Goal: Task Accomplishment & Management: Use online tool/utility

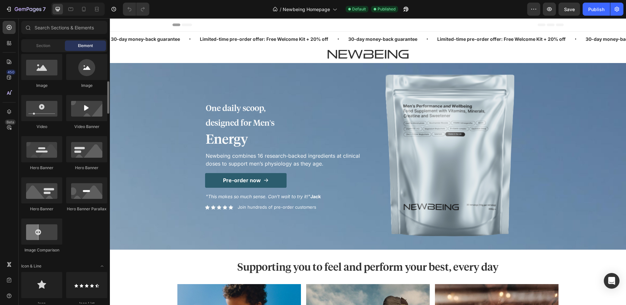
scroll to position [336, 0]
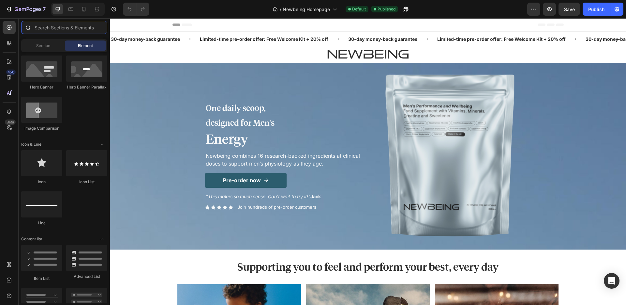
click at [72, 27] on input "text" at bounding box center [64, 27] width 86 height 13
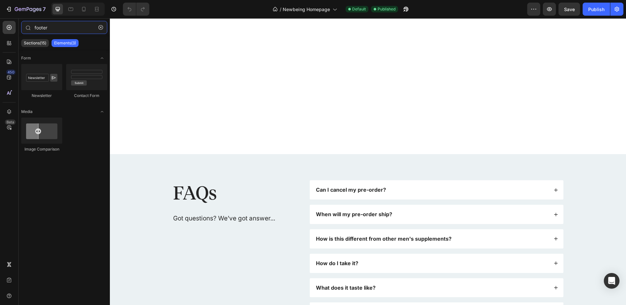
scroll to position [2112, 0]
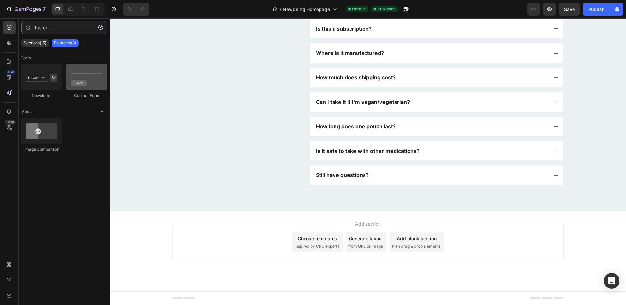
type input "footer"
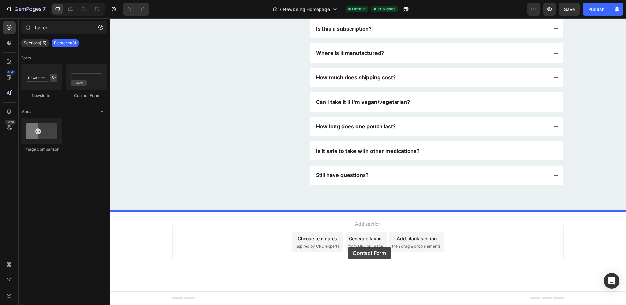
drag, startPoint x: 184, startPoint y: 91, endPoint x: 348, endPoint y: 246, distance: 225.1
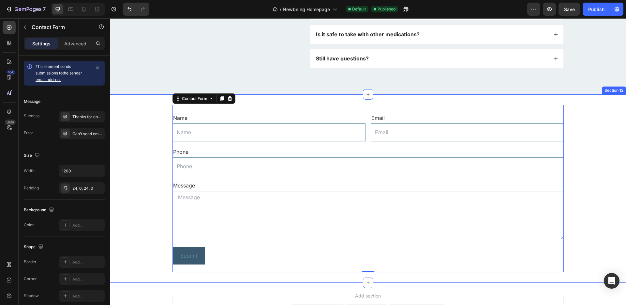
scroll to position [2214, 0]
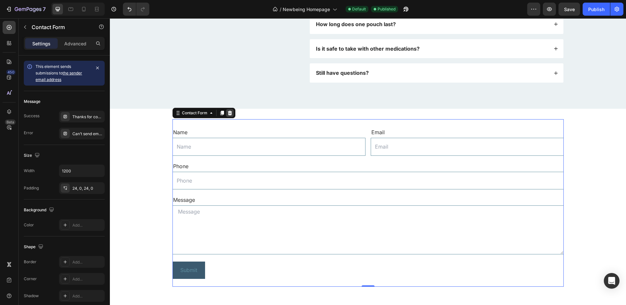
click at [229, 113] on icon at bounding box center [230, 113] width 4 height 5
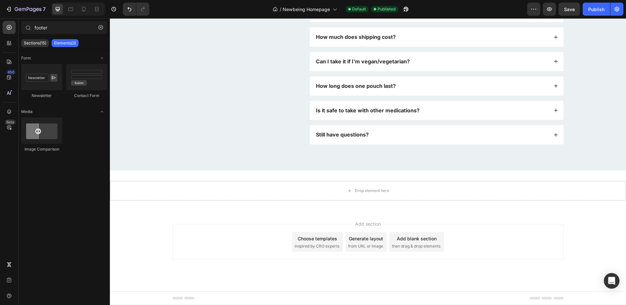
scroll to position [2152, 0]
click at [9, 13] on button "7" at bounding box center [26, 9] width 46 height 13
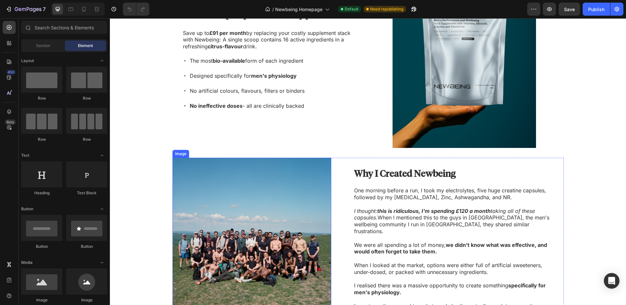
scroll to position [577, 0]
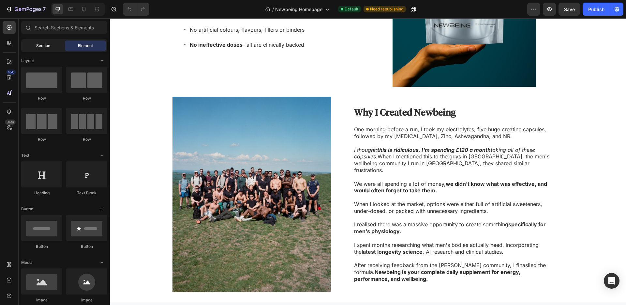
click at [36, 44] on span "Section" at bounding box center [43, 46] width 14 height 6
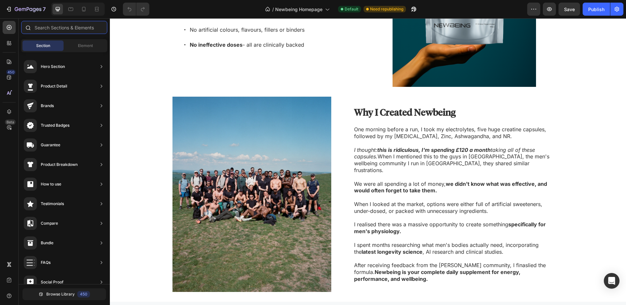
click at [54, 25] on input "text" at bounding box center [64, 27] width 86 height 13
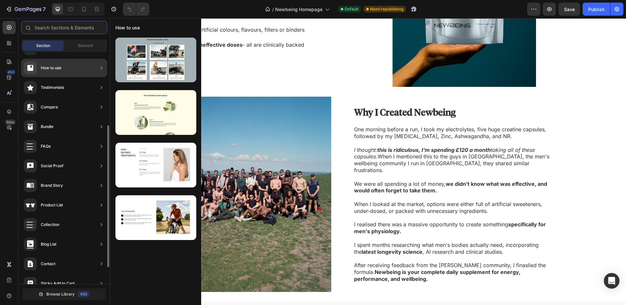
scroll to position [147, 0]
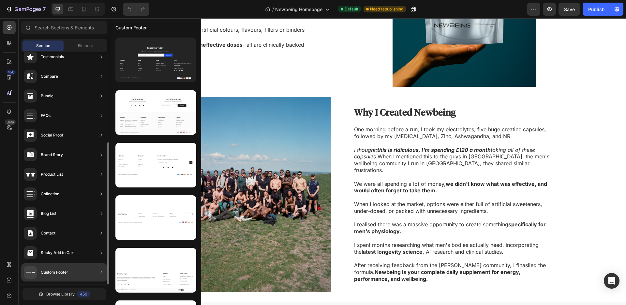
click at [78, 274] on div "Custom Footer" at bounding box center [64, 272] width 86 height 18
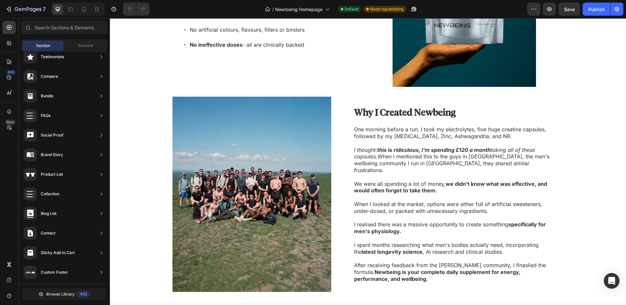
scroll to position [0, 0]
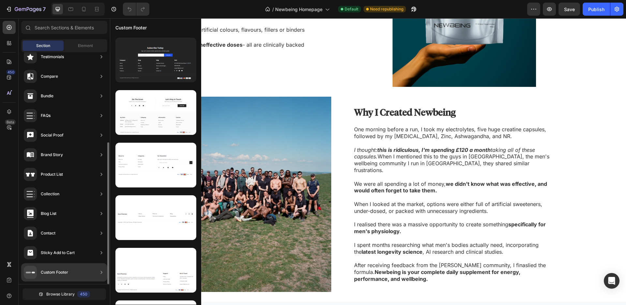
click at [61, 273] on div "Custom Footer" at bounding box center [54, 272] width 27 height 7
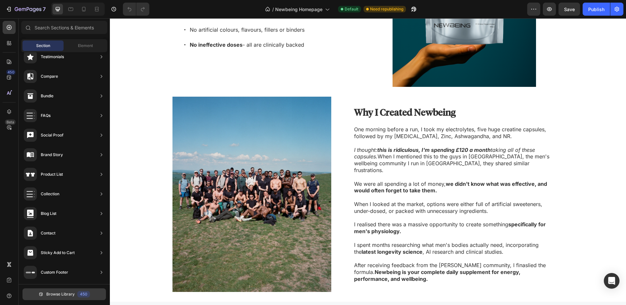
click at [60, 291] on span "Browse Library" at bounding box center [60, 294] width 28 height 6
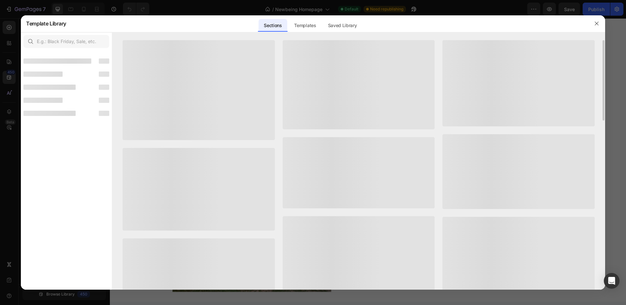
scroll to position [139, 0]
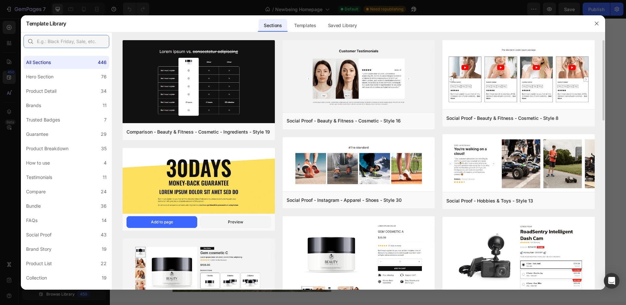
click at [72, 42] on input "text" at bounding box center [66, 41] width 86 height 13
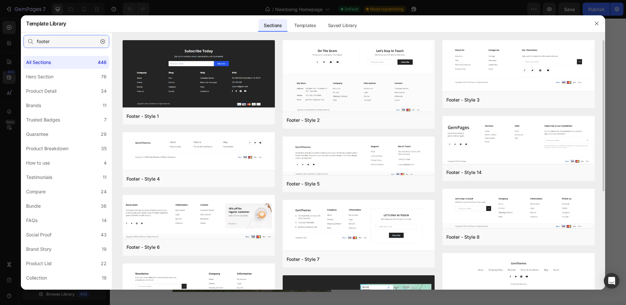
scroll to position [43, 0]
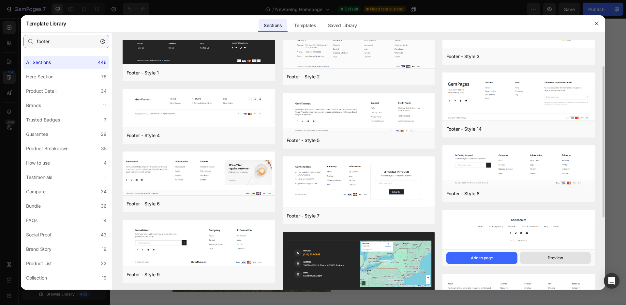
type input "footer"
click at [0, 0] on button "Preview" at bounding box center [0, 0] width 0 height 0
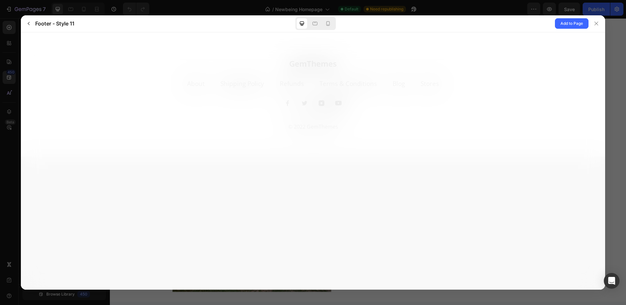
scroll to position [0, 0]
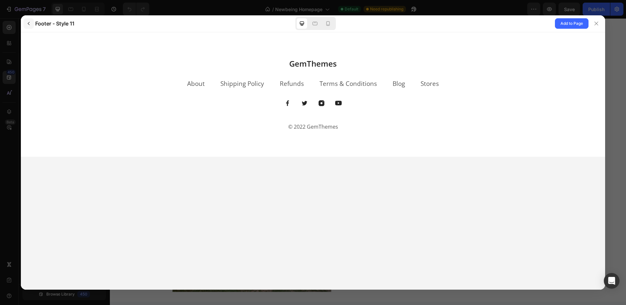
click at [27, 24] on icon "button" at bounding box center [28, 23] width 5 height 5
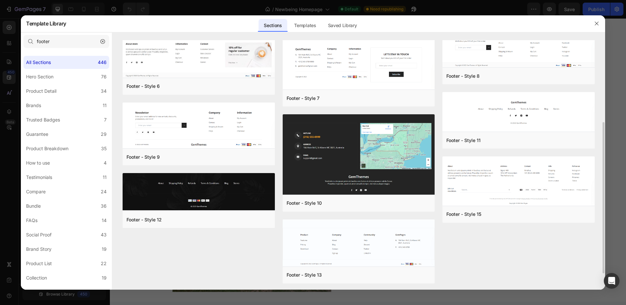
scroll to position [151, 0]
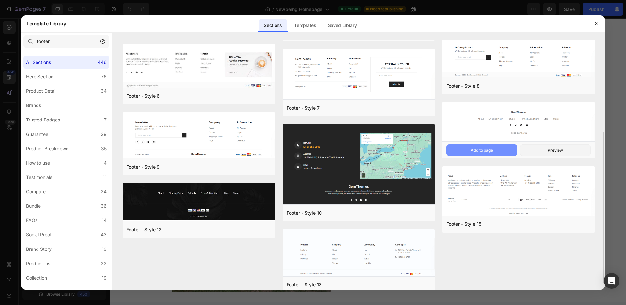
click at [0, 0] on div "Add to page" at bounding box center [0, 0] width 0 height 0
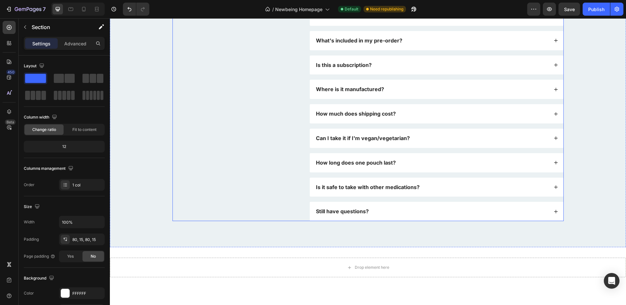
scroll to position [2280, 0]
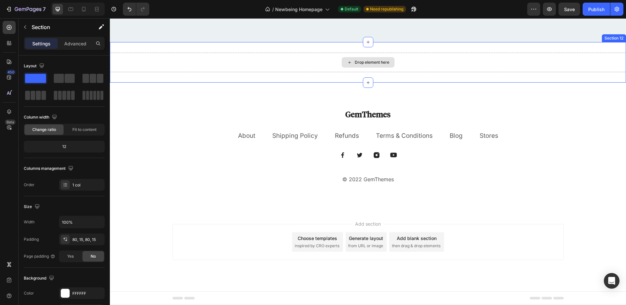
click at [590, 56] on div "Drop element here" at bounding box center [368, 62] width 516 height 20
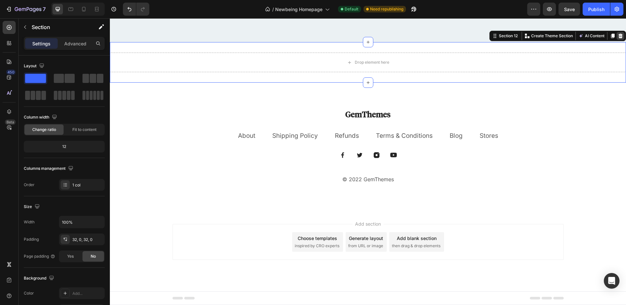
click at [618, 38] on icon at bounding box center [620, 35] width 5 height 5
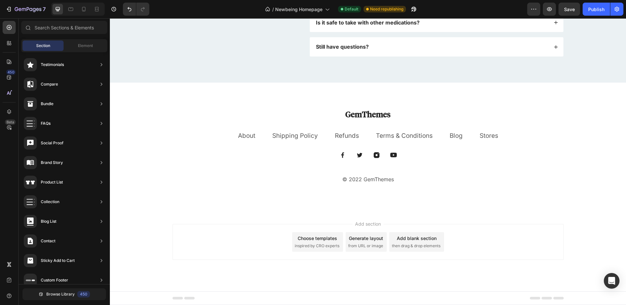
scroll to position [2240, 0]
click at [372, 117] on p "GemThemes" at bounding box center [368, 114] width 390 height 10
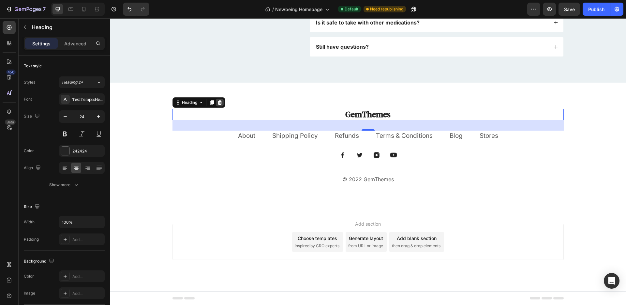
click at [220, 102] on div at bounding box center [220, 102] width 8 height 8
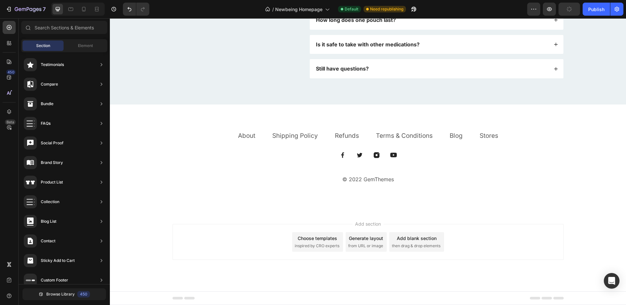
scroll to position [2218, 0]
click at [79, 46] on span "Element" at bounding box center [85, 46] width 15 height 6
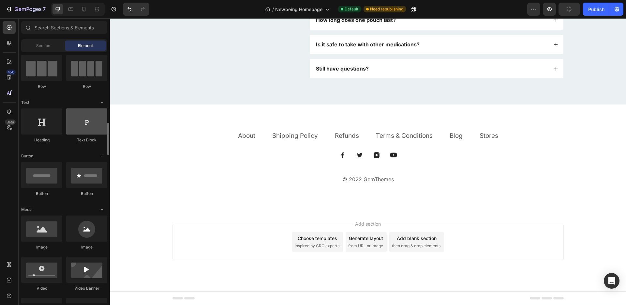
scroll to position [109, 0]
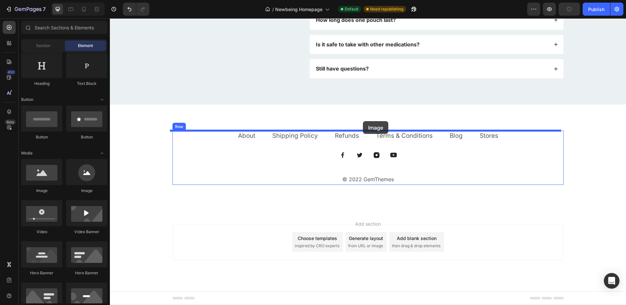
drag, startPoint x: 161, startPoint y: 194, endPoint x: 363, endPoint y: 121, distance: 214.5
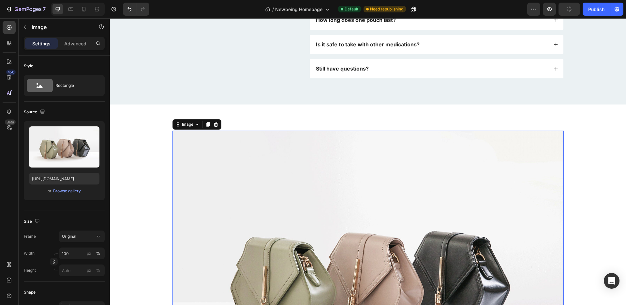
scroll to position [2280, 0]
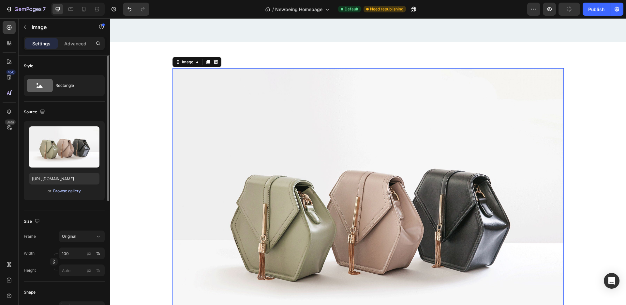
click at [76, 191] on div "Browse gallery" at bounding box center [67, 191] width 28 height 6
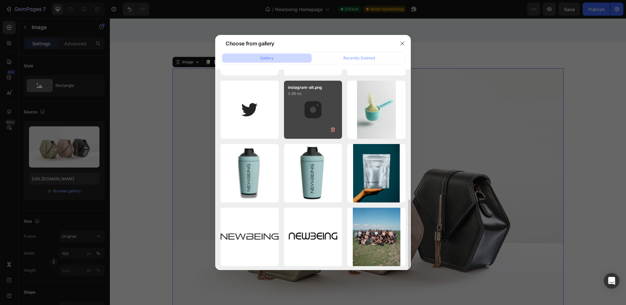
scroll to position [124, 0]
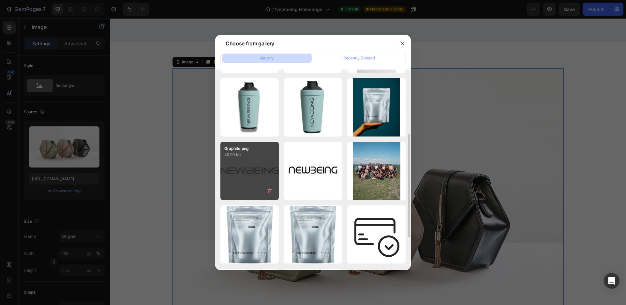
click at [241, 171] on div "Graphite.png 49.90 kb" at bounding box center [249, 171] width 58 height 58
type input "[URL][DOMAIN_NAME]"
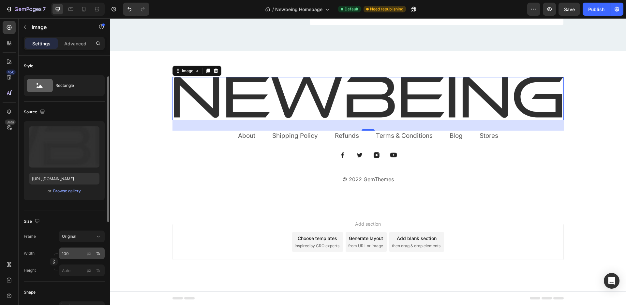
scroll to position [14, 0]
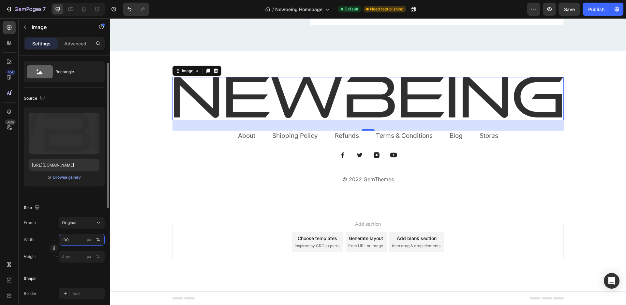
click at [68, 238] on input "100" at bounding box center [82, 239] width 46 height 12
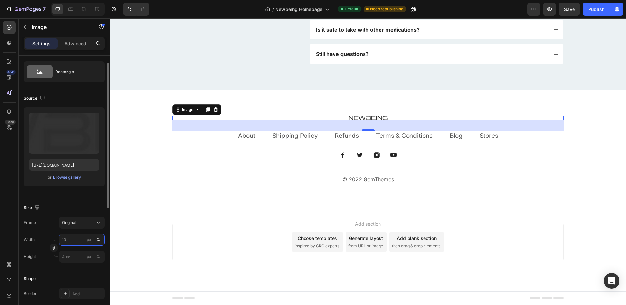
scroll to position [2233, 0]
type input "10"
click at [97, 240] on div "%" at bounding box center [98, 239] width 4 height 6
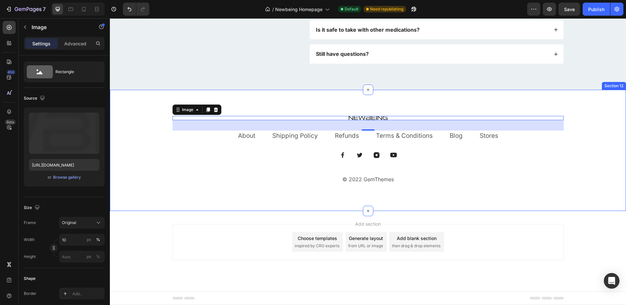
click at [142, 207] on div "Image 32 About Text block Shipping Policy Text block Refunds Text block Terms &…" at bounding box center [368, 150] width 516 height 121
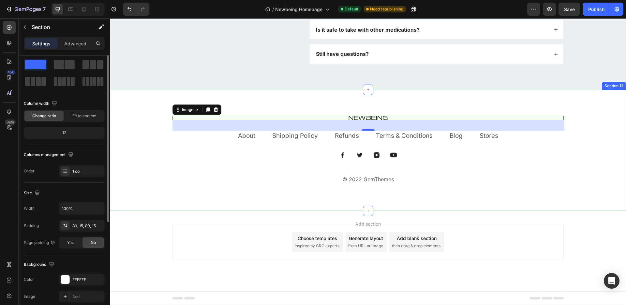
scroll to position [0, 0]
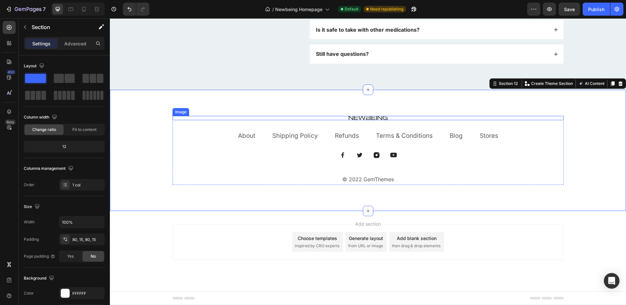
click at [341, 117] on div at bounding box center [367, 118] width 391 height 4
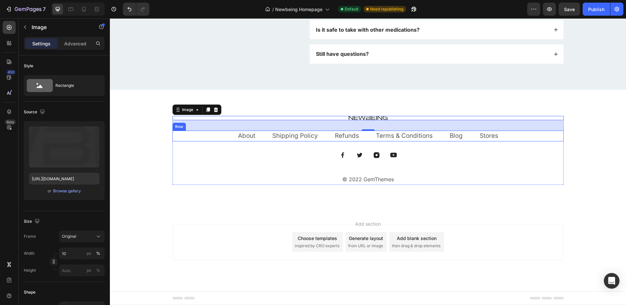
click at [216, 137] on div "About Text block Shipping Policy Text block Refunds Text block Terms & Conditio…" at bounding box center [367, 135] width 391 height 11
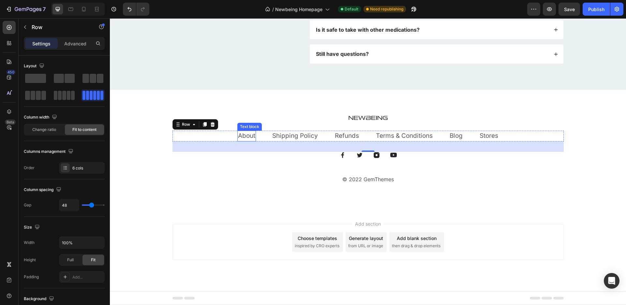
click at [238, 133] on link "About" at bounding box center [246, 135] width 17 height 7
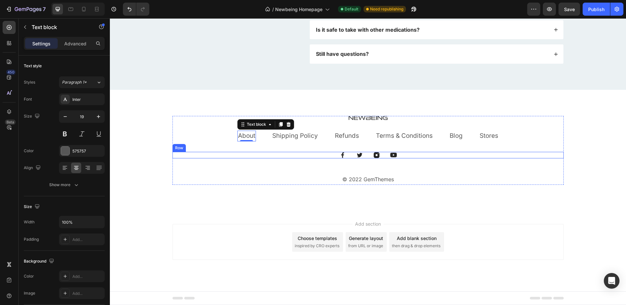
click at [409, 156] on div "Image Image Image Image Row" at bounding box center [367, 155] width 391 height 7
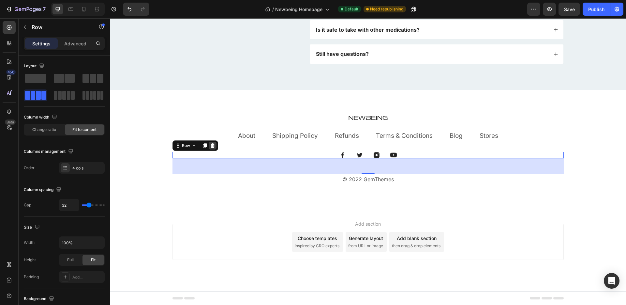
click at [210, 146] on icon at bounding box center [212, 145] width 4 height 5
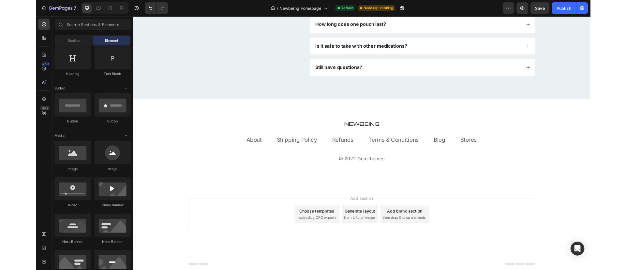
scroll to position [2211, 0]
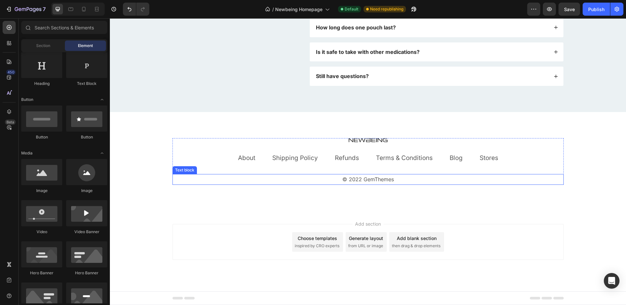
click at [375, 178] on p "© 2022 GemThemes" at bounding box center [368, 178] width 390 height 9
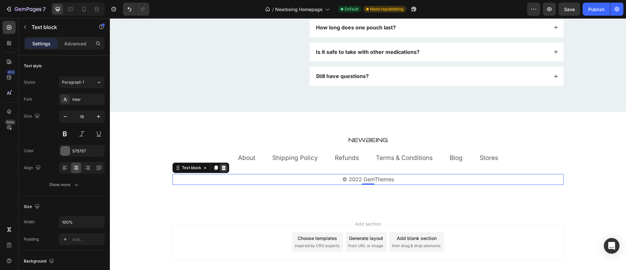
click at [221, 168] on icon at bounding box center [223, 167] width 4 height 5
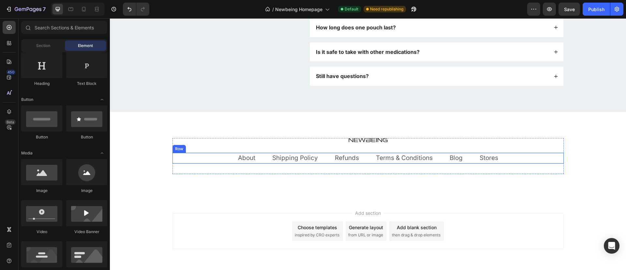
click at [217, 160] on div "About Text block Shipping Policy Text block Refunds Text block Terms & Conditio…" at bounding box center [367, 158] width 391 height 11
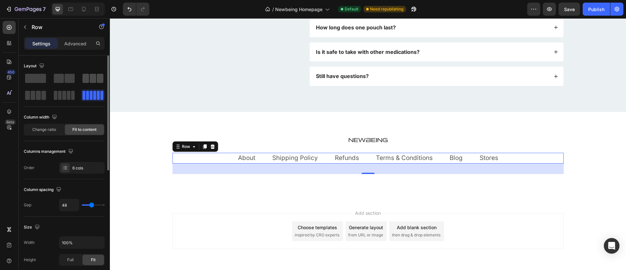
click at [97, 80] on span at bounding box center [100, 78] width 7 height 9
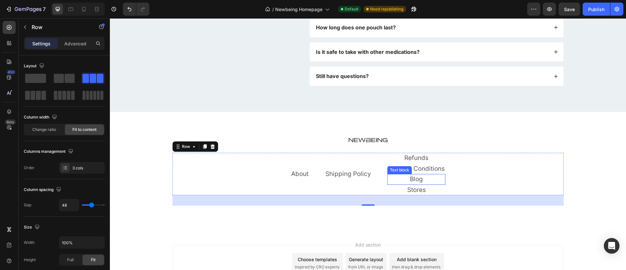
click at [403, 179] on p "Blog" at bounding box center [416, 178] width 57 height 9
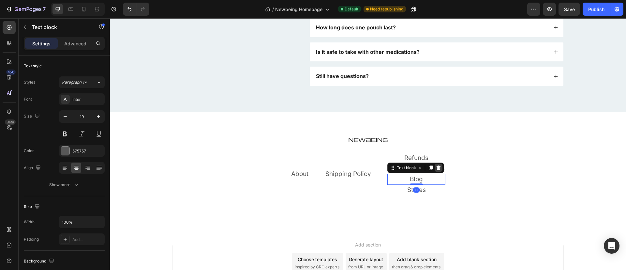
click at [437, 169] on icon at bounding box center [439, 167] width 4 height 5
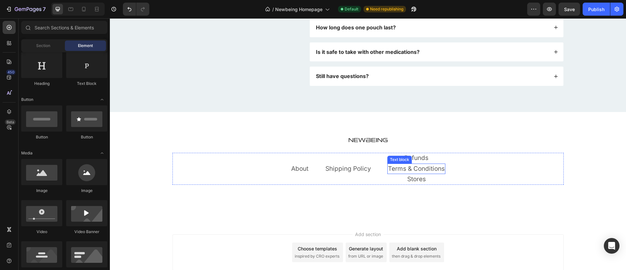
click at [436, 170] on link "Terms & Conditions" at bounding box center [416, 168] width 57 height 7
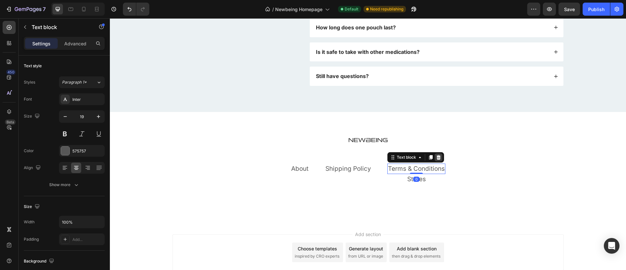
click at [435, 160] on div at bounding box center [439, 157] width 8 height 8
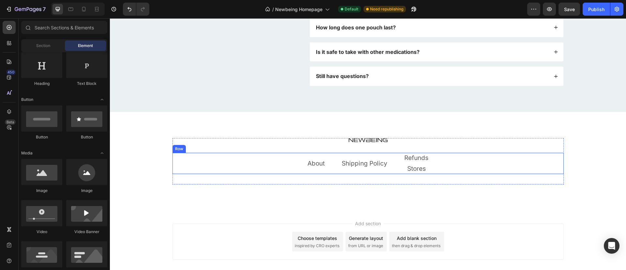
click at [432, 165] on div "About Text block Shipping Policy Text block Refunds Text block Stores Text bloc…" at bounding box center [367, 163] width 391 height 21
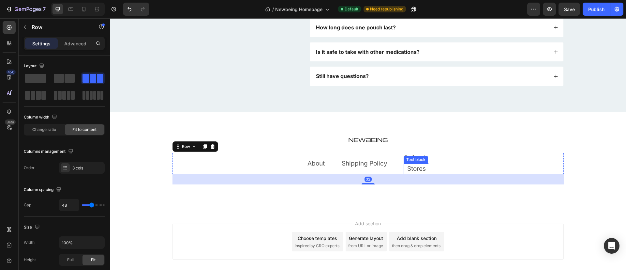
click at [420, 170] on link "Stores" at bounding box center [416, 168] width 19 height 7
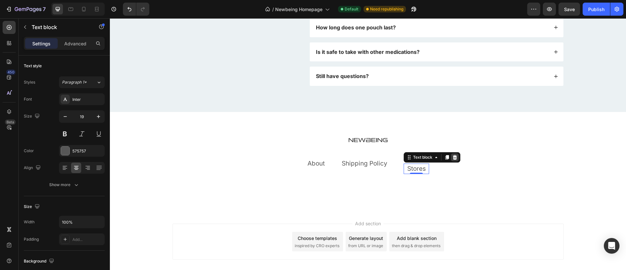
click at [452, 157] on icon at bounding box center [454, 157] width 5 height 5
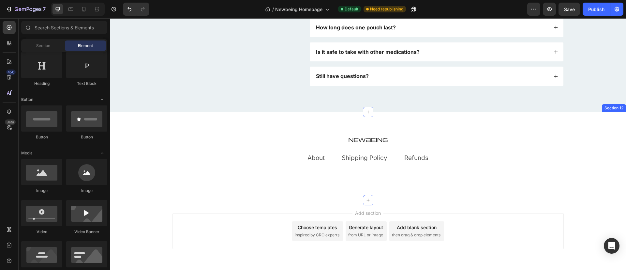
click at [359, 182] on div "Image About Text block Shipping Policy Text block Refunds Text block Row Row Se…" at bounding box center [368, 156] width 516 height 88
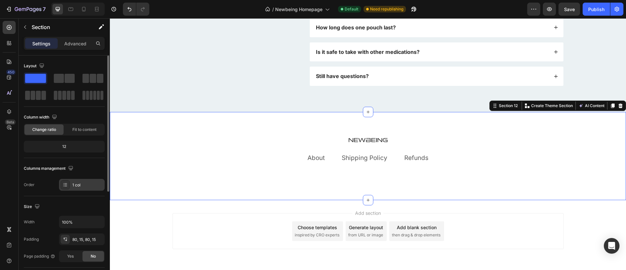
scroll to position [55, 0]
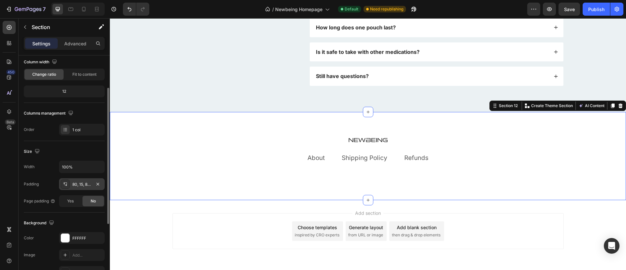
click at [67, 185] on icon at bounding box center [66, 185] width 2 height 2
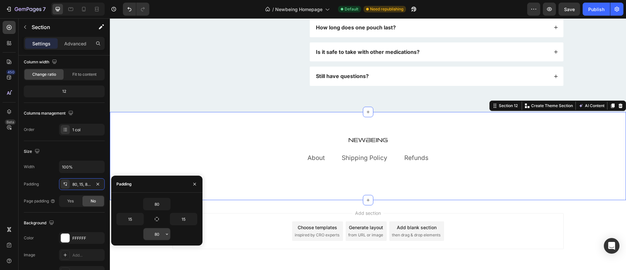
click at [163, 238] on input "80" at bounding box center [156, 234] width 27 height 12
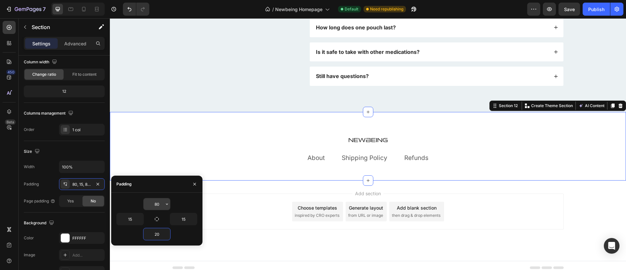
type input "20"
click at [157, 207] on input "80" at bounding box center [156, 204] width 27 height 12
type input "20"
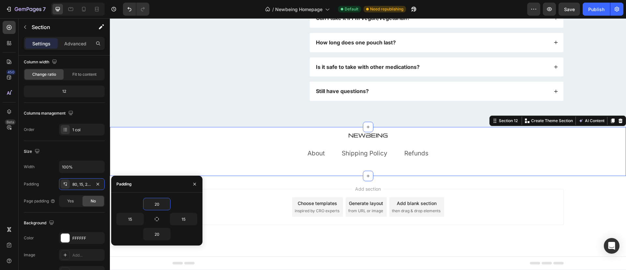
click at [232, 196] on div "Add section Choose templates inspired by CRO experts Generate layout from URL o…" at bounding box center [367, 207] width 391 height 36
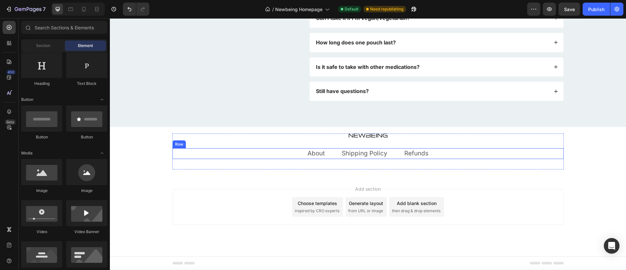
click at [297, 154] on div "About Text block Shipping Policy Text block Refunds Text block Row" at bounding box center [367, 153] width 391 height 11
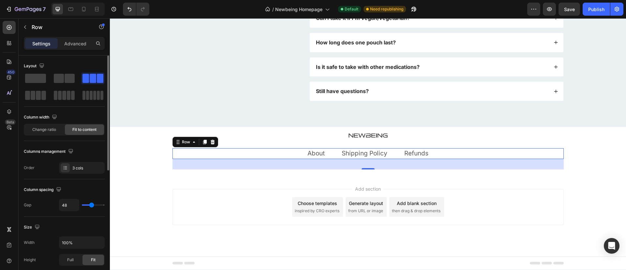
type input "53"
type input "54"
type input "55"
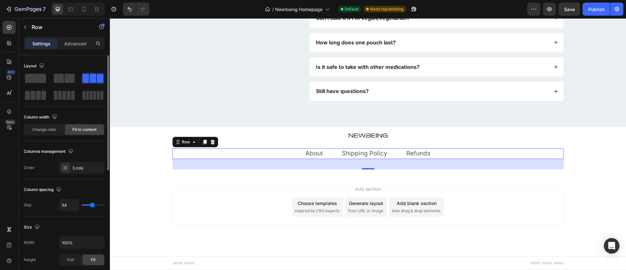
type input "55"
type input "56"
type input "58"
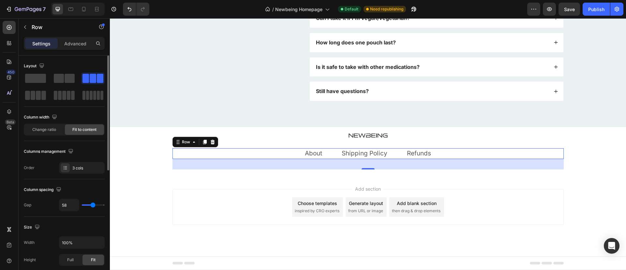
type input "59"
type input "60"
type input "61"
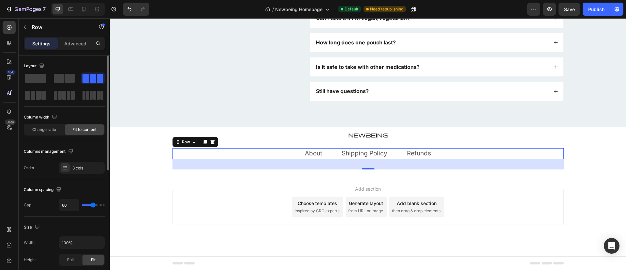
type input "61"
type input "62"
type input "63"
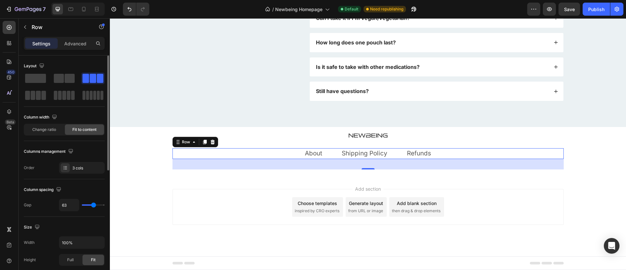
type input "64"
type input "65"
type input "66"
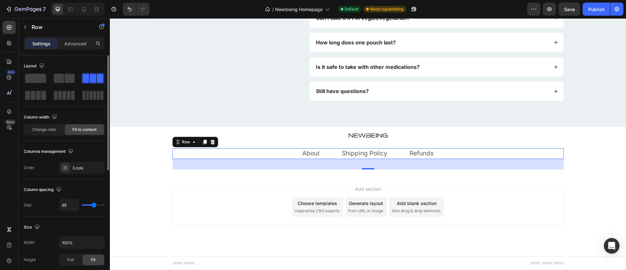
type input "66"
type input "67"
type input "68"
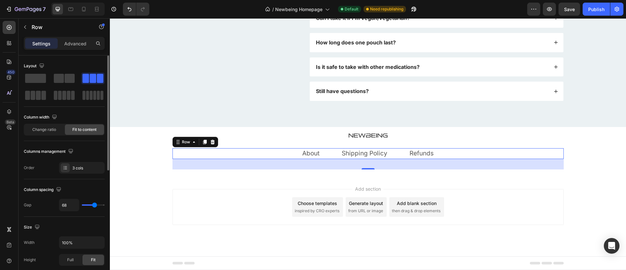
type input "69"
type input "70"
type input "71"
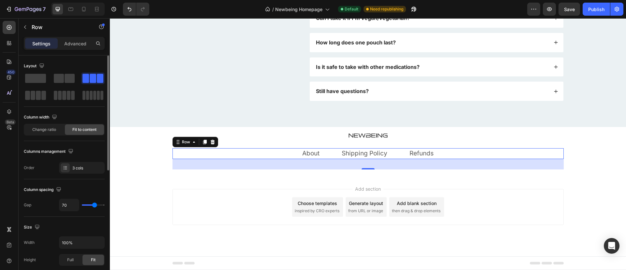
type input "71"
type input "72"
type input "73"
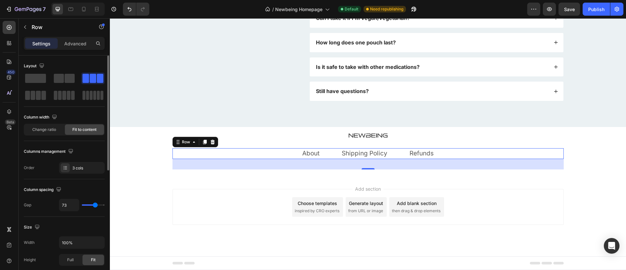
type input "74"
type input "75"
type input "76"
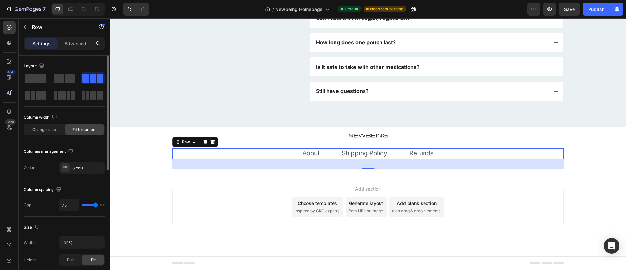
type input "76"
type input "77"
type input "78"
drag, startPoint x: 92, startPoint y: 204, endPoint x: 96, endPoint y: 204, distance: 3.6
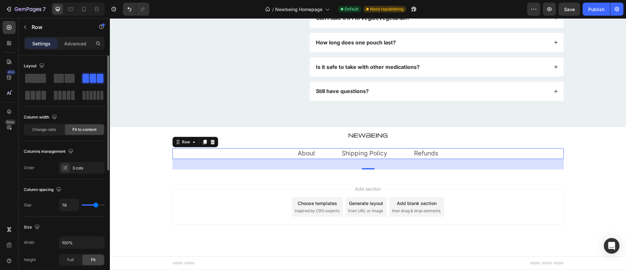
type input "78"
click at [96, 204] on input "range" at bounding box center [93, 204] width 23 height 1
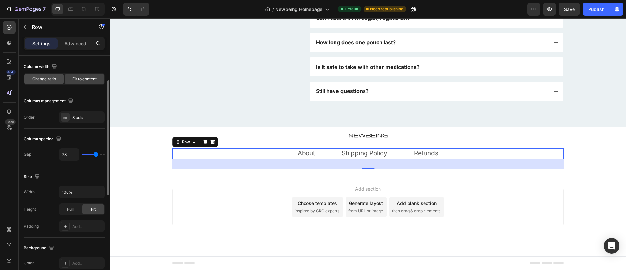
click at [51, 75] on div "Change ratio" at bounding box center [43, 79] width 39 height 10
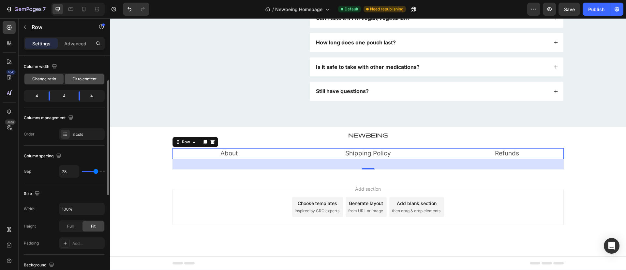
click at [83, 79] on span "Fit to content" at bounding box center [84, 79] width 24 height 6
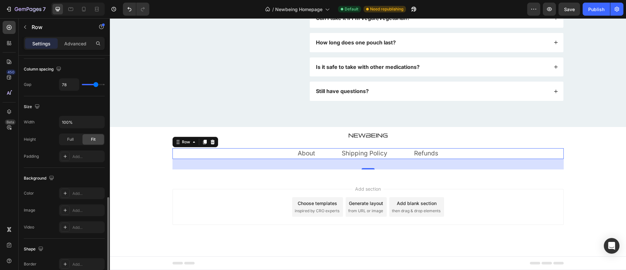
scroll to position [175, 0]
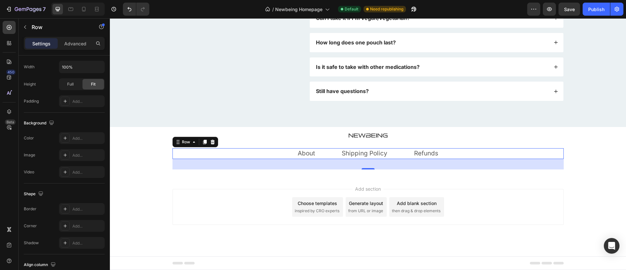
click at [292, 155] on div "About Text block Shipping Policy Text block Refunds Text block Row 32" at bounding box center [367, 153] width 391 height 11
click at [298, 153] on link "About" at bounding box center [306, 152] width 17 height 7
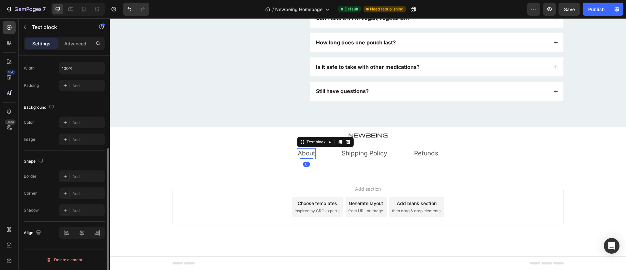
scroll to position [0, 0]
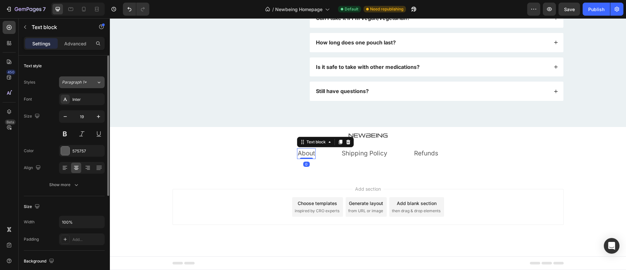
click at [92, 85] on div "Paragraph 1*" at bounding box center [79, 82] width 34 height 6
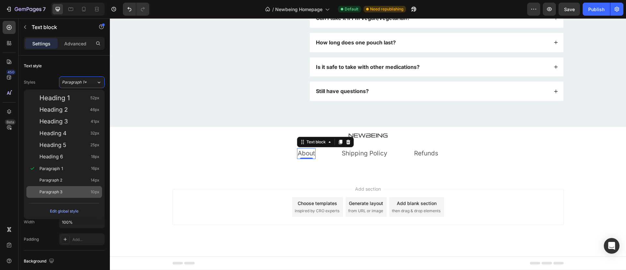
click at [82, 189] on div "Paragraph 3 10px" at bounding box center [69, 191] width 60 height 7
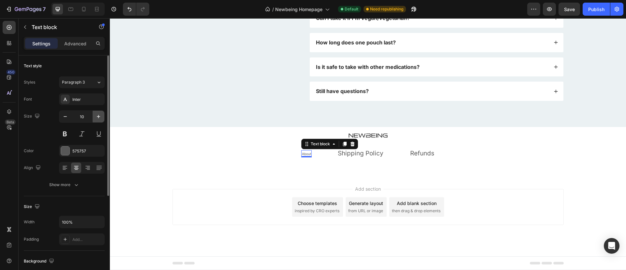
click at [96, 114] on icon "button" at bounding box center [98, 116] width 7 height 7
type input "12"
click at [357, 155] on link "Shipping Policy" at bounding box center [361, 152] width 46 height 7
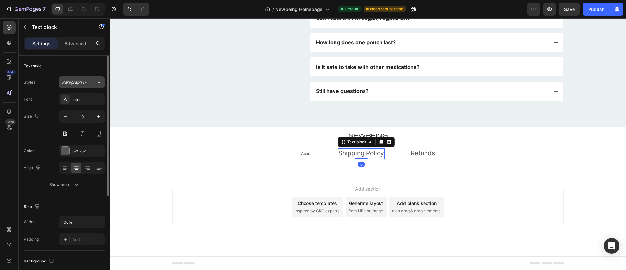
click at [93, 84] on div "Paragraph 1*" at bounding box center [79, 82] width 34 height 6
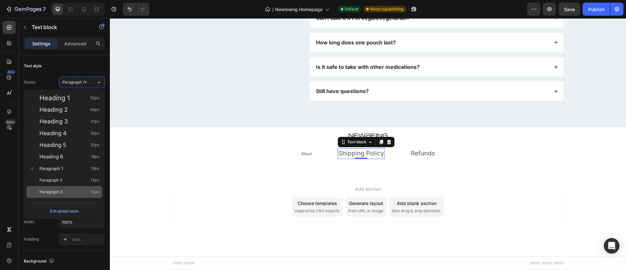
click at [71, 186] on div "Paragraph 3 10px" at bounding box center [64, 192] width 76 height 12
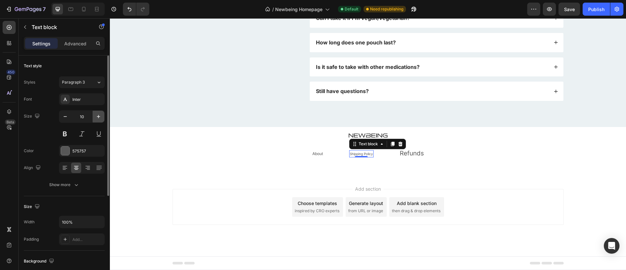
click at [101, 117] on icon "button" at bounding box center [98, 116] width 7 height 7
type input "12"
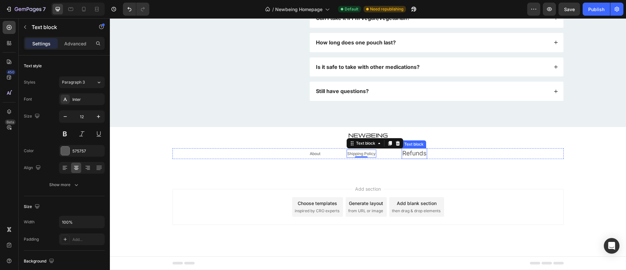
click at [418, 154] on link "Refunds" at bounding box center [414, 152] width 24 height 7
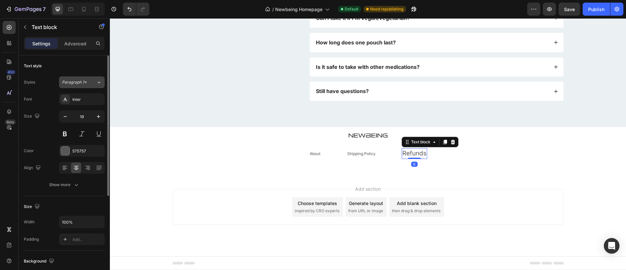
click at [95, 84] on div "Paragraph 1*" at bounding box center [79, 82] width 34 height 6
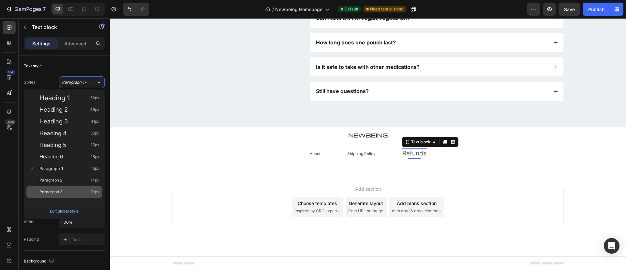
click at [64, 187] on div "Paragraph 3 10px" at bounding box center [64, 192] width 76 height 12
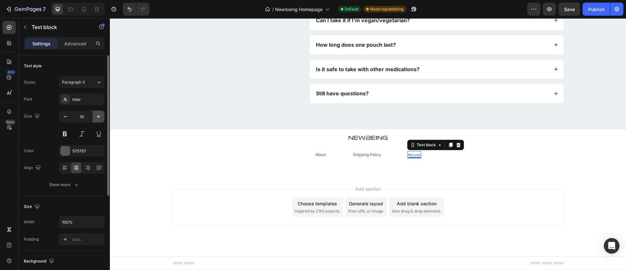
click at [94, 119] on button "button" at bounding box center [99, 117] width 12 height 12
type input "12"
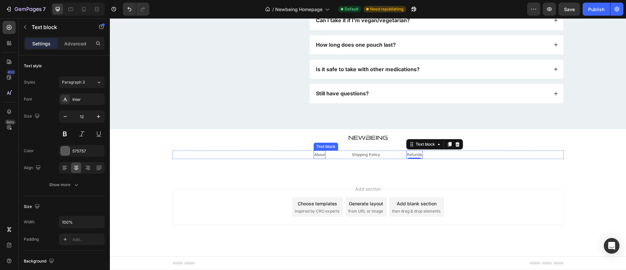
click at [320, 154] on link "About" at bounding box center [319, 154] width 11 height 5
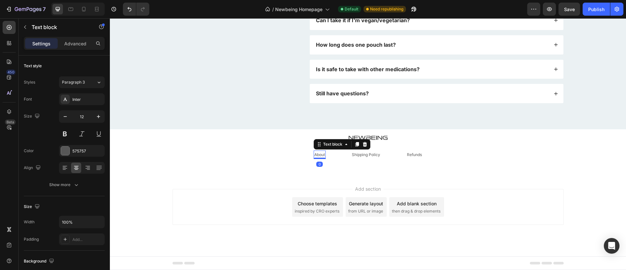
click at [320, 154] on link "About" at bounding box center [319, 154] width 11 height 5
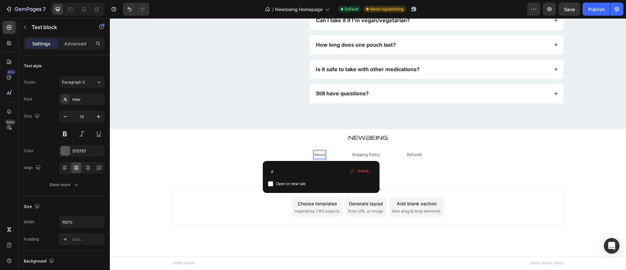
click at [316, 152] on link "About" at bounding box center [319, 154] width 11 height 5
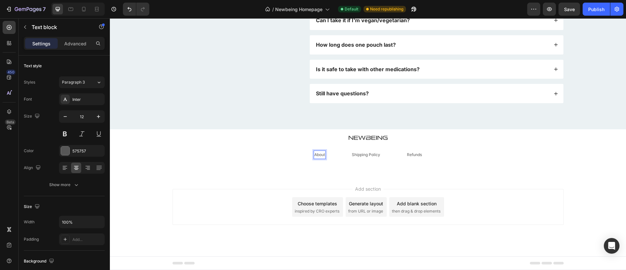
click at [316, 152] on link "About" at bounding box center [319, 154] width 11 height 5
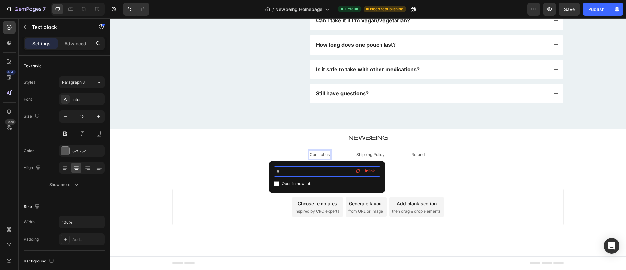
click at [302, 173] on input "#" at bounding box center [327, 171] width 106 height 10
click at [375, 157] on p "Shipping Policy" at bounding box center [370, 154] width 28 height 7
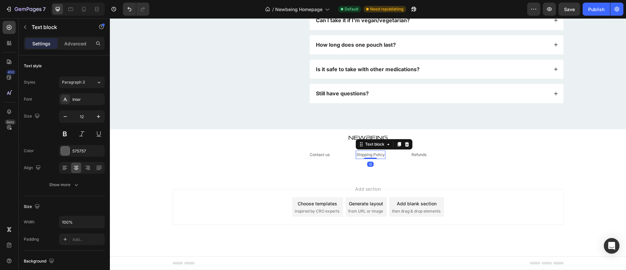
click at [375, 155] on link "Shipping Policy" at bounding box center [370, 154] width 28 height 5
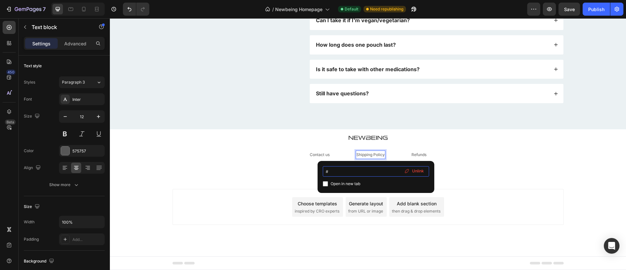
click at [333, 174] on input "#" at bounding box center [376, 171] width 106 height 10
type input "FAQs"
click at [608, 202] on div "Add section Choose templates inspired by CRO experts Generate layout from URL o…" at bounding box center [368, 216] width 516 height 80
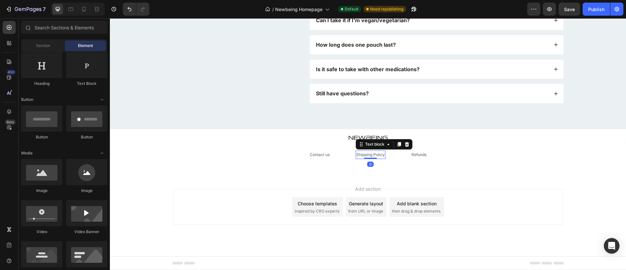
click at [380, 156] on link "Shipping Policy" at bounding box center [370, 154] width 28 height 5
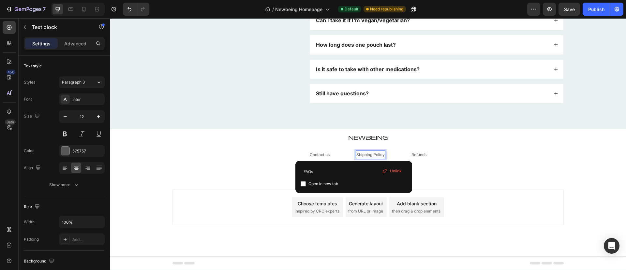
click at [366, 154] on link "Shipping Policy" at bounding box center [370, 154] width 28 height 5
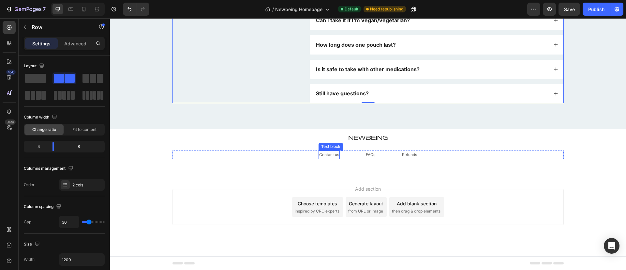
click at [319, 156] on link "Contact us" at bounding box center [329, 154] width 20 height 5
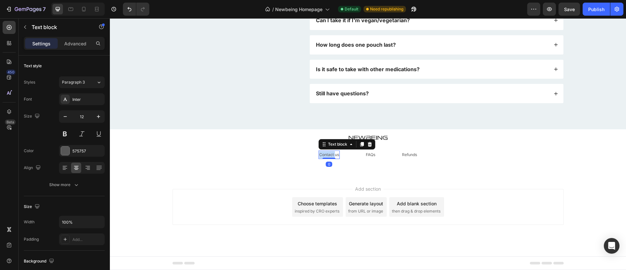
click at [332, 154] on link "Contact us" at bounding box center [329, 154] width 20 height 5
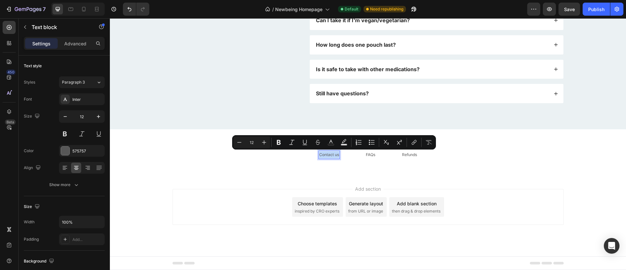
click at [332, 154] on link "Contact us" at bounding box center [329, 154] width 20 height 5
click at [320, 153] on link "Contact us" at bounding box center [329, 154] width 20 height 5
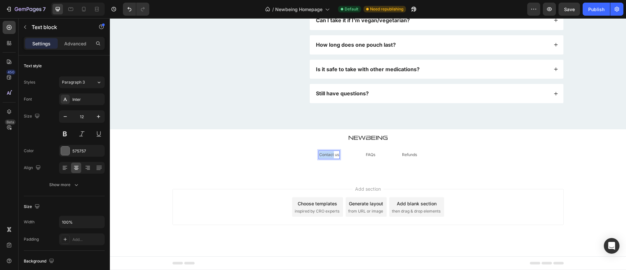
click at [320, 153] on link "Contact us" at bounding box center [329, 154] width 20 height 5
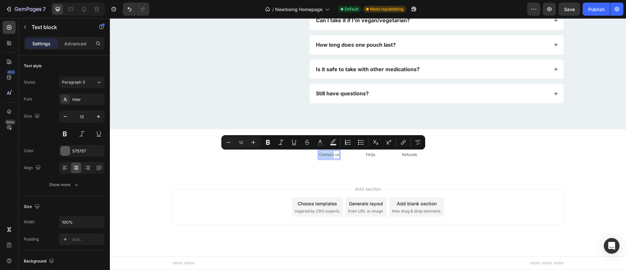
click at [320, 153] on link "Contact us" at bounding box center [329, 154] width 20 height 5
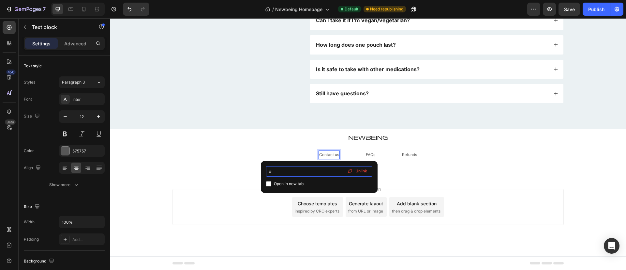
click at [272, 171] on input "#" at bounding box center [319, 171] width 106 height 10
type input "mailto:[EMAIL_ADDRESS][DOMAIN_NAME]"
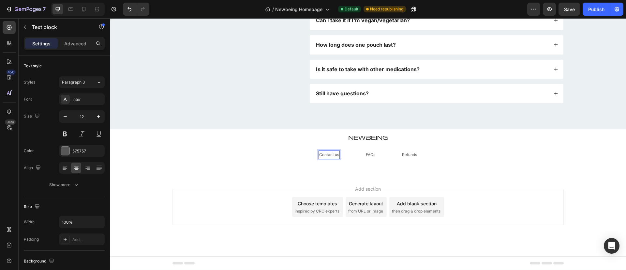
click at [327, 153] on link "Contact us" at bounding box center [329, 154] width 20 height 5
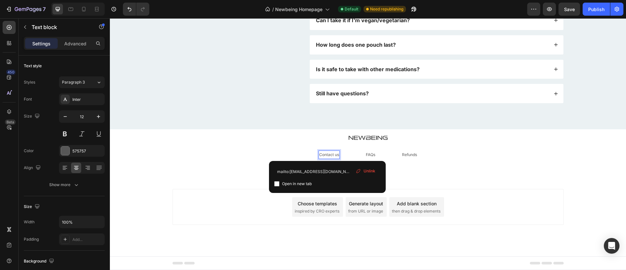
click at [327, 153] on link "Contact us" at bounding box center [329, 154] width 20 height 5
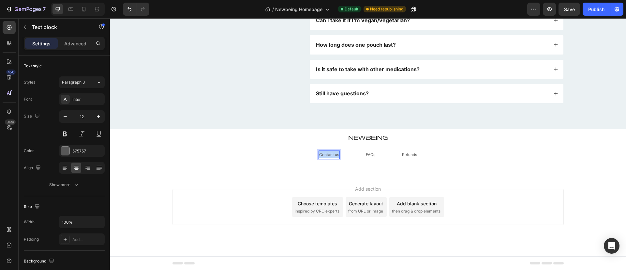
click at [327, 153] on link "Contact us" at bounding box center [329, 154] width 20 height 5
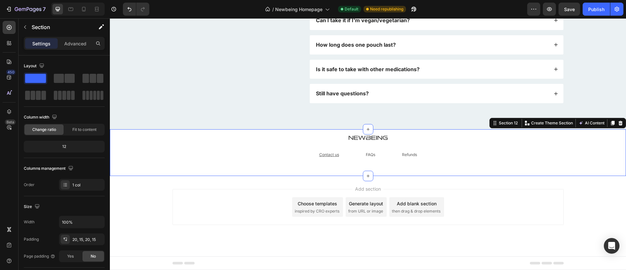
click at [144, 159] on div "Image Contact us Text block FAQs Text block Refunds Text block Row Row" at bounding box center [368, 153] width 506 height 34
click at [335, 155] on u "Contact us" at bounding box center [329, 154] width 20 height 5
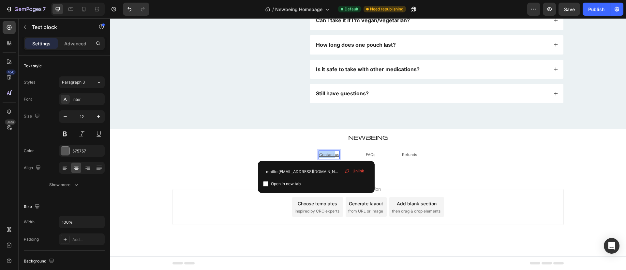
click at [335, 155] on u "Contact us" at bounding box center [329, 154] width 20 height 5
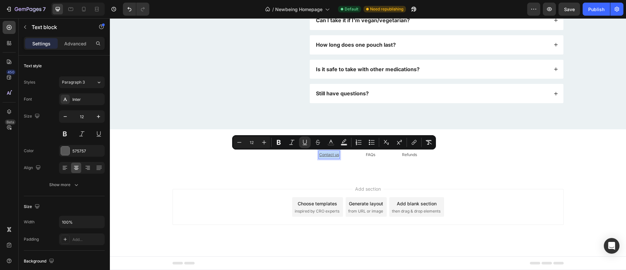
click at [335, 155] on u "Contact us" at bounding box center [329, 154] width 20 height 5
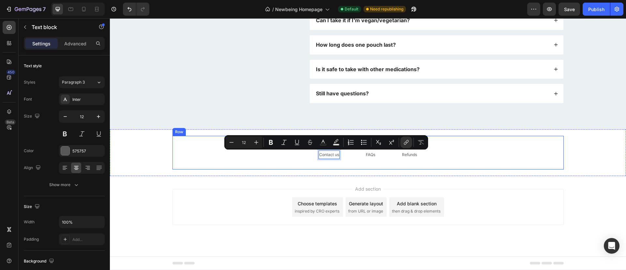
click at [505, 168] on div "Image Contact us Text block 0 FAQs Text block Refunds Text block Row" at bounding box center [367, 153] width 391 height 34
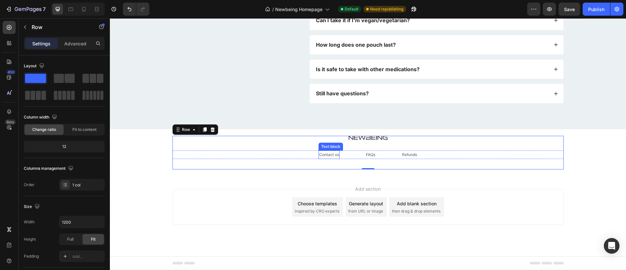
click at [323, 156] on link "Contact us" at bounding box center [329, 154] width 20 height 5
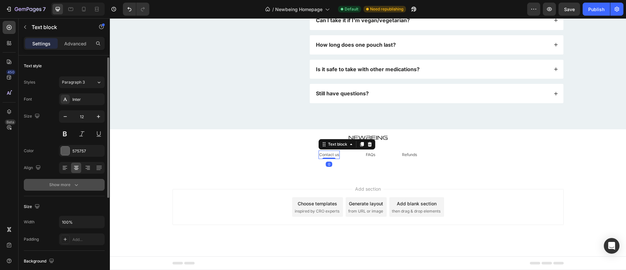
scroll to position [59, 0]
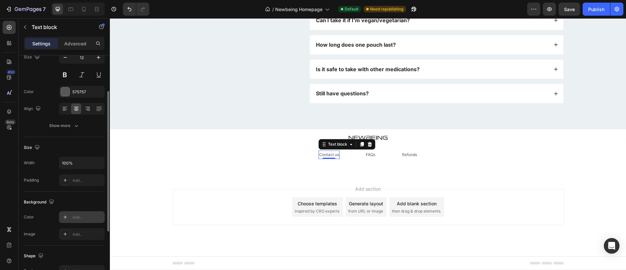
click at [67, 216] on icon at bounding box center [65, 216] width 5 height 5
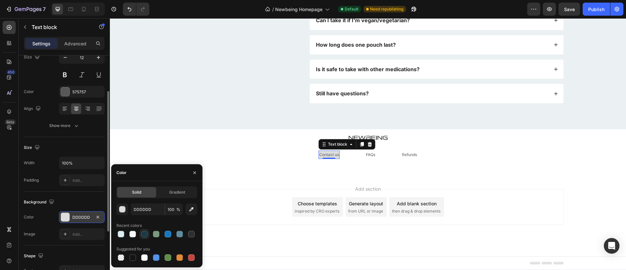
click at [148, 236] on div at bounding box center [145, 234] width 8 height 8
click at [135, 236] on div at bounding box center [132, 234] width 7 height 7
type input "F6F8F9"
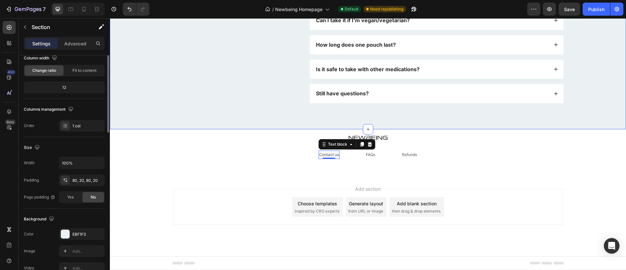
scroll to position [0, 0]
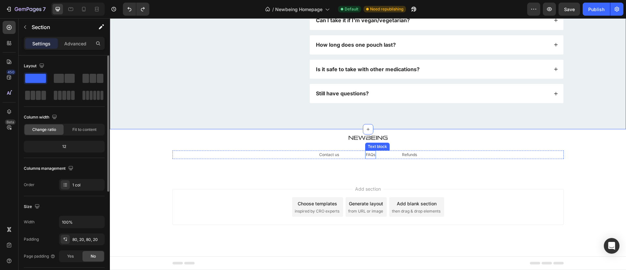
click at [367, 154] on link "FAQs" at bounding box center [370, 154] width 9 height 5
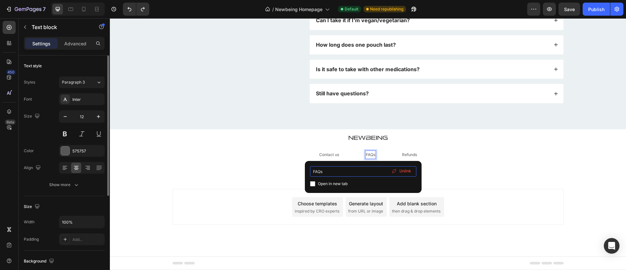
click at [331, 174] on input "FAQs" at bounding box center [363, 171] width 106 height 10
type input "F"
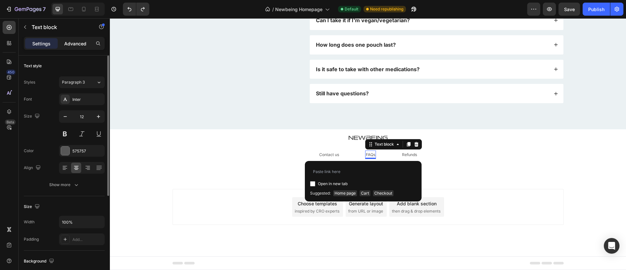
click at [85, 42] on p "Advanced" at bounding box center [75, 43] width 22 height 7
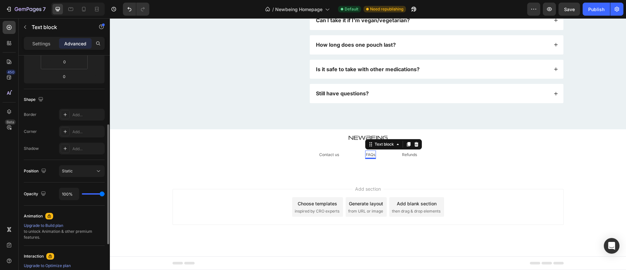
scroll to position [145, 0]
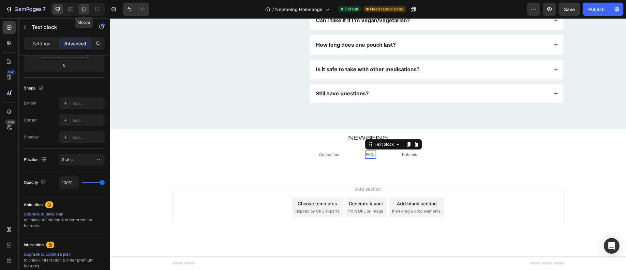
click at [87, 12] on div at bounding box center [84, 9] width 10 height 10
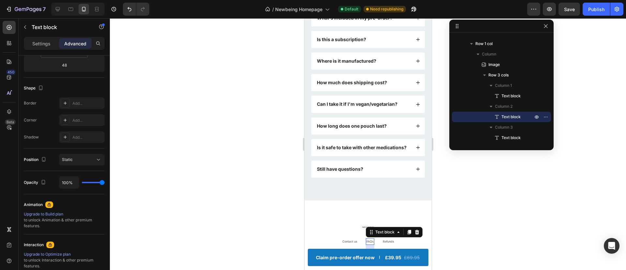
scroll to position [2083, 0]
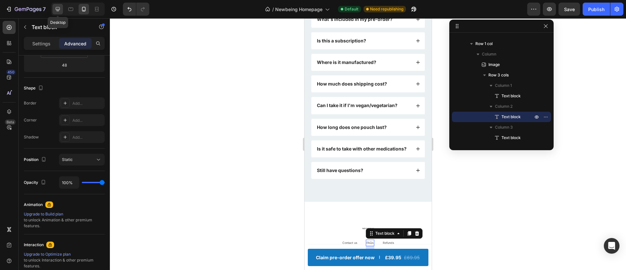
click at [58, 11] on icon at bounding box center [57, 9] width 7 height 7
type input "0"
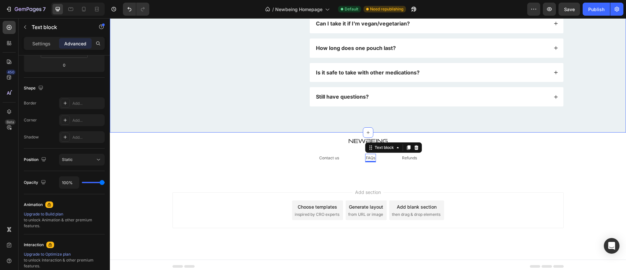
scroll to position [2193, 0]
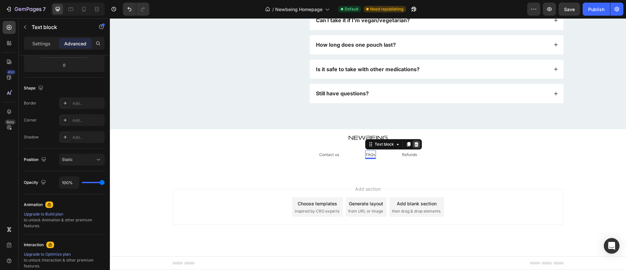
click at [415, 144] on icon at bounding box center [416, 144] width 4 height 5
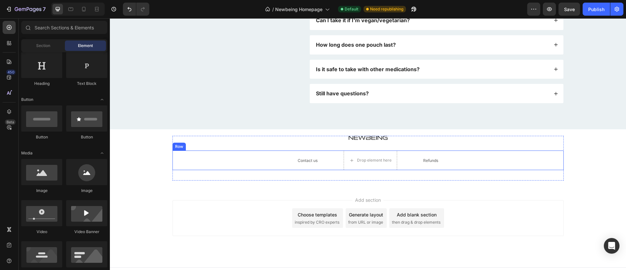
click at [245, 155] on div "Contact us Text block Drop element here Refunds Text block Row" at bounding box center [367, 160] width 391 height 20
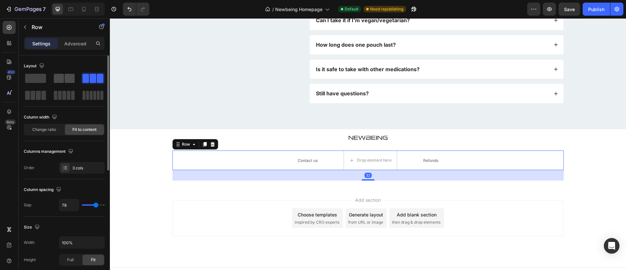
click at [81, 84] on div at bounding box center [92, 78] width 23 height 12
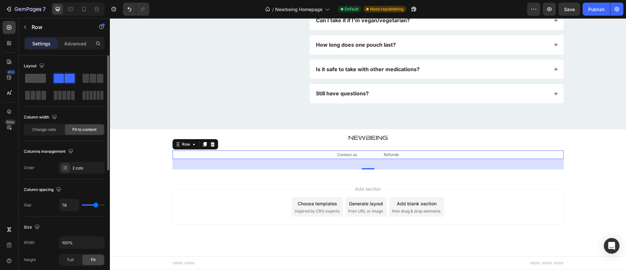
click at [32, 78] on span at bounding box center [35, 78] width 21 height 9
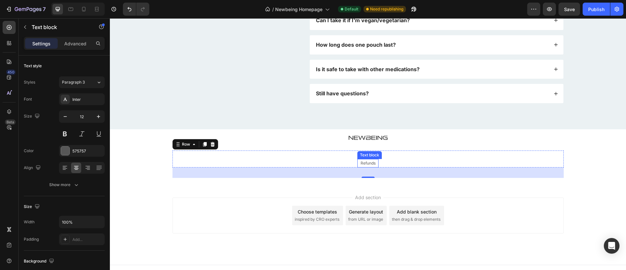
click at [364, 164] on link "Refunds" at bounding box center [368, 162] width 15 height 5
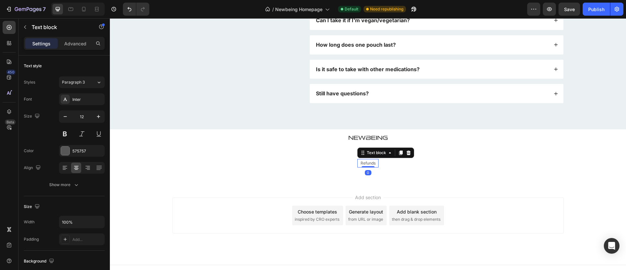
click at [407, 153] on icon at bounding box center [409, 152] width 4 height 5
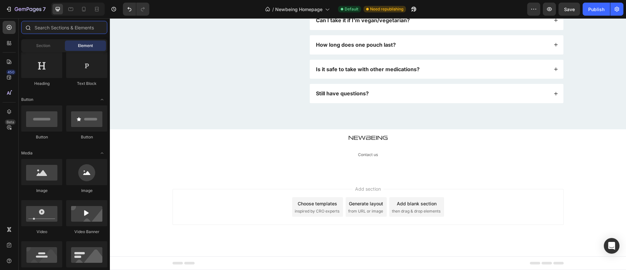
click at [73, 30] on input "text" at bounding box center [64, 27] width 86 height 13
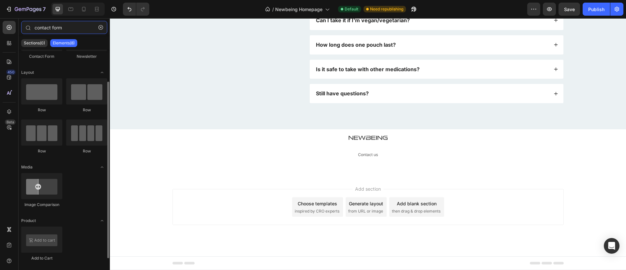
scroll to position [0, 0]
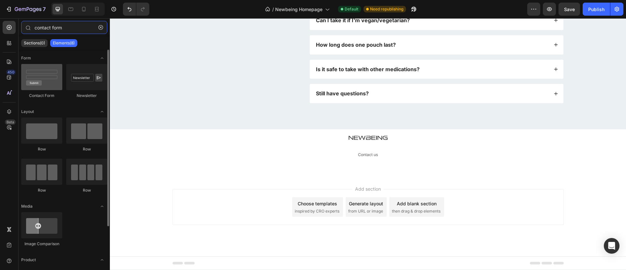
type input "contact form"
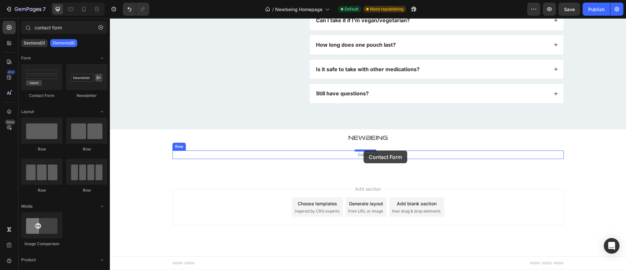
drag, startPoint x: 156, startPoint y: 91, endPoint x: 364, endPoint y: 150, distance: 215.6
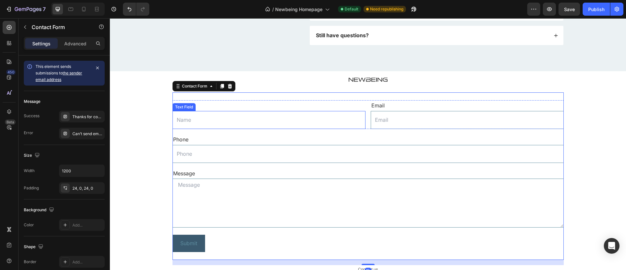
scroll to position [2366, 0]
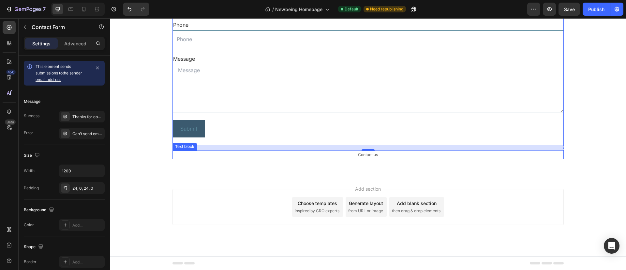
click at [372, 153] on link "Contact us" at bounding box center [368, 154] width 20 height 5
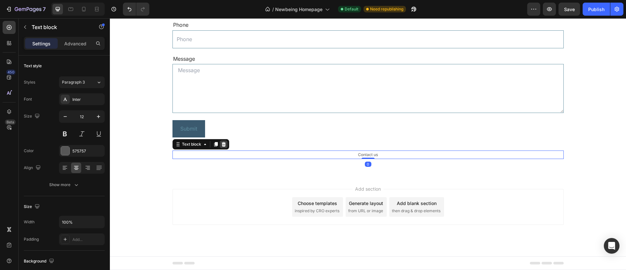
click at [224, 140] on div at bounding box center [224, 144] width 8 height 8
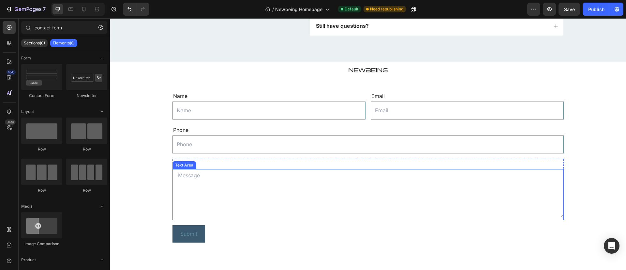
scroll to position [2249, 0]
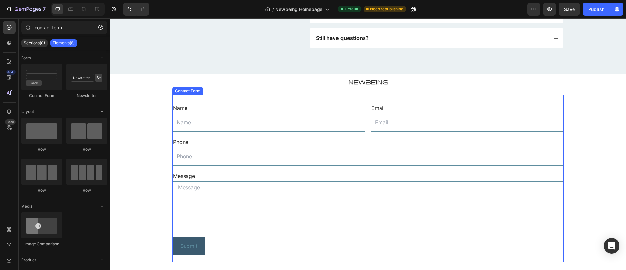
click at [313, 98] on div "Name Text Block Text Field Email Text Block Email Field Row Phone Text Block Te…" at bounding box center [367, 178] width 391 height 167
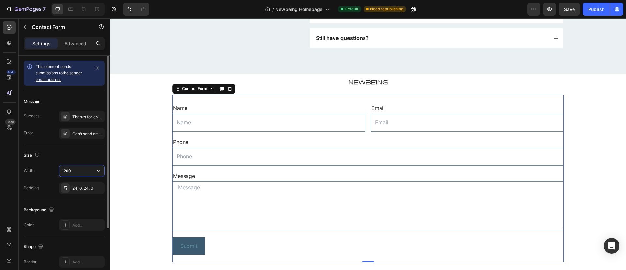
click at [70, 171] on input "1200" at bounding box center [81, 171] width 45 height 12
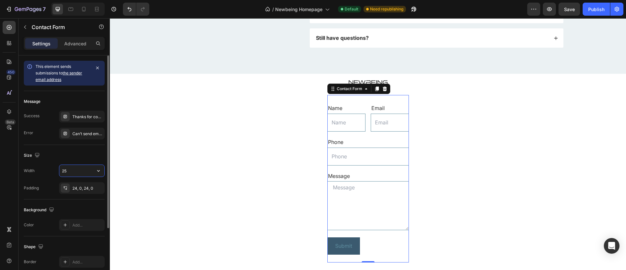
type input "2"
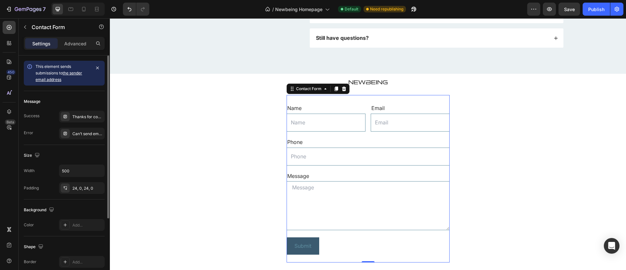
click at [96, 155] on div "Size" at bounding box center [64, 155] width 81 height 10
click at [97, 171] on icon "button" at bounding box center [98, 170] width 7 height 7
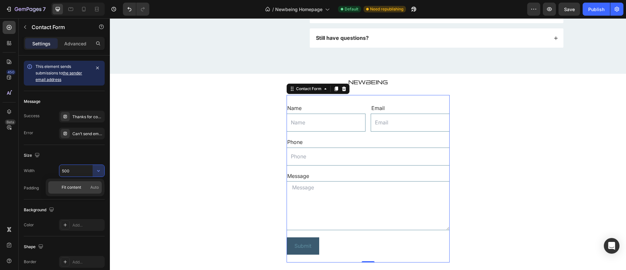
click at [76, 188] on span "Fit content" at bounding box center [72, 187] width 20 height 6
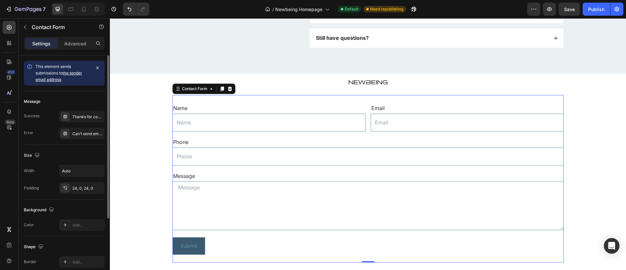
type input "500"
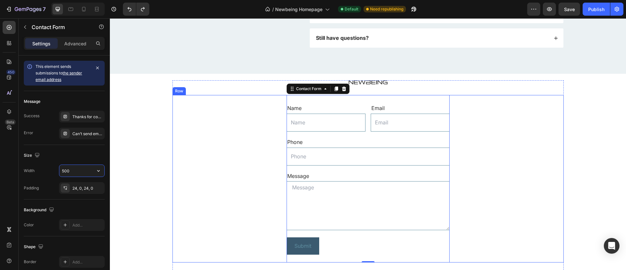
click at [214, 155] on div "Name Text Block Text Field Email Text Block Email Field Row Phone Text Block Te…" at bounding box center [367, 178] width 391 height 167
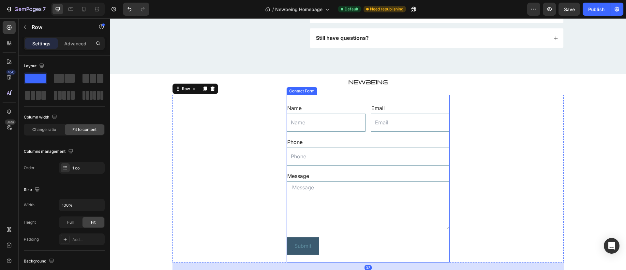
click at [329, 98] on div "Name Text Block Text Field Email Text Block Email Field Row Phone Text Block Te…" at bounding box center [368, 178] width 163 height 167
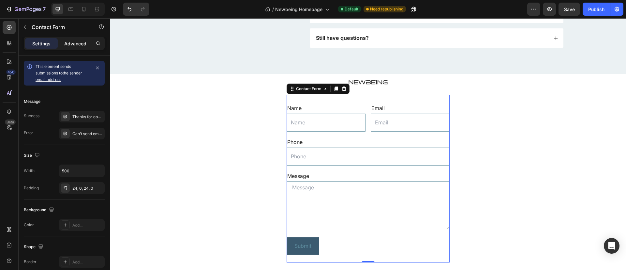
click at [74, 39] on div "Advanced" at bounding box center [75, 43] width 33 height 10
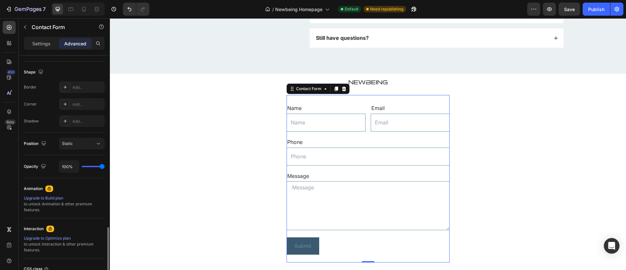
scroll to position [220, 0]
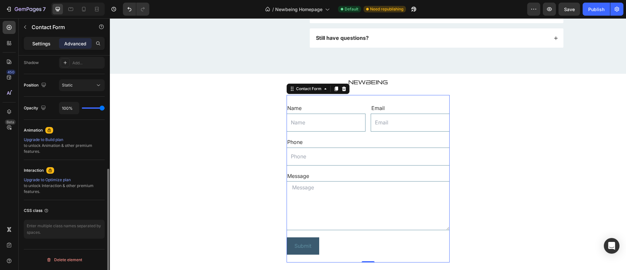
click at [43, 42] on p "Settings" at bounding box center [41, 43] width 18 height 7
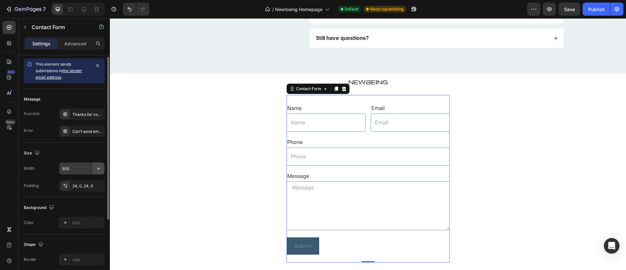
scroll to position [0, 0]
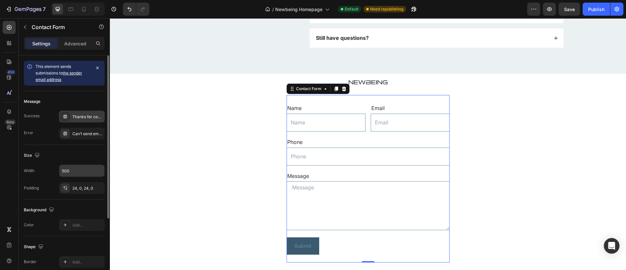
click at [67, 115] on icon at bounding box center [65, 116] width 5 height 5
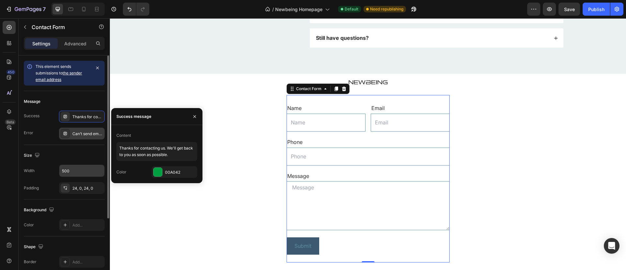
click at [77, 133] on div "Can’t send email. Please try again later." at bounding box center [87, 134] width 31 height 6
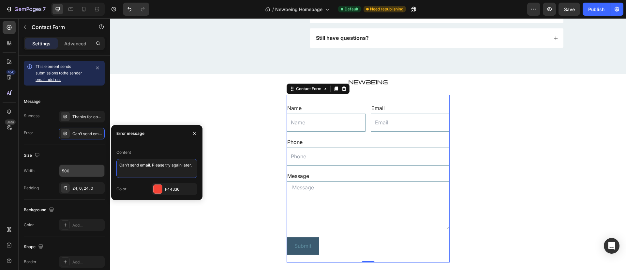
drag, startPoint x: 150, startPoint y: 163, endPoint x: 117, endPoint y: 162, distance: 32.6
click at [117, 162] on textarea "Can’t send email. Please try again later." at bounding box center [156, 168] width 81 height 19
drag, startPoint x: 158, startPoint y: 171, endPoint x: 133, endPoint y: 172, distance: 25.1
click at [133, 172] on textarea "Hmm, for some reason that didn't work. Please try again later." at bounding box center [156, 168] width 81 height 19
type textarea "Hmm, for some reason that didn't work. Please email [EMAIL_ADDRESS][DOMAIN_NAME]"
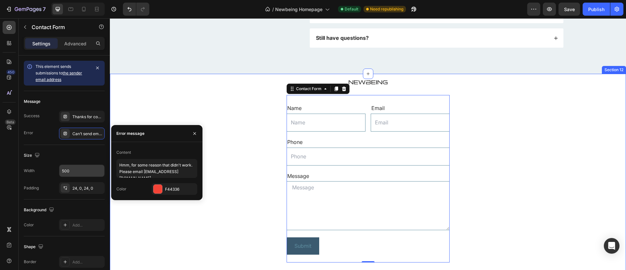
click at [150, 94] on div "Image Name Text Block Text Field Email Text Block Email Field Row Phone Text Bl…" at bounding box center [368, 176] width 506 height 192
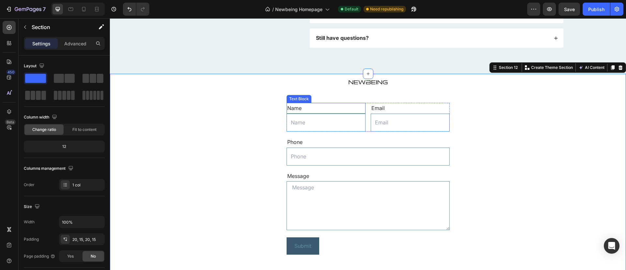
click at [292, 107] on div "Name" at bounding box center [326, 108] width 79 height 11
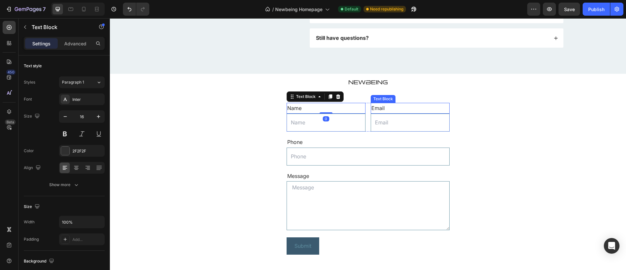
click at [371, 110] on div "Email" at bounding box center [410, 108] width 79 height 11
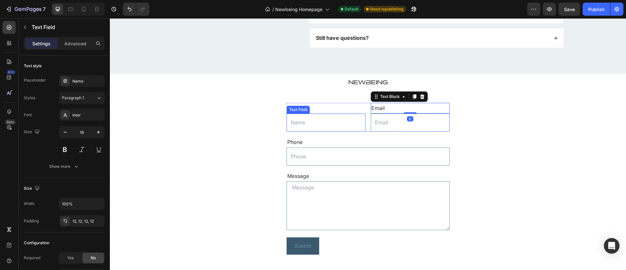
click at [329, 113] on input "text" at bounding box center [326, 122] width 79 height 18
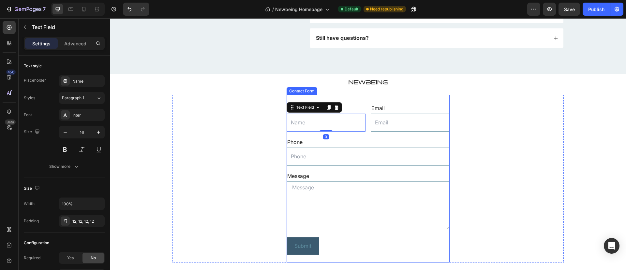
click at [336, 95] on div "Name Text Block Text Field 0 Email Text Block Email Field Row Phone Text Block …" at bounding box center [368, 178] width 163 height 167
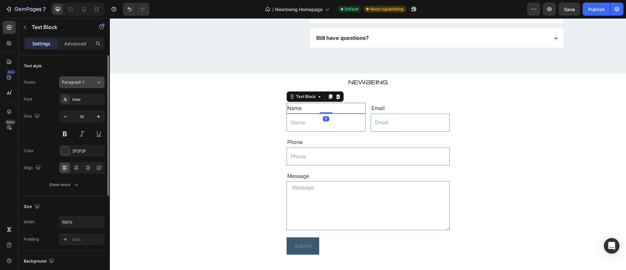
click at [84, 80] on div "Paragraph 1" at bounding box center [75, 82] width 26 height 6
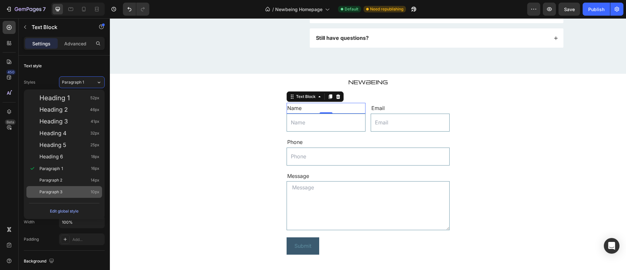
click at [72, 195] on div "Paragraph 3 10px" at bounding box center [64, 192] width 76 height 12
type input "10"
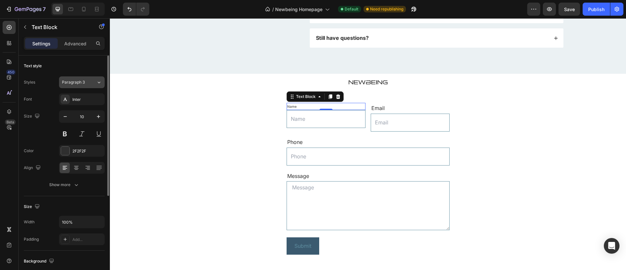
click at [83, 80] on span "Paragraph 3" at bounding box center [73, 82] width 23 height 6
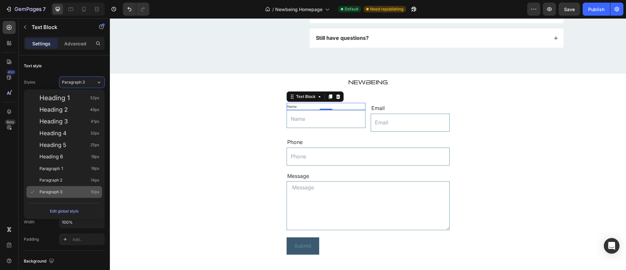
click at [67, 194] on div "Paragraph 3 10px" at bounding box center [69, 191] width 60 height 7
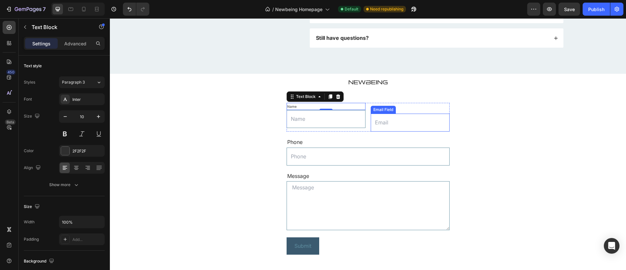
click at [394, 128] on input "email" at bounding box center [410, 122] width 79 height 18
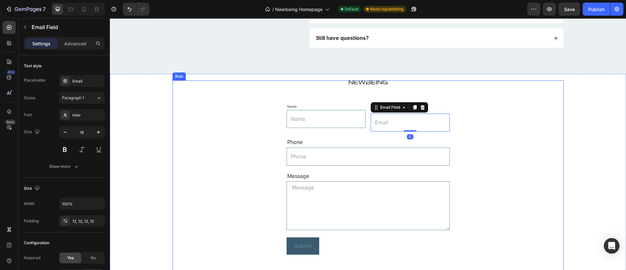
click at [504, 88] on div "Image Name Text Block Text Field Email Text Block Email Field 0 Row Phone Text …" at bounding box center [367, 176] width 391 height 192
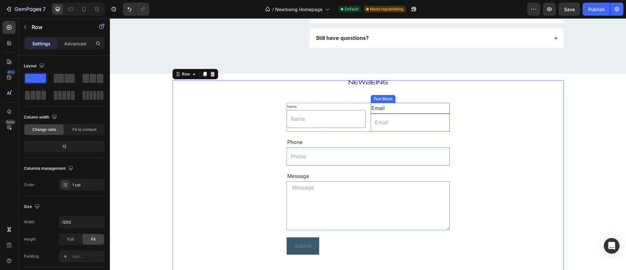
click at [388, 108] on div "Email" at bounding box center [410, 108] width 79 height 11
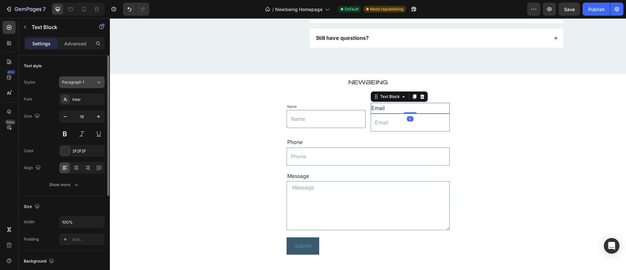
click at [99, 83] on icon at bounding box center [99, 82] width 6 height 7
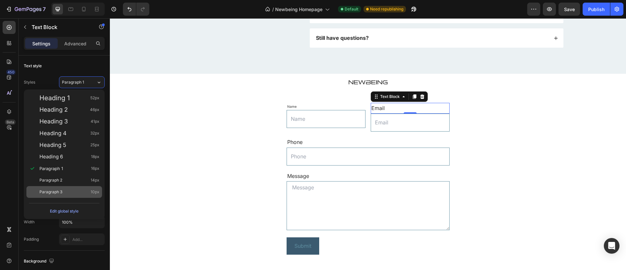
click at [60, 191] on span "Paragraph 3" at bounding box center [50, 191] width 23 height 7
type input "10"
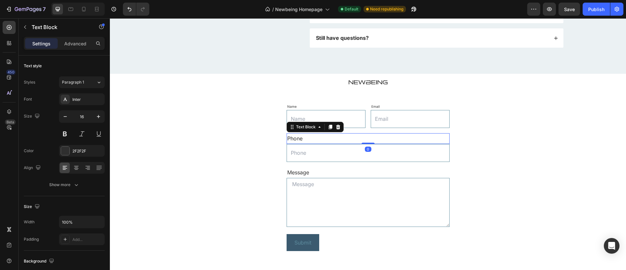
click at [320, 133] on div "Phone" at bounding box center [368, 138] width 163 height 11
click at [88, 82] on div "Paragraph 1" at bounding box center [79, 82] width 34 height 6
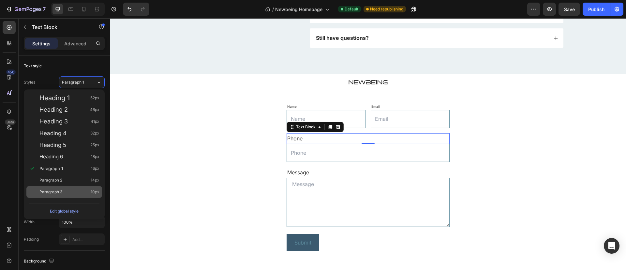
click at [67, 194] on div "Paragraph 3 10px" at bounding box center [69, 191] width 60 height 7
type input "10"
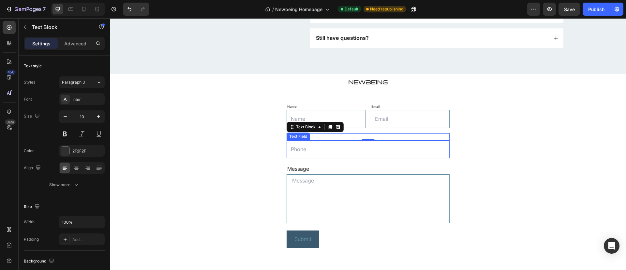
click at [330, 149] on input "text" at bounding box center [368, 149] width 163 height 18
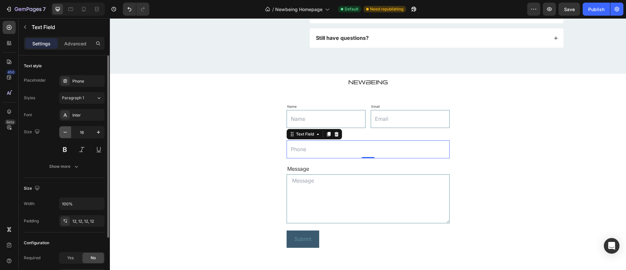
click at [68, 131] on icon "button" at bounding box center [65, 132] width 7 height 7
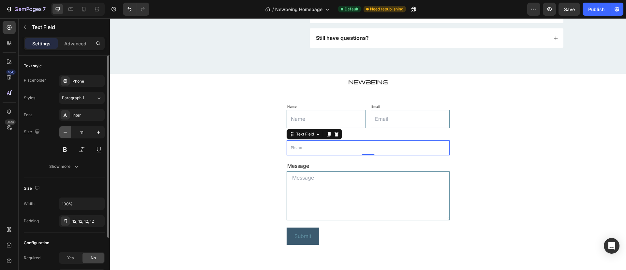
click at [68, 131] on icon "button" at bounding box center [65, 132] width 7 height 7
type input "10"
click at [329, 122] on input "text" at bounding box center [326, 119] width 79 height 18
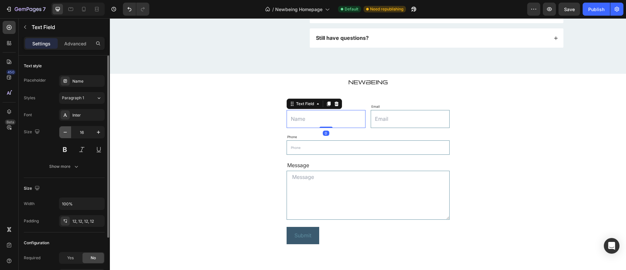
click at [66, 134] on icon "button" at bounding box center [65, 132] width 7 height 7
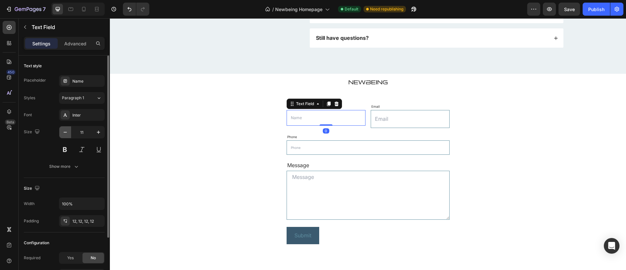
click at [66, 134] on icon "button" at bounding box center [65, 132] width 7 height 7
click at [96, 134] on icon "button" at bounding box center [98, 132] width 7 height 7
type input "10"
click at [374, 119] on input "email" at bounding box center [410, 119] width 79 height 18
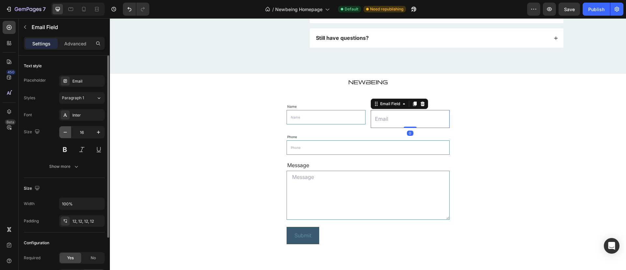
click at [66, 137] on button "button" at bounding box center [65, 132] width 12 height 12
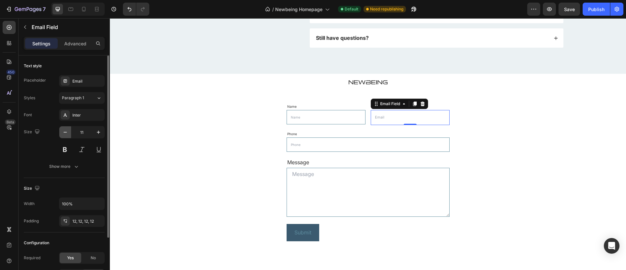
click at [66, 137] on button "button" at bounding box center [65, 132] width 12 height 12
type input "10"
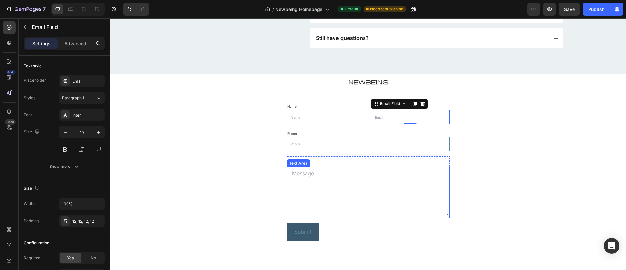
click at [317, 175] on textarea at bounding box center [368, 191] width 163 height 49
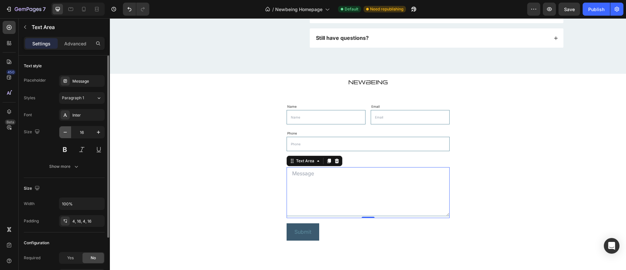
click at [68, 132] on button "button" at bounding box center [65, 132] width 12 height 12
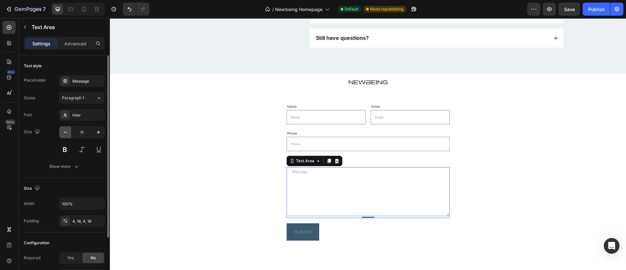
click at [68, 132] on button "button" at bounding box center [65, 132] width 12 height 12
click at [100, 131] on icon "button" at bounding box center [98, 132] width 7 height 7
type input "10"
drag, startPoint x: 365, startPoint y: 216, endPoint x: 323, endPoint y: 191, distance: 48.7
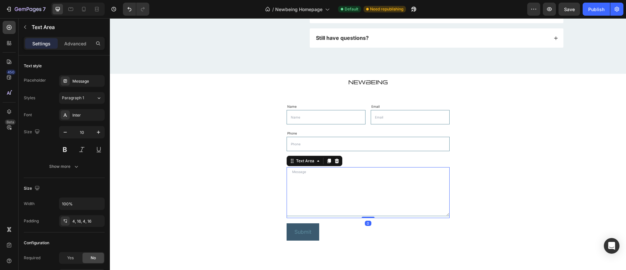
click at [366, 193] on div "Text Area 0" at bounding box center [368, 192] width 163 height 51
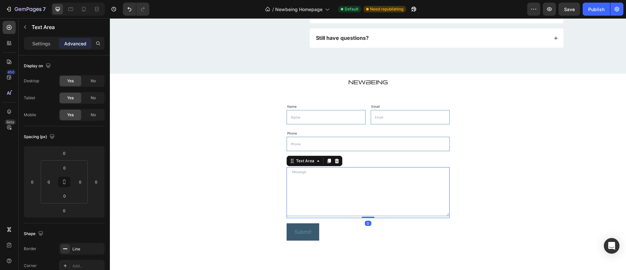
click at [319, 192] on textarea at bounding box center [368, 191] width 163 height 49
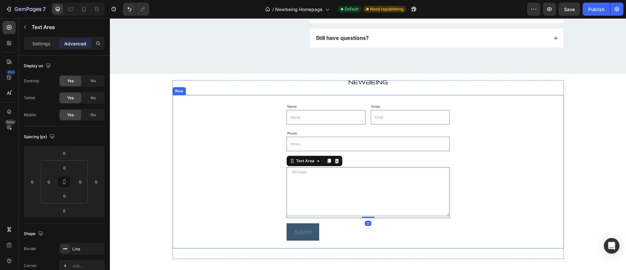
click at [242, 218] on div "Name Text Block Text Field Email Text Block Email Field Row Phone Text Block Te…" at bounding box center [367, 171] width 391 height 153
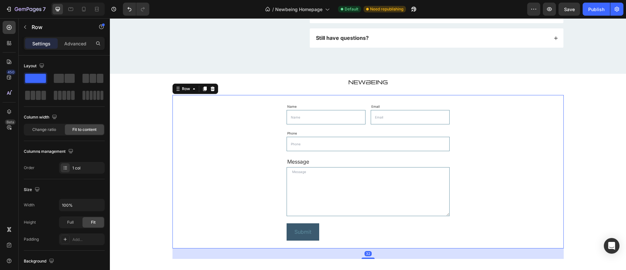
click at [315, 181] on textarea at bounding box center [368, 191] width 163 height 49
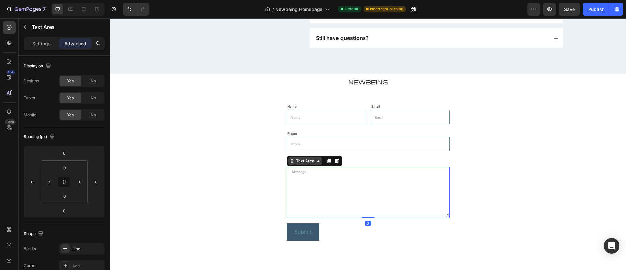
click at [313, 164] on div "Text Area" at bounding box center [305, 161] width 34 height 8
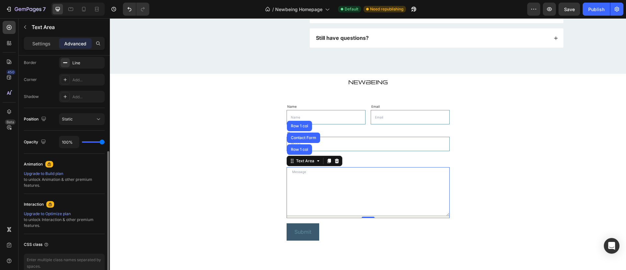
scroll to position [176, 0]
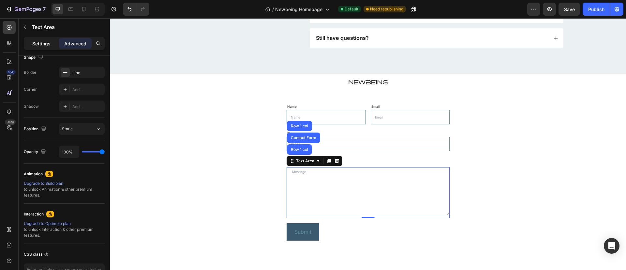
click at [27, 42] on div "Settings" at bounding box center [41, 43] width 33 height 10
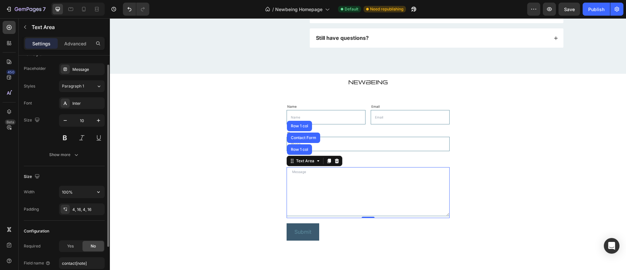
scroll to position [0, 0]
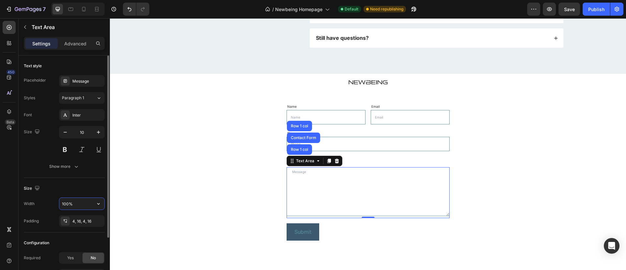
click at [91, 202] on input "100%" at bounding box center [81, 204] width 45 height 12
click at [95, 201] on icon "button" at bounding box center [98, 203] width 7 height 7
click at [48, 184] on div "Size" at bounding box center [64, 188] width 81 height 10
click at [66, 223] on div at bounding box center [65, 220] width 9 height 9
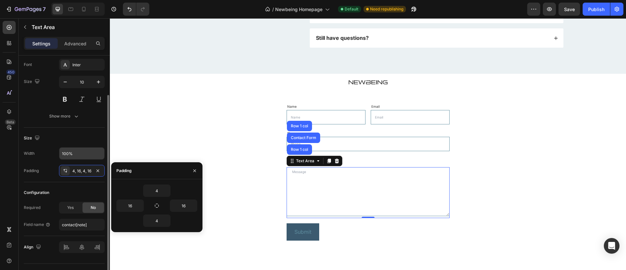
scroll to position [52, 0]
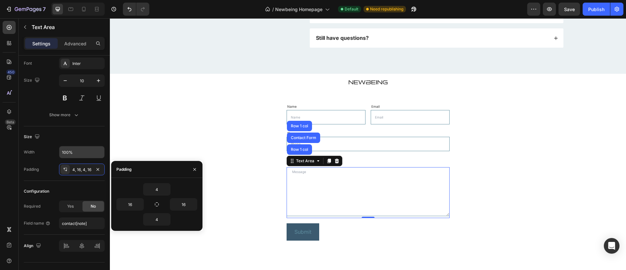
click at [72, 182] on div "Configuration Required Yes No Field name contact[note]" at bounding box center [64, 208] width 81 height 54
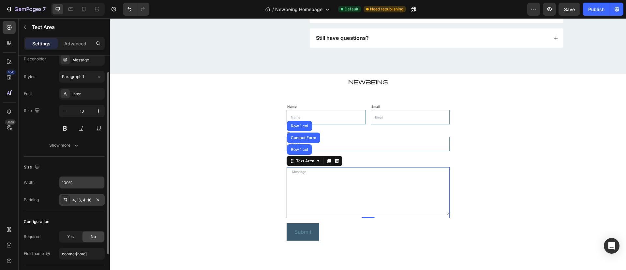
scroll to position [0, 0]
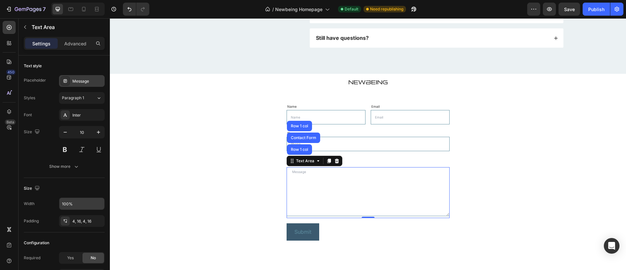
click at [72, 82] on div "Message" at bounding box center [82, 81] width 46 height 12
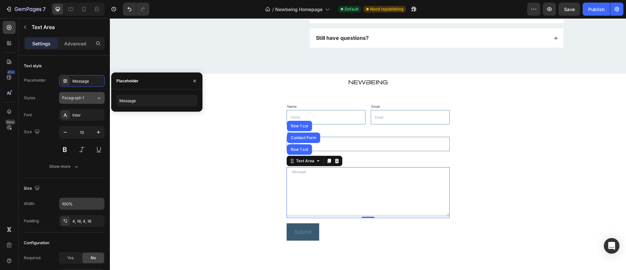
click at [97, 99] on icon at bounding box center [99, 98] width 6 height 7
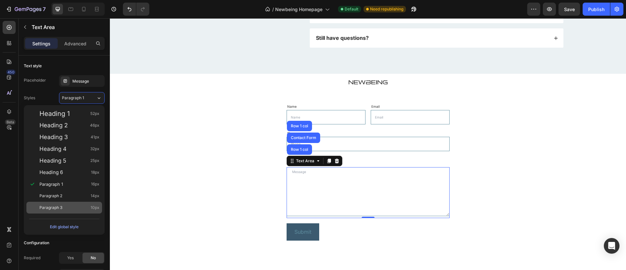
click at [53, 204] on span "Paragraph 3" at bounding box center [50, 207] width 23 height 7
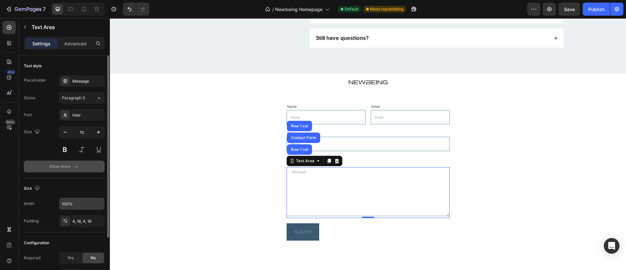
click at [78, 168] on icon "button" at bounding box center [76, 166] width 7 height 7
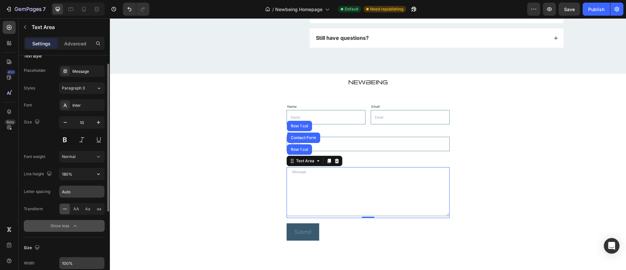
scroll to position [20, 0]
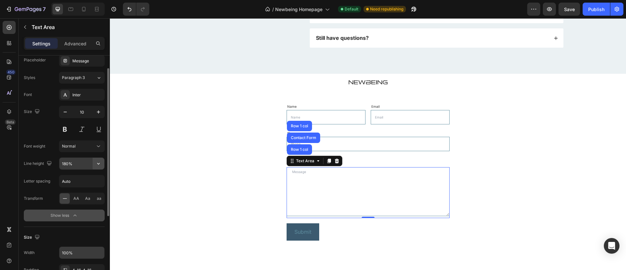
click at [96, 161] on icon "button" at bounding box center [98, 163] width 7 height 7
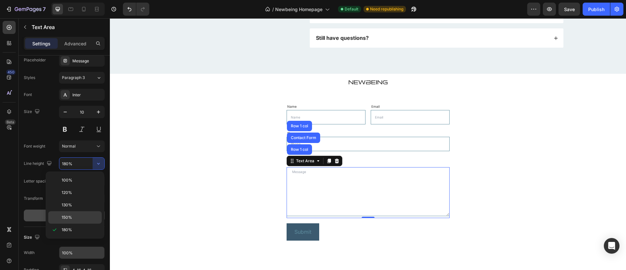
click at [74, 222] on div "150%" at bounding box center [74, 217] width 53 height 12
type input "150%"
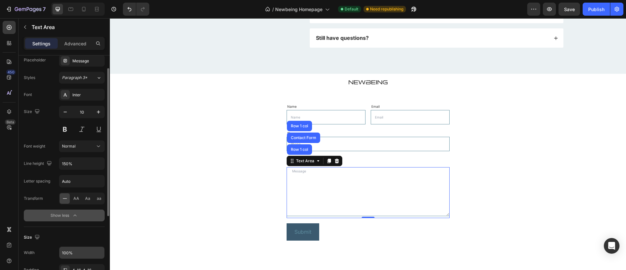
scroll to position [74, 0]
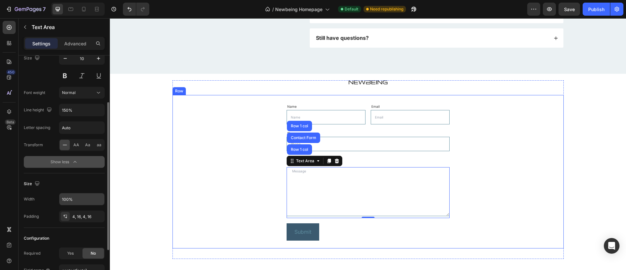
click at [249, 222] on div "Name Text Block Text Field Email Text Block Email Field Row Phone Text Block Te…" at bounding box center [367, 171] width 391 height 153
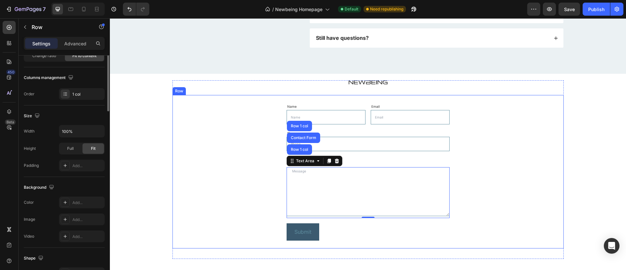
scroll to position [0, 0]
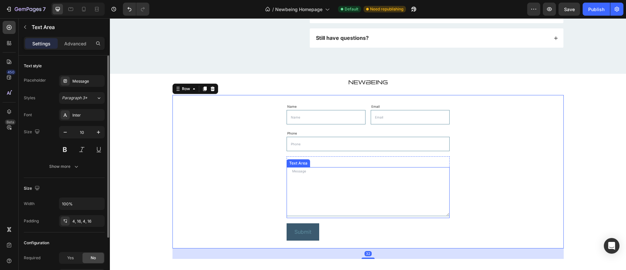
click at [358, 217] on div "Text Area" at bounding box center [368, 192] width 163 height 51
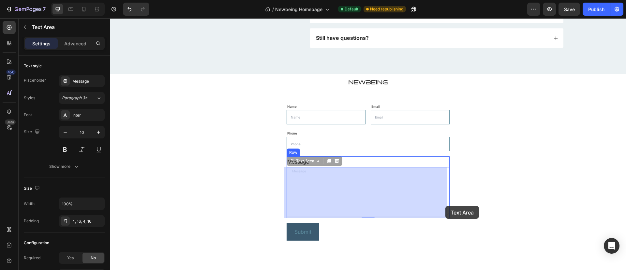
drag, startPoint x: 445, startPoint y: 214, endPoint x: 445, endPoint y: 202, distance: 11.7
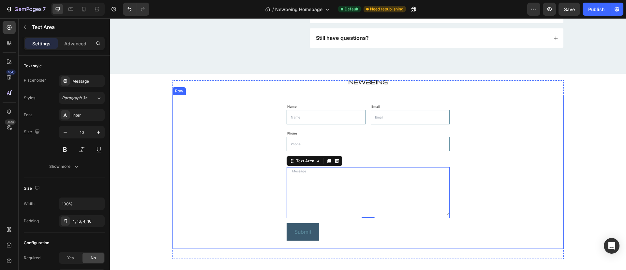
click at [454, 213] on div "Name Text Block Text Field Email Text Block Email Field Row Phone Text Block Te…" at bounding box center [367, 171] width 391 height 153
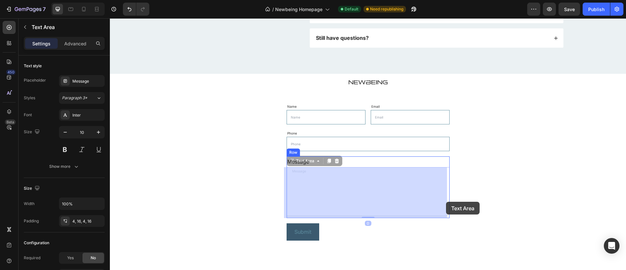
drag, startPoint x: 445, startPoint y: 214, endPoint x: 447, endPoint y: 198, distance: 16.1
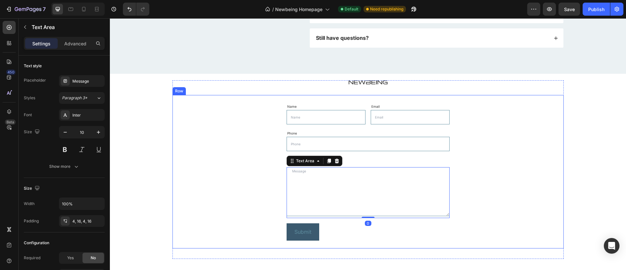
click at [485, 185] on div "Name Text Block Text Field Email Text Block Email Field Row Phone Text Block Te…" at bounding box center [367, 171] width 391 height 153
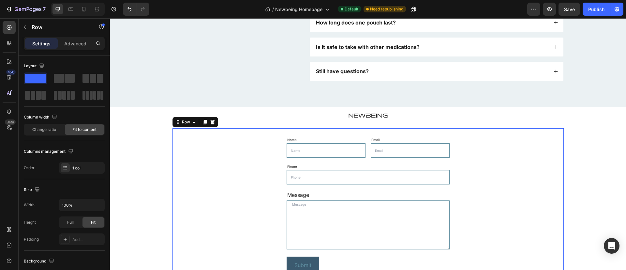
scroll to position [2203, 0]
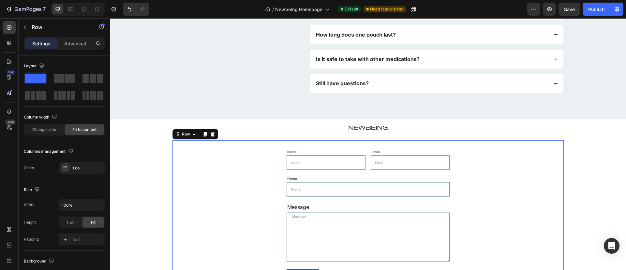
click at [208, 177] on div "Name Text Block Text Field Email Text Block Email Field Row Phone Text Block Te…" at bounding box center [367, 216] width 391 height 153
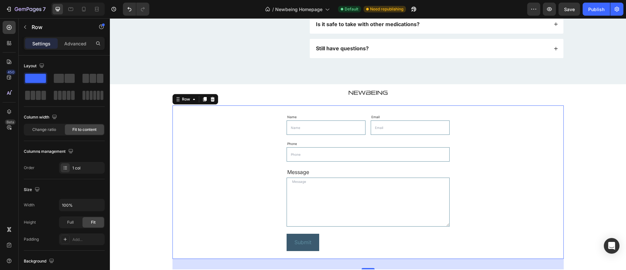
scroll to position [2249, 0]
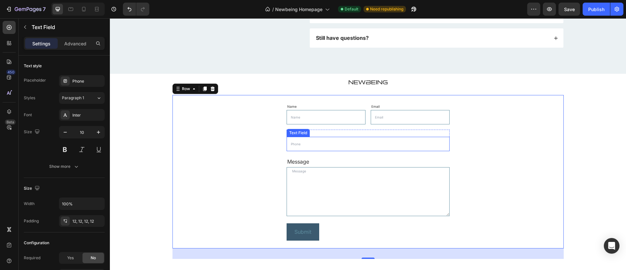
click at [294, 143] on input "text" at bounding box center [368, 144] width 163 height 14
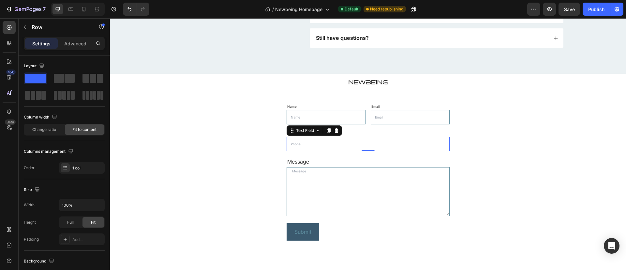
click at [271, 177] on div "Name Text Block Text Field Email Text Block Email Field Row Phone Text Block Te…" at bounding box center [367, 171] width 391 height 153
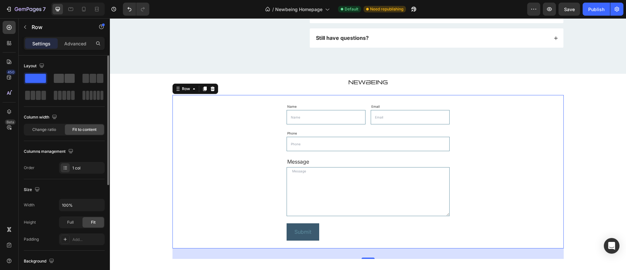
click at [56, 81] on span at bounding box center [59, 78] width 10 height 9
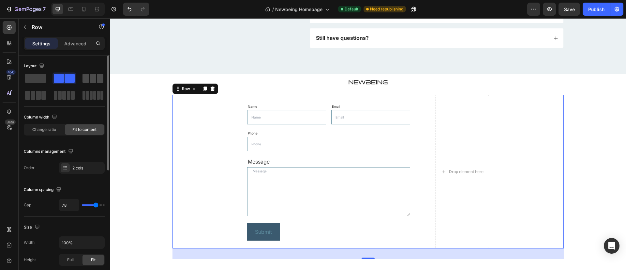
click at [92, 80] on span at bounding box center [93, 78] width 7 height 9
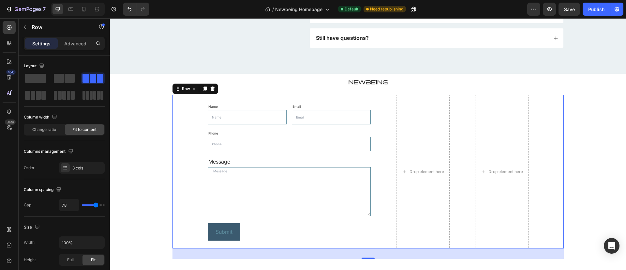
click at [456, 171] on div "Name Text Block Text Field Email Text Block Email Field Row Phone Text Block Te…" at bounding box center [367, 171] width 391 height 153
click at [24, 72] on div at bounding box center [64, 86] width 81 height 29
click at [27, 78] on span at bounding box center [35, 78] width 21 height 9
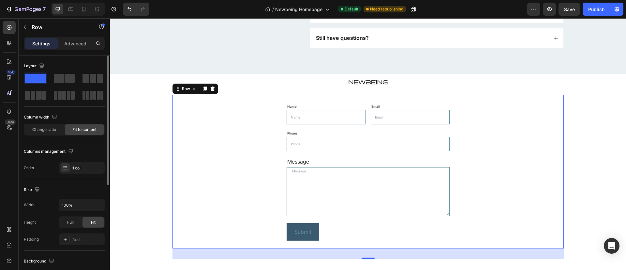
scroll to position [11, 0]
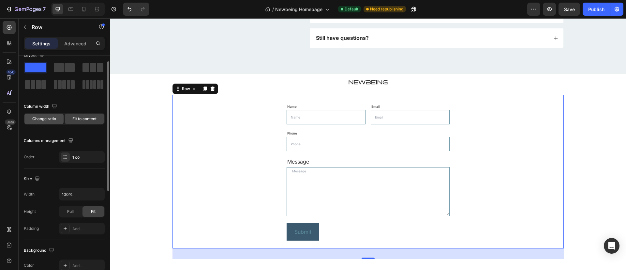
click at [31, 114] on div "Change ratio" at bounding box center [43, 118] width 39 height 10
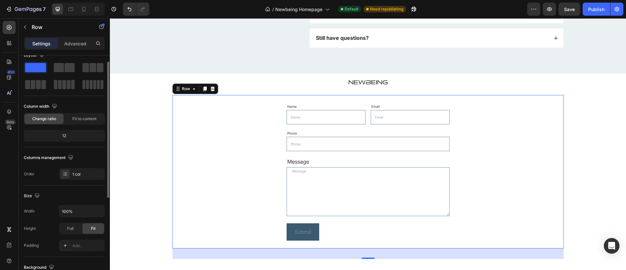
click at [65, 136] on div "12" at bounding box center [64, 135] width 78 height 9
click at [80, 117] on span "Fit to content" at bounding box center [84, 119] width 24 height 6
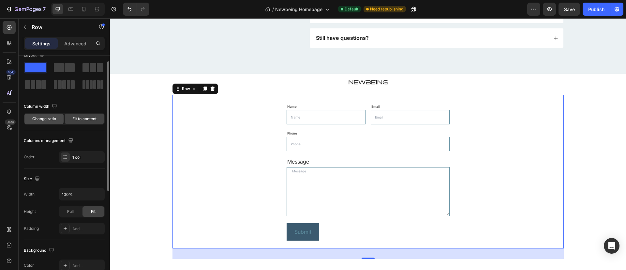
click at [40, 115] on div "Change ratio" at bounding box center [43, 118] width 39 height 10
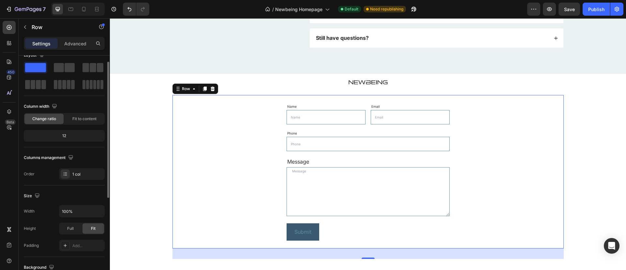
click at [65, 135] on div "12" at bounding box center [64, 135] width 78 height 9
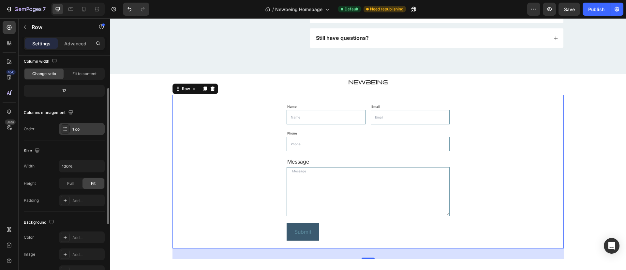
click at [66, 130] on icon at bounding box center [65, 128] width 5 height 5
click at [94, 108] on div "Columns management" at bounding box center [64, 112] width 81 height 10
click at [70, 181] on span "Full" at bounding box center [70, 182] width 7 height 6
click at [94, 186] on div "Fit" at bounding box center [93, 182] width 22 height 10
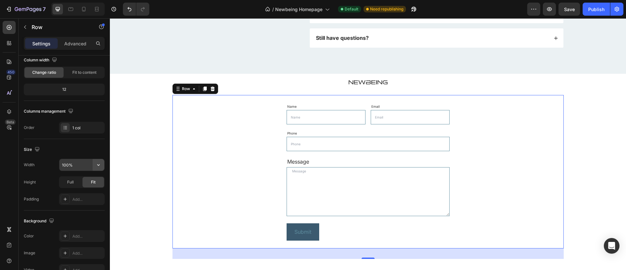
click at [98, 165] on icon "button" at bounding box center [98, 165] width 3 height 2
click at [80, 182] on p "Default 1200px" at bounding box center [80, 181] width 37 height 6
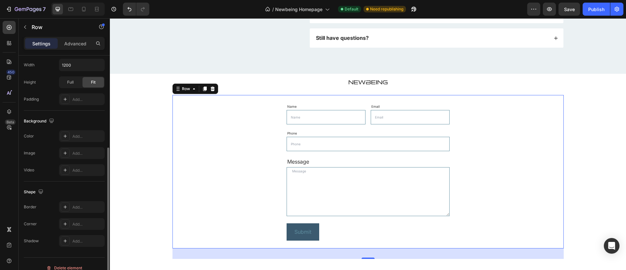
scroll to position [79, 0]
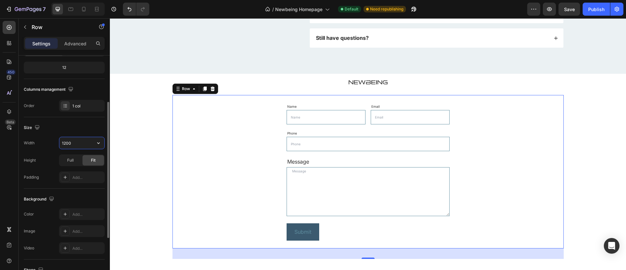
click at [69, 147] on input "1200" at bounding box center [81, 143] width 45 height 12
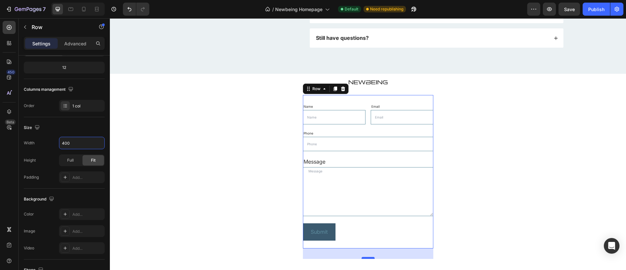
type input "400"
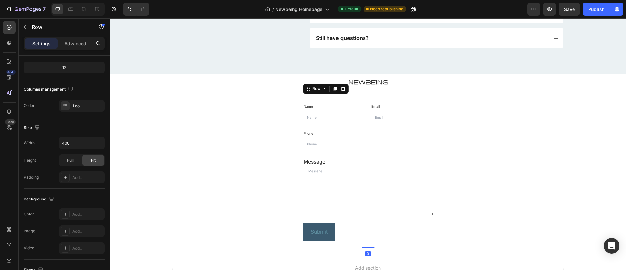
drag, startPoint x: 368, startPoint y: 257, endPoint x: 367, endPoint y: 230, distance: 27.1
click at [374, 230] on div "Name Text Block Text Field Email Text Block Email Field Row Phone Text Block Te…" at bounding box center [368, 171] width 130 height 153
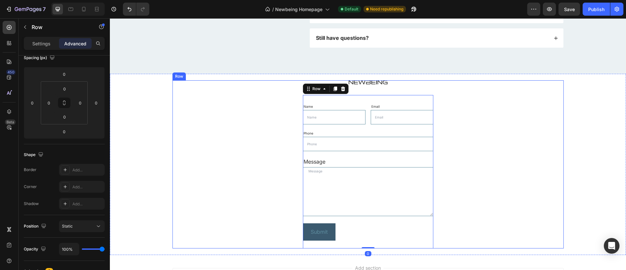
click at [262, 225] on div "Image Name Text Block Text Field Email Text Block Email Field Row Phone Text Bl…" at bounding box center [367, 164] width 391 height 168
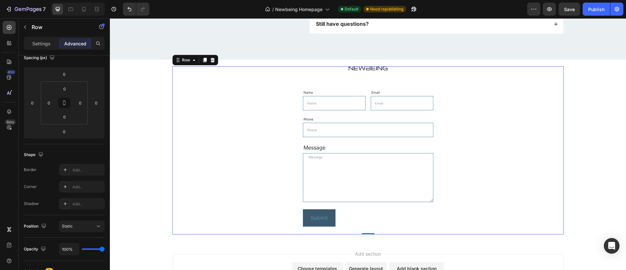
scroll to position [2268, 0]
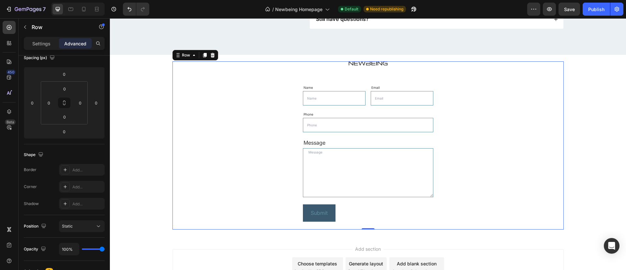
click at [233, 95] on div "Image Name Text Block Text Field Email Text Block Email Field Row Phone Text Bl…" at bounding box center [367, 145] width 391 height 168
click at [376, 63] on img at bounding box center [368, 63] width 39 height 4
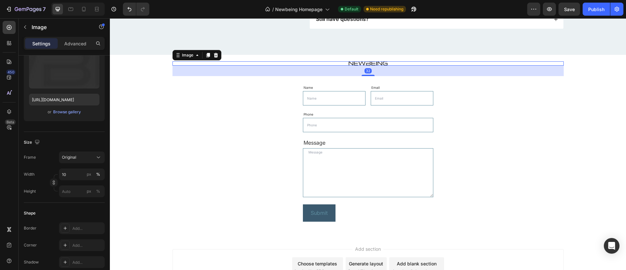
scroll to position [0, 0]
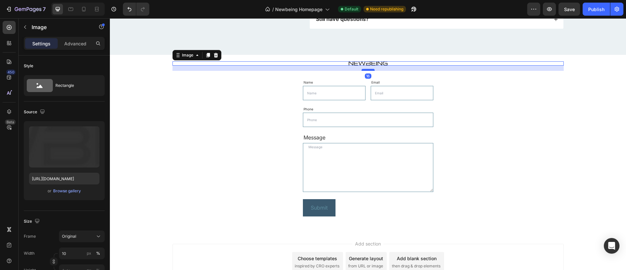
drag, startPoint x: 371, startPoint y: 75, endPoint x: 371, endPoint y: 70, distance: 5.2
click at [371, 70] on div at bounding box center [368, 70] width 13 height 2
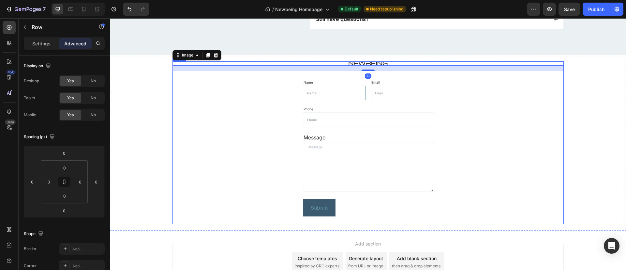
click at [484, 111] on div "Image 16 Name Text Block Text Field Email Text Block Email Field Row Phone Text…" at bounding box center [367, 142] width 391 height 163
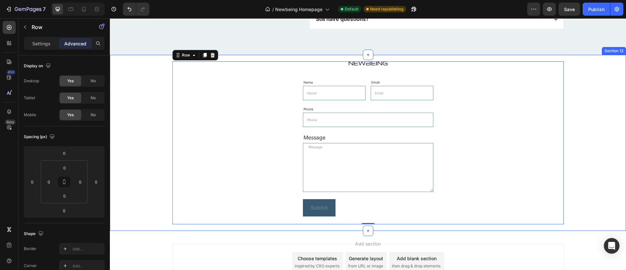
click at [577, 129] on div "Image Name Text Block Text Field Email Text Block Email Field Row Phone Text Bl…" at bounding box center [368, 142] width 506 height 163
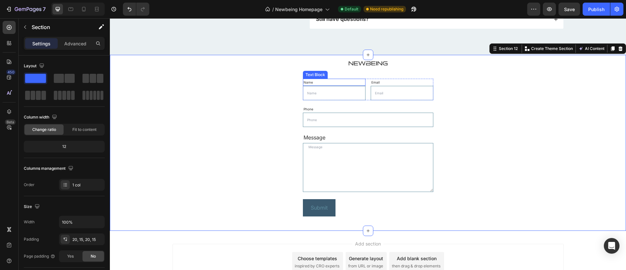
click at [318, 81] on div "Name" at bounding box center [334, 82] width 63 height 7
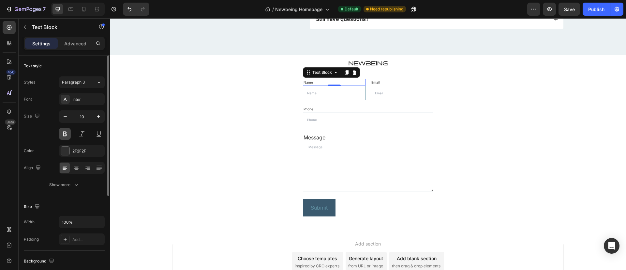
click at [67, 135] on button at bounding box center [65, 134] width 12 height 12
click at [391, 83] on div "Email" at bounding box center [402, 82] width 63 height 7
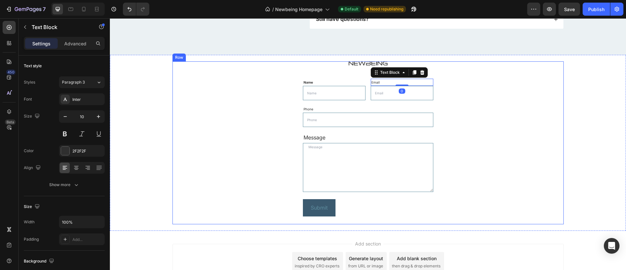
click at [223, 157] on div "Image Name Text Block Text Field Email Text Block 0 Email Field Row Phone Text …" at bounding box center [367, 142] width 391 height 163
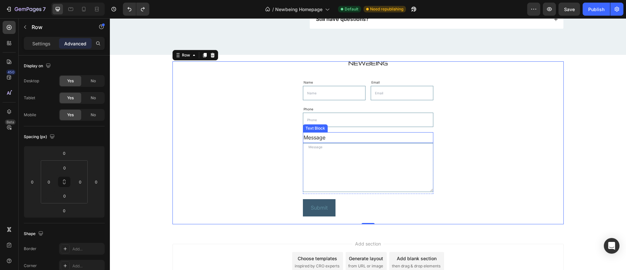
click at [409, 113] on input "text" at bounding box center [368, 119] width 130 height 14
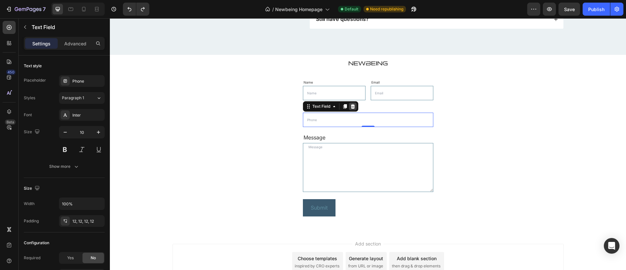
click at [352, 107] on icon at bounding box center [352, 106] width 5 height 5
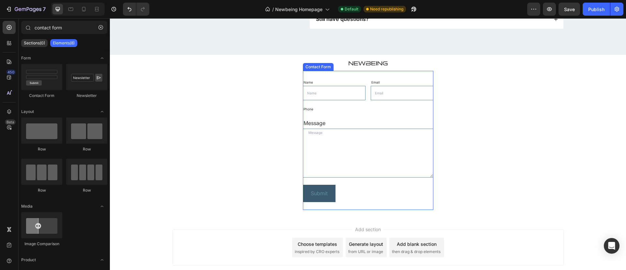
click at [335, 108] on div "Phone" at bounding box center [368, 108] width 130 height 7
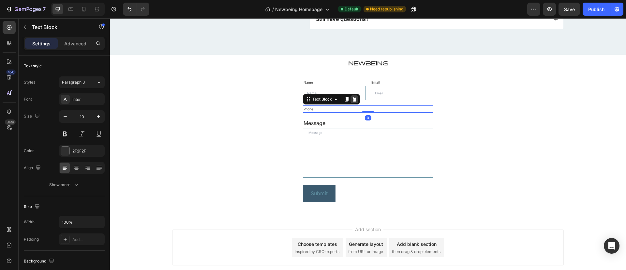
click at [353, 99] on icon at bounding box center [354, 99] width 4 height 5
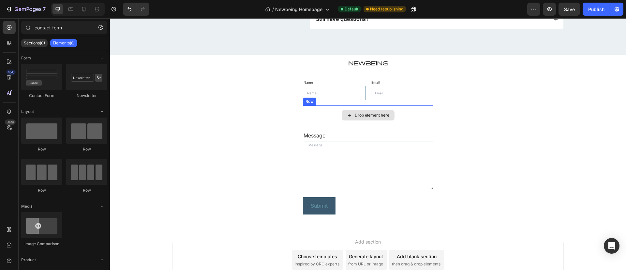
click at [326, 111] on div "Drop element here" at bounding box center [368, 115] width 130 height 20
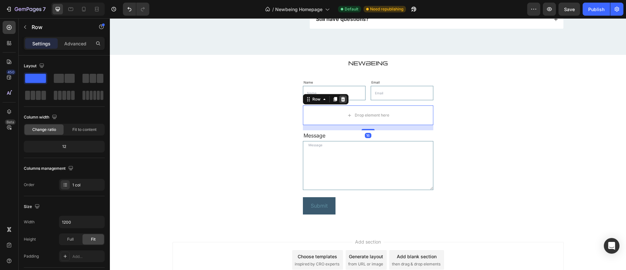
click at [341, 99] on icon at bounding box center [343, 99] width 4 height 5
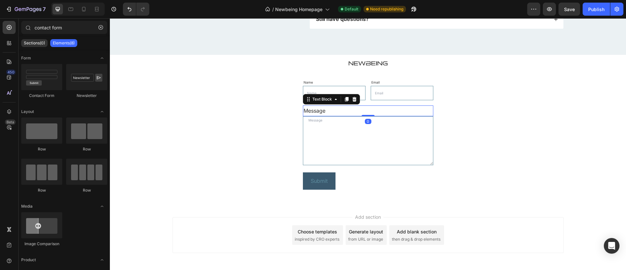
click at [359, 111] on div "Message" at bounding box center [368, 110] width 130 height 11
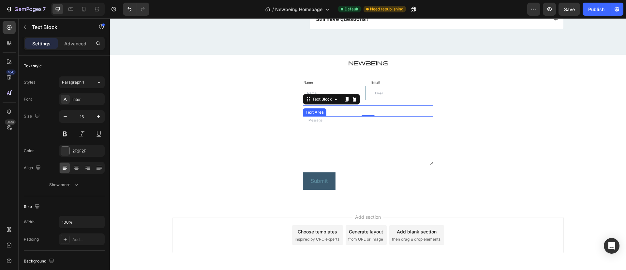
click at [386, 118] on textarea at bounding box center [368, 140] width 130 height 49
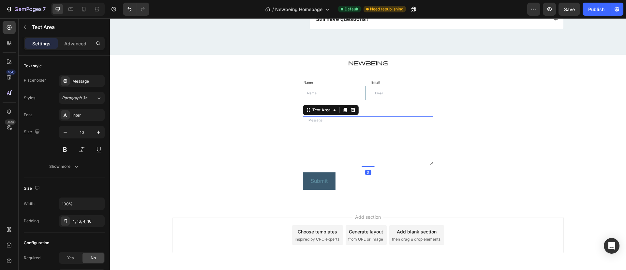
drag, startPoint x: 365, startPoint y: 166, endPoint x: 382, endPoint y: 141, distance: 30.1
click at [382, 141] on div "Text Area 0" at bounding box center [368, 141] width 130 height 51
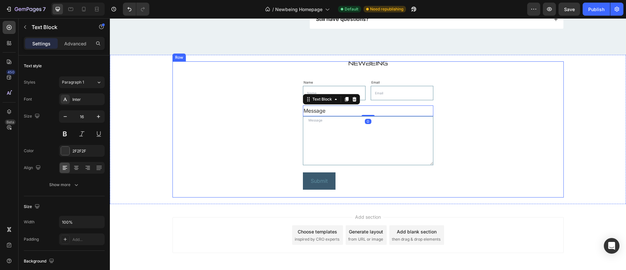
click at [488, 146] on div "Image Name Text Block Text Field Email Text Block Email Field Row Message Text …" at bounding box center [367, 129] width 391 height 136
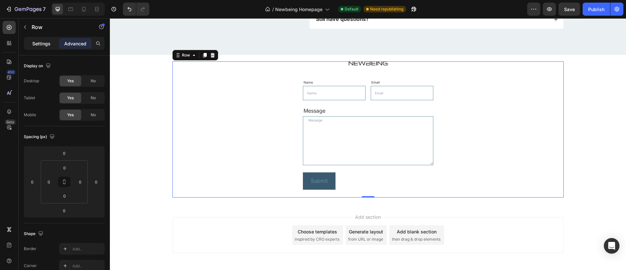
click at [42, 46] on p "Settings" at bounding box center [41, 43] width 18 height 7
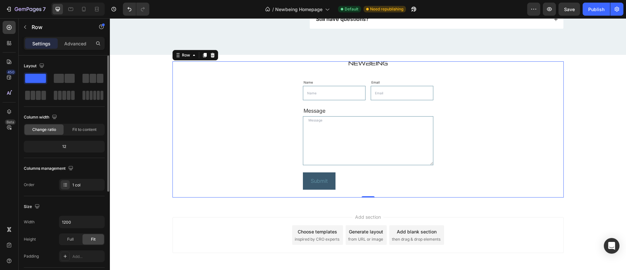
scroll to position [54, 0]
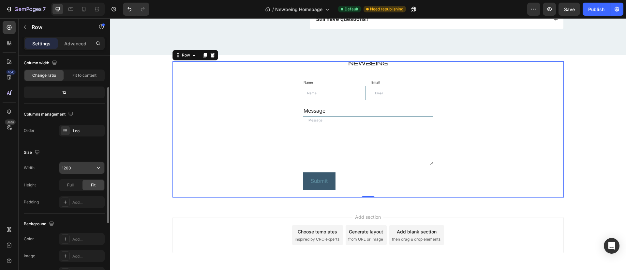
click at [82, 171] on input "1200" at bounding box center [81, 168] width 45 height 12
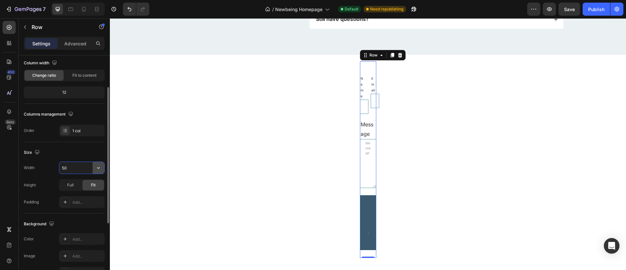
type input "500"
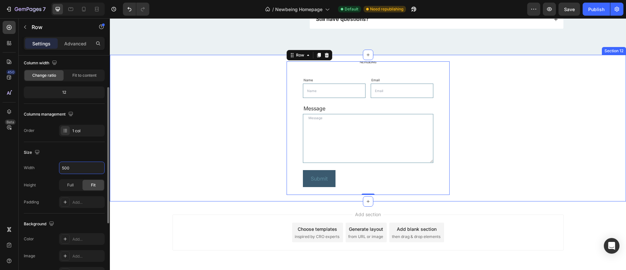
click at [258, 196] on div "Image Name Text Block Text Field Email Text Block Email Field Row Message Text …" at bounding box center [368, 128] width 516 height 146
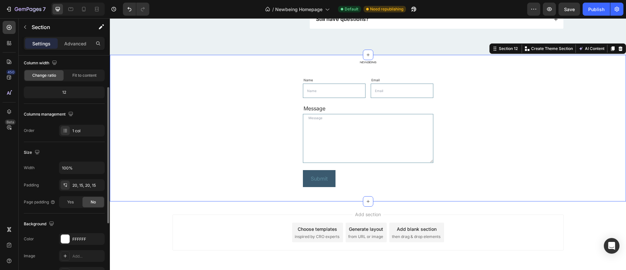
scroll to position [0, 0]
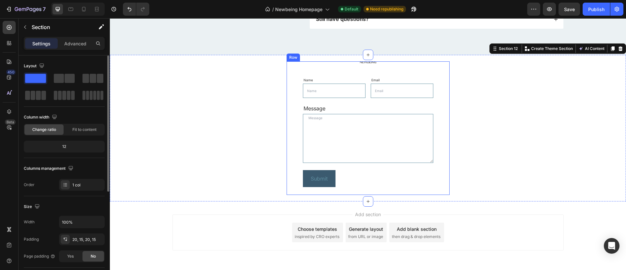
click at [372, 63] on div "Image Name Text Block Text Field Email Text Block Email Field Row Message Text …" at bounding box center [368, 127] width 163 height 133
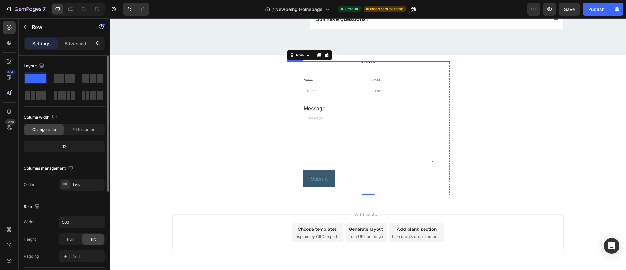
click at [368, 62] on img at bounding box center [368, 62] width 16 height 2
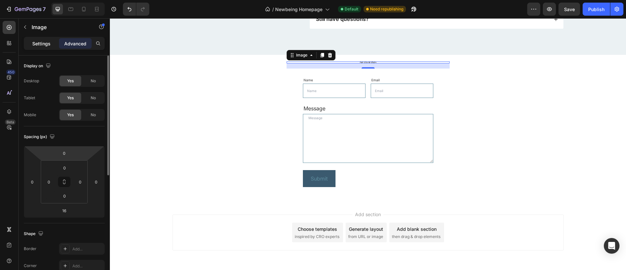
click at [38, 44] on p "Settings" at bounding box center [41, 43] width 18 height 7
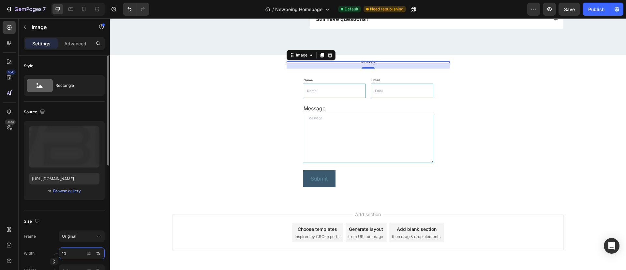
click at [80, 256] on input "10" at bounding box center [82, 253] width 46 height 12
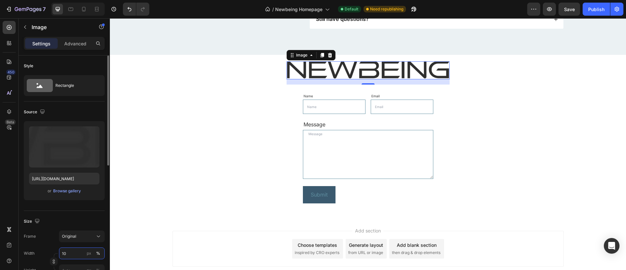
type input "1"
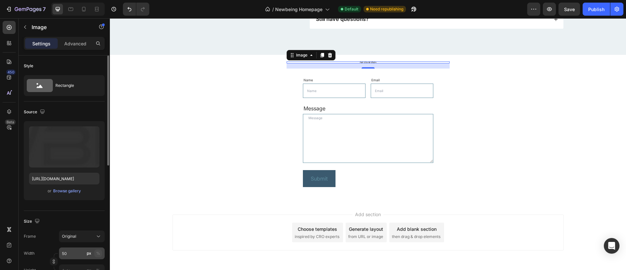
click at [100, 255] on button "%" at bounding box center [98, 253] width 8 height 8
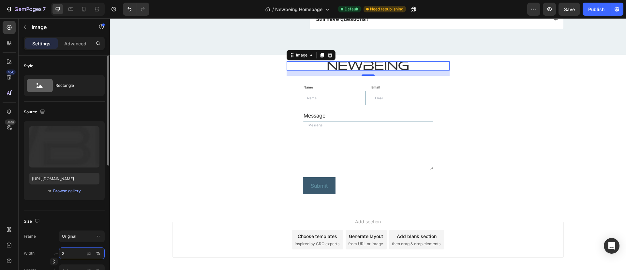
type input "30"
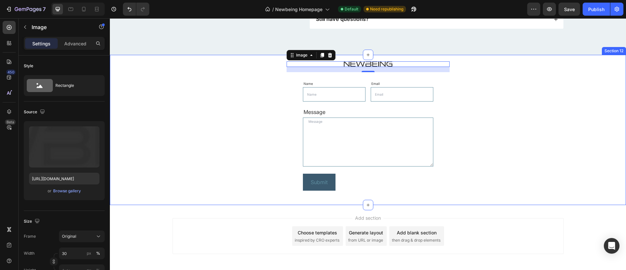
click at [207, 130] on div "Image 16 Name Text Block Text Field Email Text Block Email Field Row Message Te…" at bounding box center [368, 129] width 506 height 137
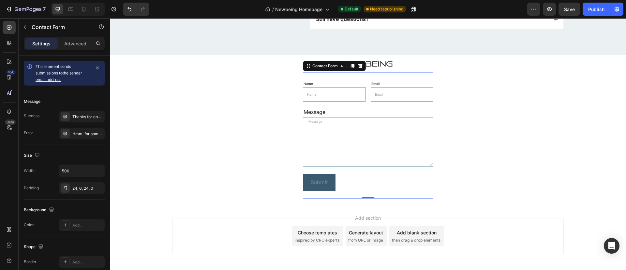
click at [329, 78] on div "Name Text Block Text Field Email Text Block Email Field Row Message Text Block …" at bounding box center [368, 135] width 130 height 127
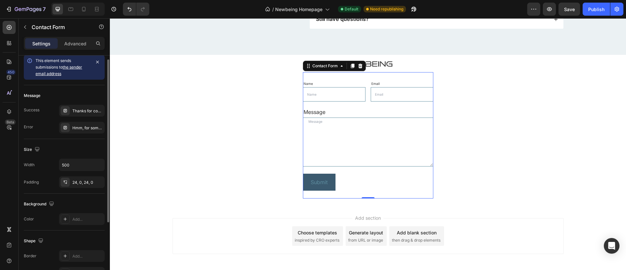
click at [79, 68] on link "the sender email address" at bounding box center [59, 70] width 47 height 11
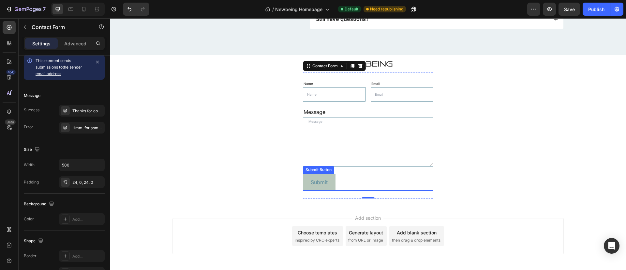
click at [313, 175] on button "Submit" at bounding box center [319, 181] width 33 height 17
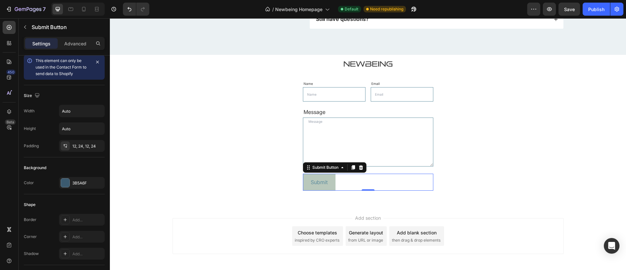
scroll to position [0, 0]
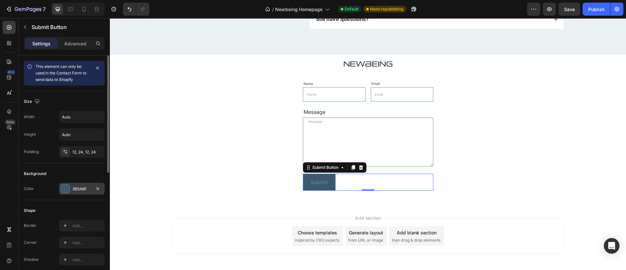
click at [69, 189] on div at bounding box center [65, 188] width 8 height 8
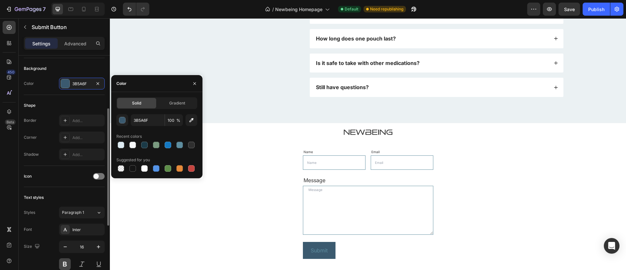
scroll to position [164, 0]
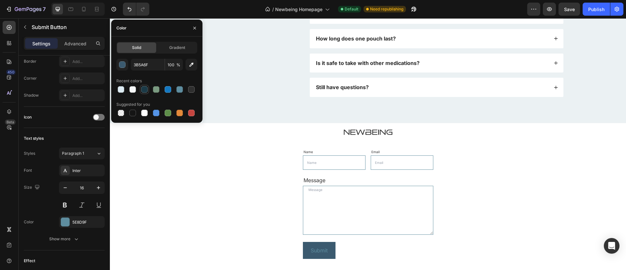
click at [141, 89] on div at bounding box center [144, 89] width 7 height 7
type input "1B3A47"
click at [60, 227] on div "5E8D9F" at bounding box center [82, 222] width 46 height 12
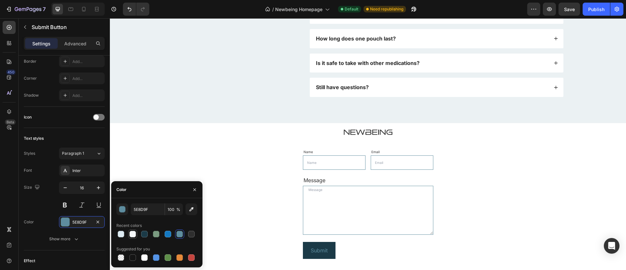
click at [134, 236] on div at bounding box center [132, 234] width 7 height 7
click at [147, 257] on div at bounding box center [144, 257] width 7 height 7
type input "FFFFFF"
click at [67, 205] on button at bounding box center [65, 205] width 12 height 12
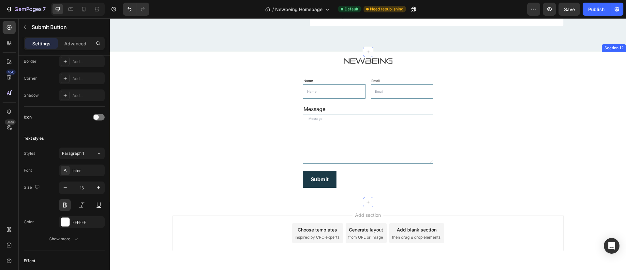
scroll to position [2274, 0]
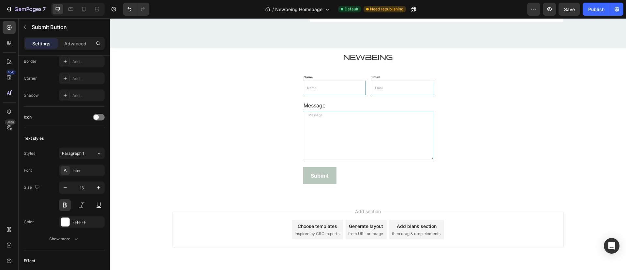
click at [324, 167] on button "Submit" at bounding box center [320, 175] width 34 height 17
click at [307, 172] on button "Submit" at bounding box center [320, 175] width 34 height 17
click at [62, 187] on button "button" at bounding box center [65, 188] width 12 height 12
click at [62, 187] on icon "button" at bounding box center [65, 187] width 7 height 7
type input "14"
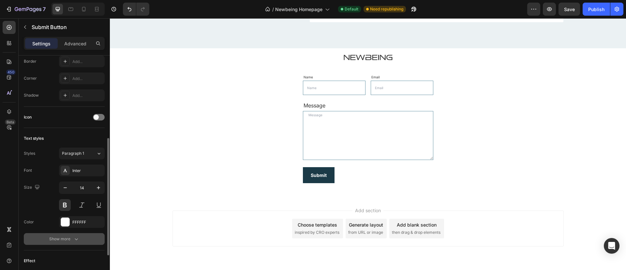
click at [60, 239] on div "Show more" at bounding box center [64, 238] width 30 height 7
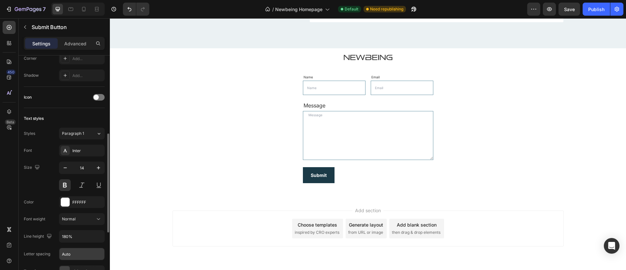
scroll to position [61, 0]
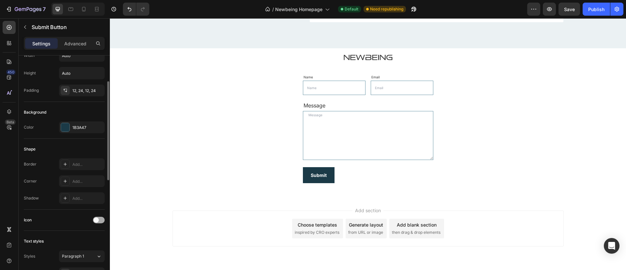
click at [94, 217] on span at bounding box center [96, 219] width 5 height 5
click at [101, 221] on span at bounding box center [101, 219] width 5 height 5
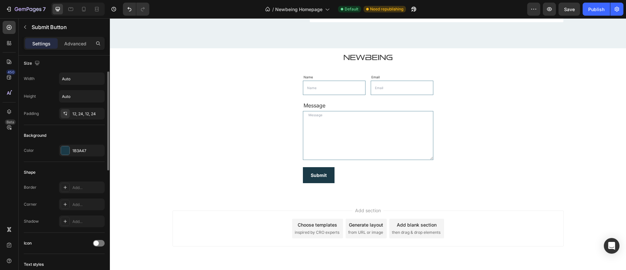
scroll to position [0, 0]
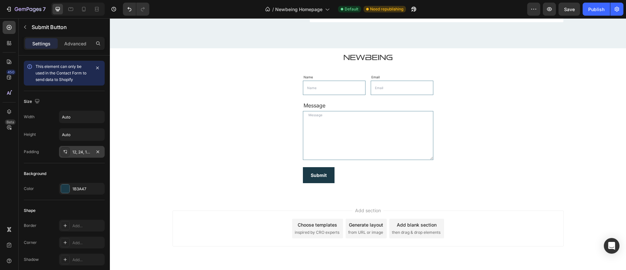
click at [61, 150] on div at bounding box center [65, 151] width 9 height 9
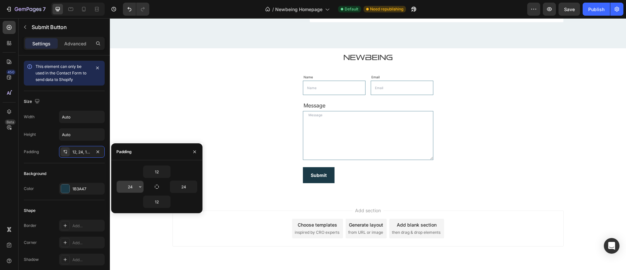
click at [129, 184] on input "24" at bounding box center [130, 187] width 27 height 12
type input "1"
type input "20"
type input "8"
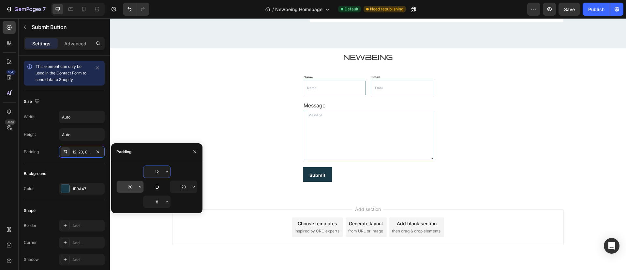
type input "8"
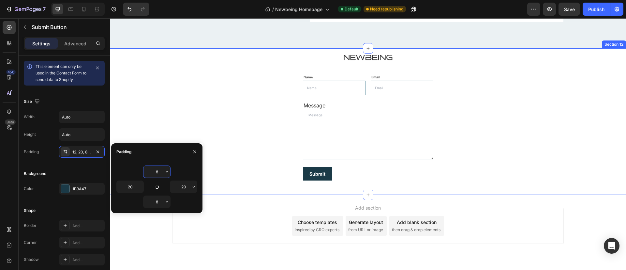
click at [204, 121] on div "Image Name Text Block Text Field Email Text Block Email Field Row Message Text …" at bounding box center [368, 121] width 506 height 133
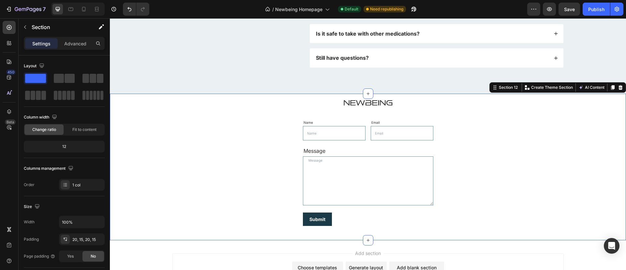
scroll to position [2222, 0]
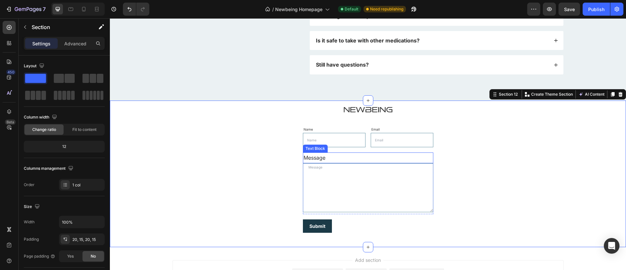
click at [323, 158] on div "Message" at bounding box center [368, 157] width 130 height 11
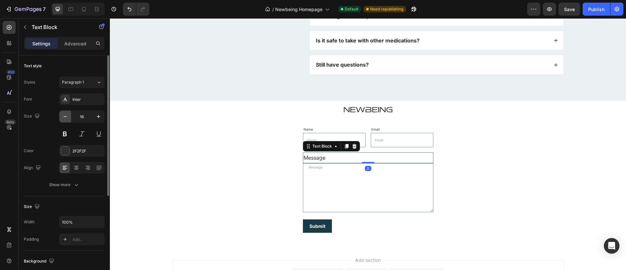
click at [63, 119] on icon "button" at bounding box center [65, 116] width 7 height 7
click at [67, 119] on icon "button" at bounding box center [65, 116] width 7 height 7
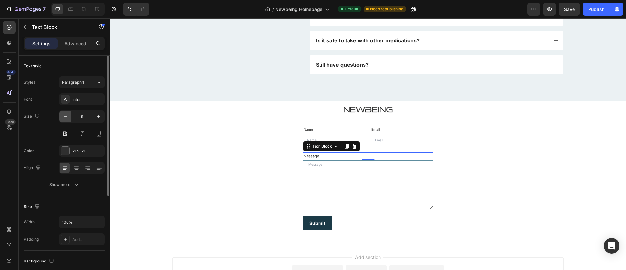
click at [67, 119] on icon "button" at bounding box center [65, 116] width 7 height 7
type input "10"
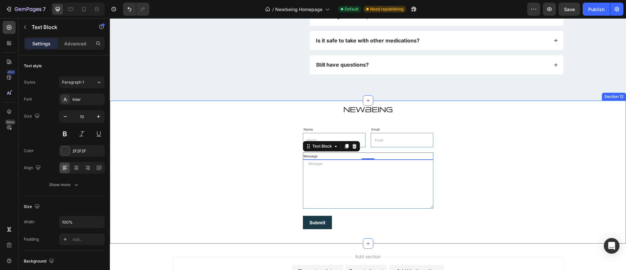
click at [183, 141] on div "Image Name Text Block Text Field Email Text Block Email Field Row Message Text …" at bounding box center [368, 172] width 506 height 130
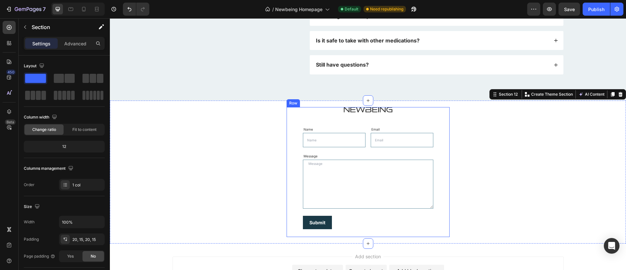
click at [432, 209] on div "Image Name Text Block Text Field Email Text Block Email Field Row Message Text …" at bounding box center [368, 172] width 163 height 130
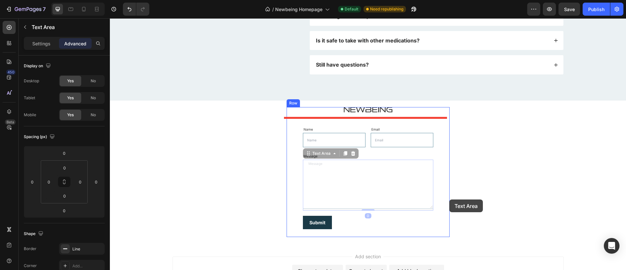
drag, startPoint x: 429, startPoint y: 205, endPoint x: 451, endPoint y: 199, distance: 22.6
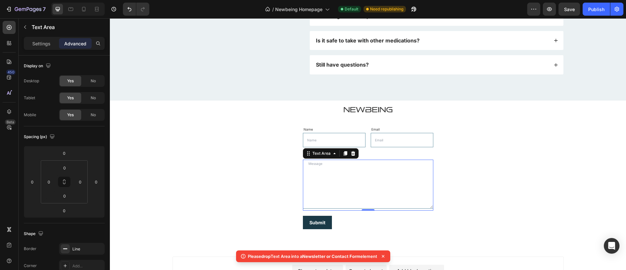
click at [59, 45] on div "Advanced" at bounding box center [75, 43] width 33 height 10
click at [52, 45] on div "Settings" at bounding box center [41, 43] width 33 height 10
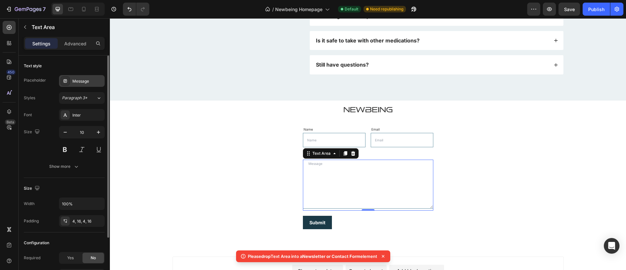
click at [84, 82] on div "Message" at bounding box center [87, 81] width 31 height 6
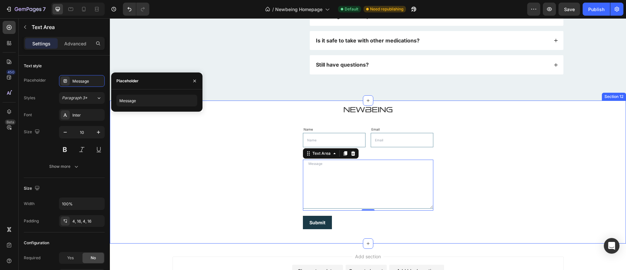
click at [192, 157] on div "Image Name Text Block Text Field Email Text Block Email Field Row Message Text …" at bounding box center [368, 172] width 506 height 130
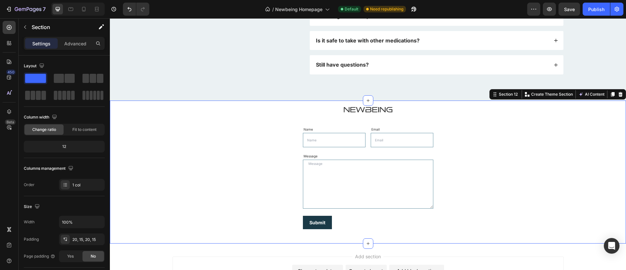
click at [278, 142] on div "Image Name Text Block Text Field Email Text Block Email Field Row Message Text …" at bounding box center [368, 172] width 506 height 130
click at [287, 175] on div "Image Name Text Block Text Field Email Text Block Email Field Row Message Text …" at bounding box center [368, 172] width 163 height 130
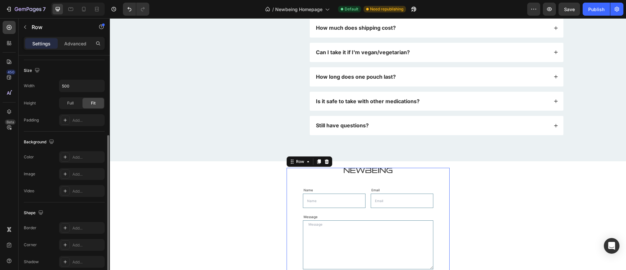
scroll to position [165, 0]
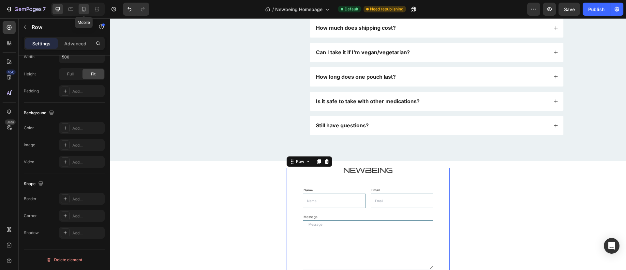
click at [86, 10] on icon at bounding box center [84, 9] width 7 height 7
type input "100%"
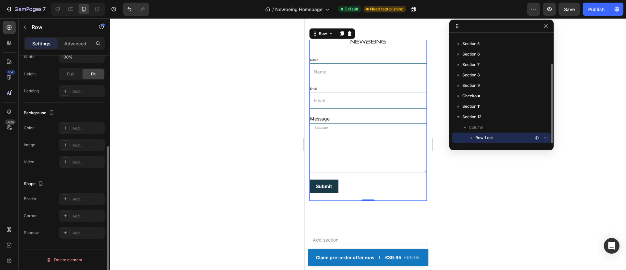
scroll to position [2275, 0]
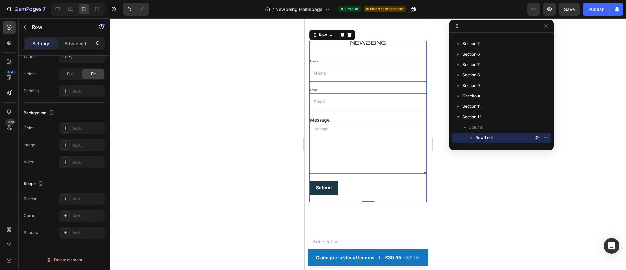
click at [483, 228] on div at bounding box center [368, 143] width 516 height 251
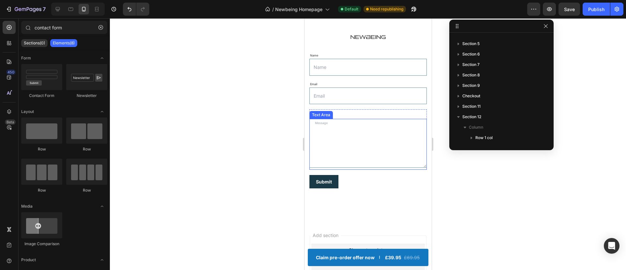
scroll to position [2160, 0]
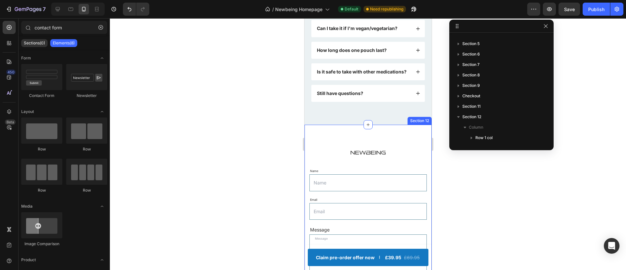
click at [394, 142] on div "Image Name Text Block Text Field Email Text Block Email Field Row Message Text …" at bounding box center [367, 231] width 127 height 213
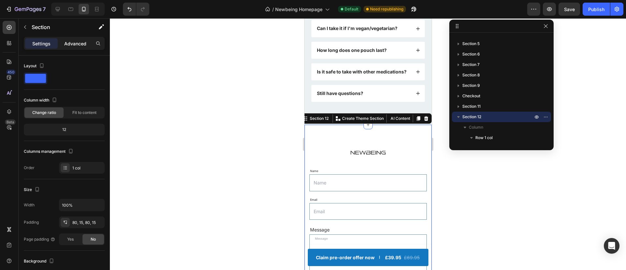
click at [79, 46] on p "Advanced" at bounding box center [75, 43] width 22 height 7
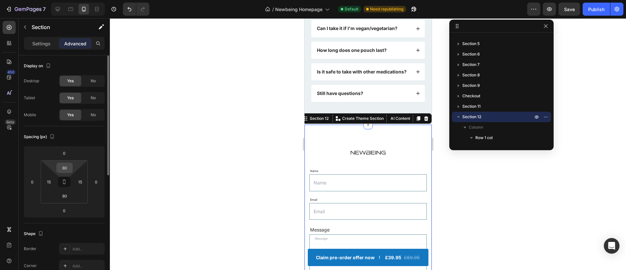
click at [67, 170] on input "80" at bounding box center [64, 168] width 13 height 10
type input "20"
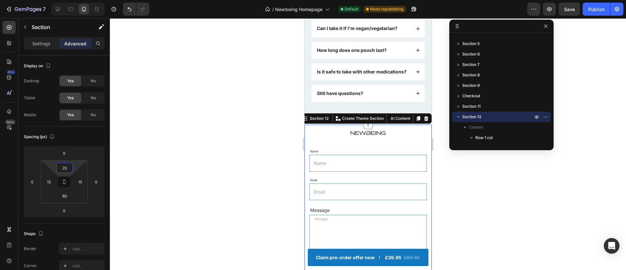
click at [460, 227] on div at bounding box center [368, 143] width 516 height 251
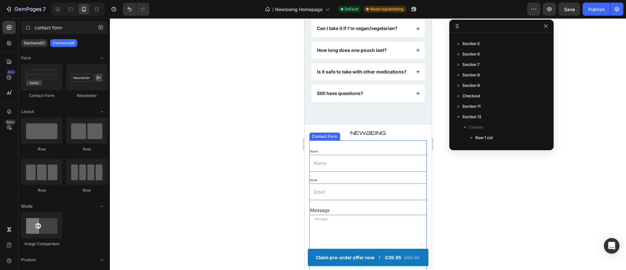
click at [409, 148] on div "Name Text Block Text Field Email Text Block Email Field Row Message Text Block …" at bounding box center [367, 216] width 117 height 152
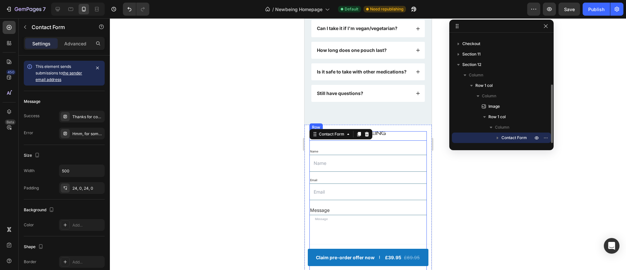
click at [409, 144] on div "Image Name Text Block Text Field Email Text Block Email Field Row Message Text …" at bounding box center [367, 211] width 117 height 161
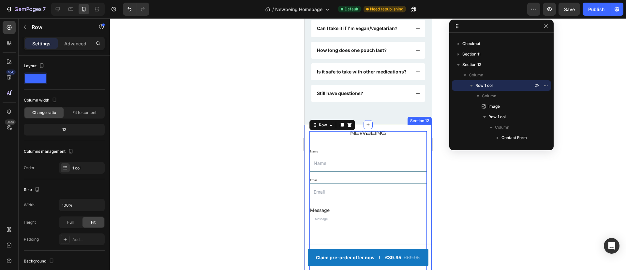
click at [413, 132] on div "Image Name Text Block Text Field Email Text Block Email Field Row Message Text …" at bounding box center [367, 221] width 127 height 193
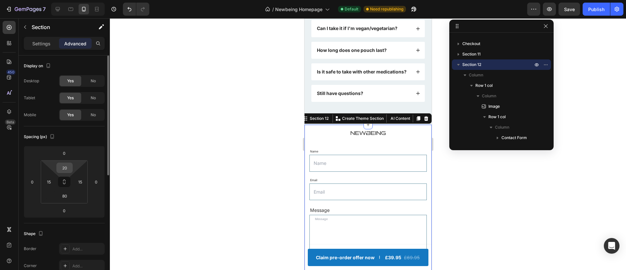
click at [67, 169] on input "20" at bounding box center [64, 168] width 13 height 10
type input "0"
type input "30"
click at [68, 194] on input "80" at bounding box center [64, 196] width 13 height 10
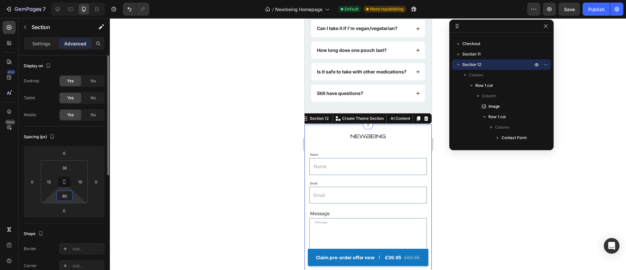
click at [65, 197] on input "80" at bounding box center [64, 196] width 13 height 10
type input "10"
click at [246, 131] on div at bounding box center [368, 143] width 516 height 251
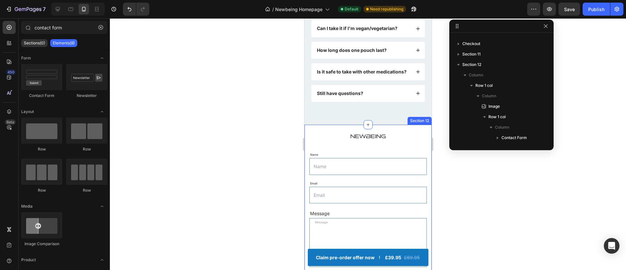
click at [364, 139] on div "Image Name Text Block Text Field Email Text Block Email Field Row Message Text …" at bounding box center [367, 212] width 127 height 174
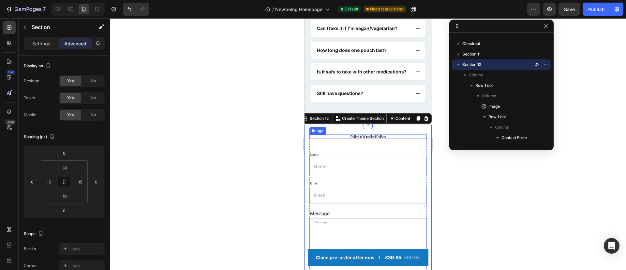
click at [360, 138] on img at bounding box center [367, 136] width 35 height 4
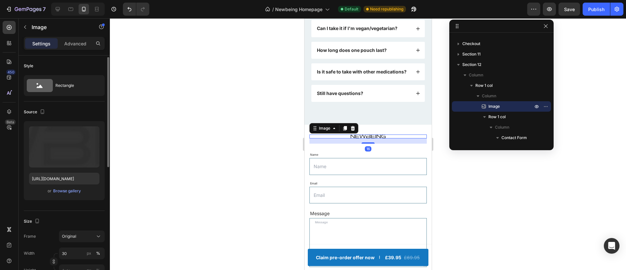
scroll to position [12, 0]
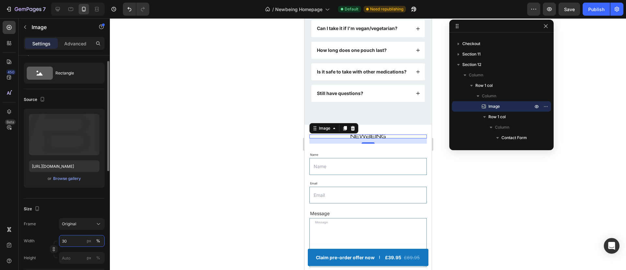
click at [74, 243] on input "30" at bounding box center [82, 241] width 46 height 12
type input "5"
type input "40"
click at [99, 243] on div "%" at bounding box center [98, 241] width 4 height 6
click at [202, 177] on div at bounding box center [368, 143] width 516 height 251
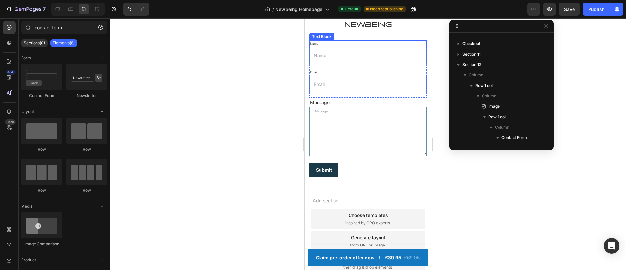
scroll to position [2265, 0]
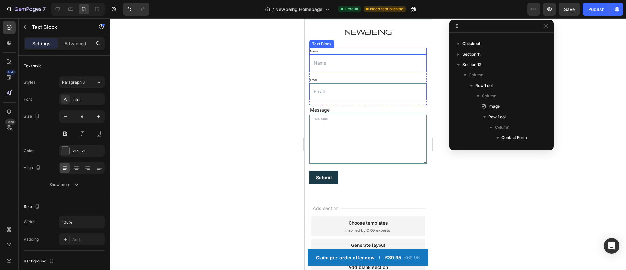
click at [398, 54] on div "Name" at bounding box center [367, 51] width 117 height 7
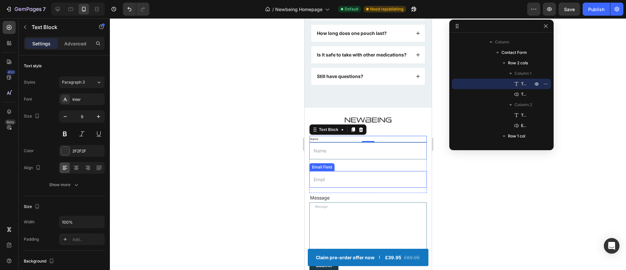
scroll to position [2178, 0]
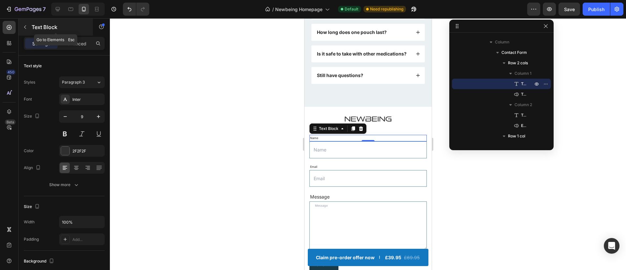
click at [28, 30] on button "button" at bounding box center [25, 27] width 10 height 10
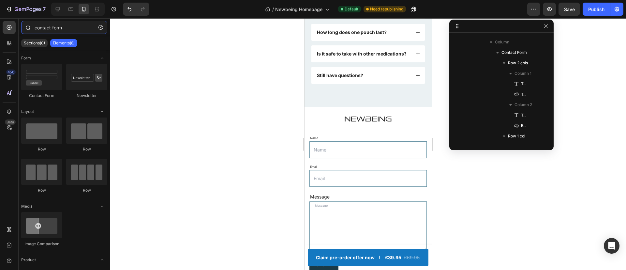
click at [60, 27] on input "contact form" at bounding box center [64, 27] width 86 height 13
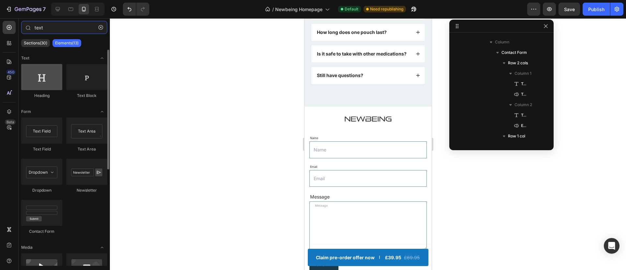
type input "text"
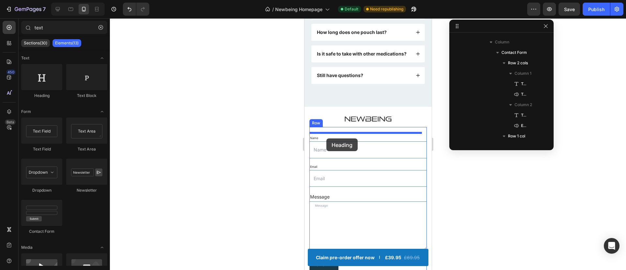
drag, startPoint x: 349, startPoint y: 102, endPoint x: 326, endPoint y: 138, distance: 42.4
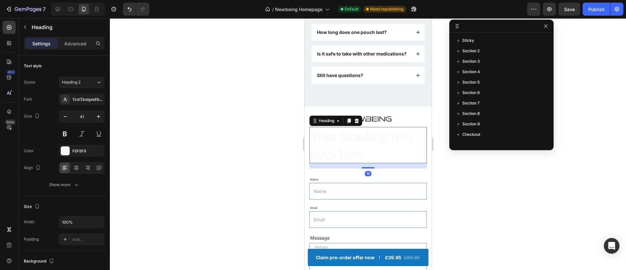
scroll to position [176, 0]
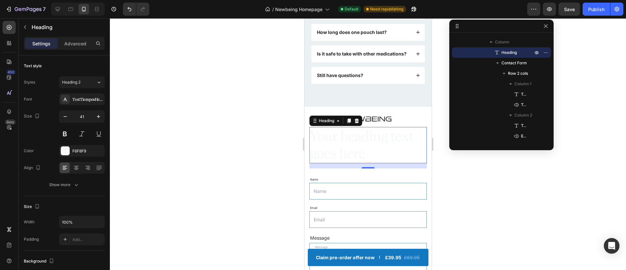
click at [349, 153] on h2 "Your heading text goes here" at bounding box center [367, 145] width 117 height 36
click at [349, 153] on p "Your heading text goes here" at bounding box center [368, 144] width 116 height 35
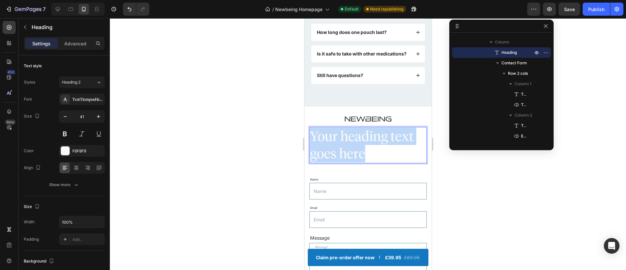
click at [349, 153] on p "Your heading text goes here" at bounding box center [368, 144] width 116 height 35
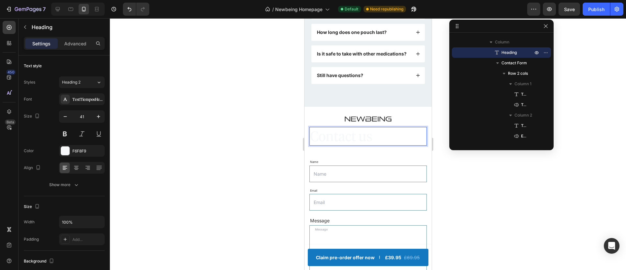
click at [364, 142] on p "Contact us" at bounding box center [368, 135] width 116 height 17
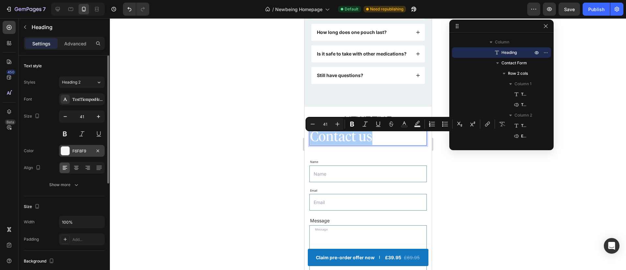
click at [71, 150] on div "F6F8F9" at bounding box center [82, 151] width 46 height 12
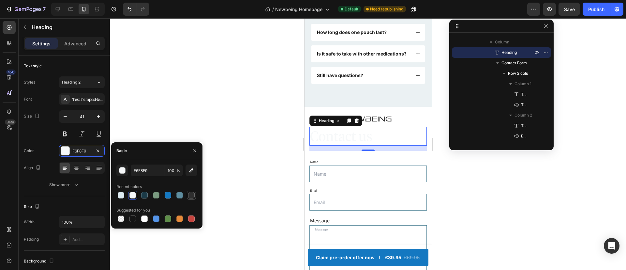
click at [194, 196] on div at bounding box center [191, 195] width 7 height 7
type input "2F2F2F"
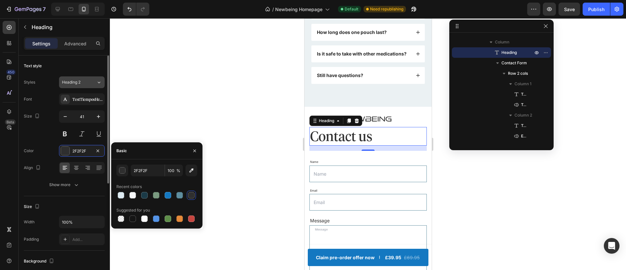
click at [93, 83] on div "Heading 2" at bounding box center [79, 82] width 34 height 6
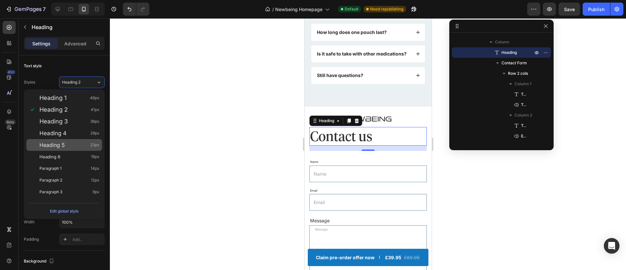
click at [74, 140] on div "Heading 5 23px" at bounding box center [64, 145] width 76 height 12
type input "23"
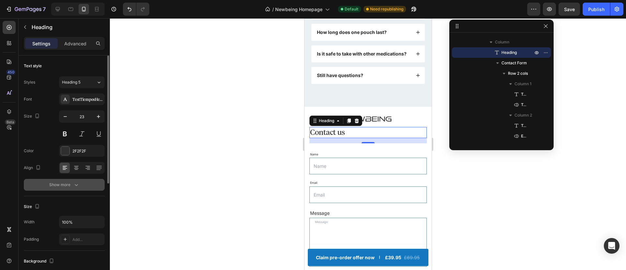
click at [72, 180] on button "Show more" at bounding box center [64, 185] width 81 height 12
click at [90, 183] on div "Normal" at bounding box center [78, 185] width 33 height 6
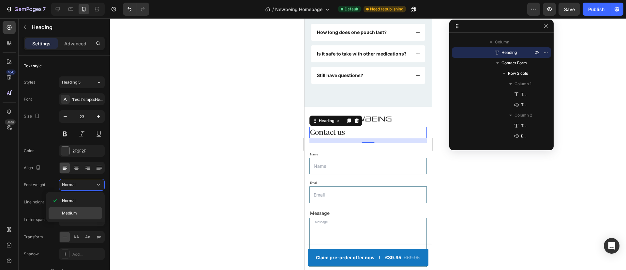
click at [85, 217] on div "Medium" at bounding box center [75, 213] width 53 height 12
click at [194, 173] on div at bounding box center [368, 143] width 516 height 251
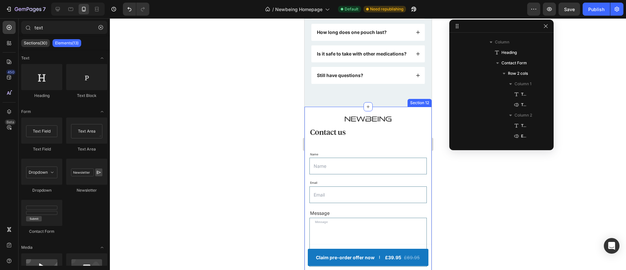
click at [379, 122] on div "Image Contact us Heading Name Text Block Text Field Email Text Block Email Fiel…" at bounding box center [367, 202] width 127 height 191
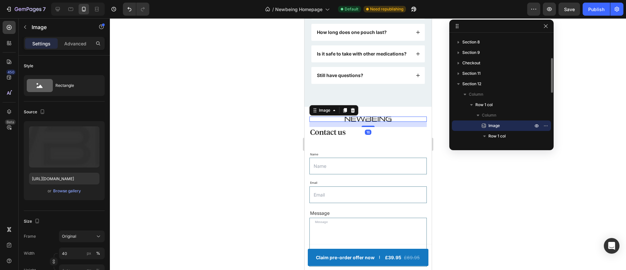
click at [378, 122] on img at bounding box center [367, 118] width 47 height 5
click at [355, 113] on icon at bounding box center [352, 110] width 5 height 5
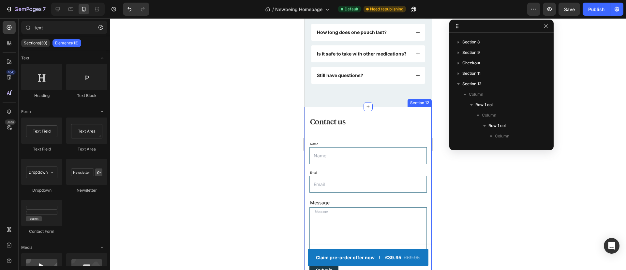
click at [356, 118] on div "Contact us Heading Name Text Block Text Field Email Text Block Email Field Row …" at bounding box center [367, 197] width 127 height 181
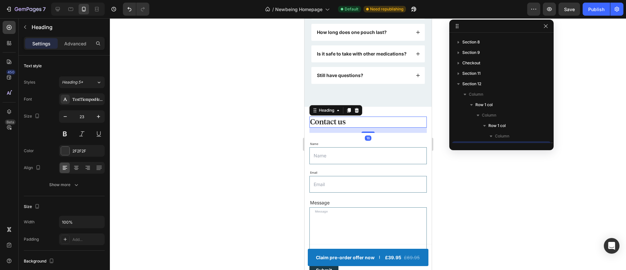
click at [334, 126] on p "Contact us" at bounding box center [368, 122] width 116 height 10
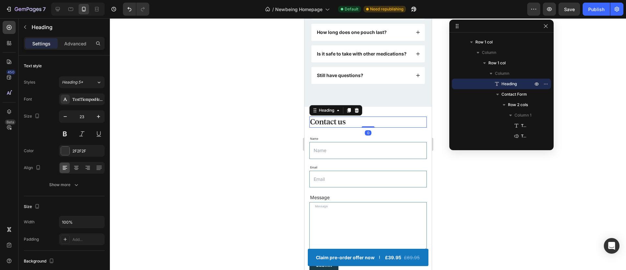
drag, startPoint x: 361, startPoint y: 138, endPoint x: 336, endPoint y: 133, distance: 24.9
click at [363, 112] on div "Contact us Heading 0 Name Text Block Text Field Email Text Block Email Field Ro…" at bounding box center [367, 195] width 127 height 176
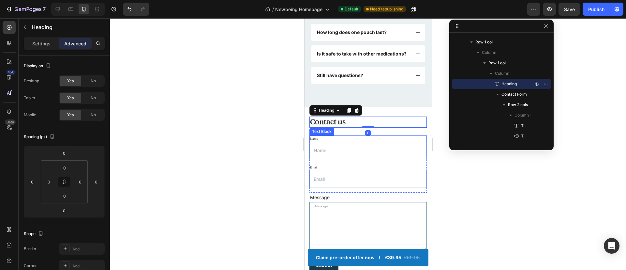
click at [321, 142] on div "Name" at bounding box center [367, 138] width 117 height 7
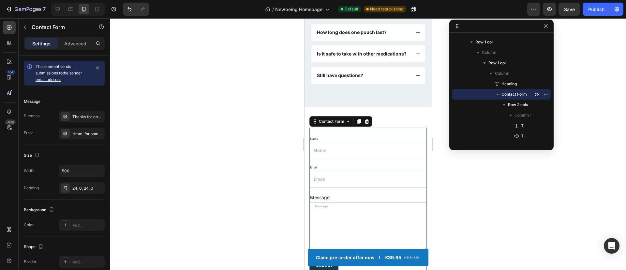
click at [393, 139] on div "Name Text Block Text Field Email Text Block Email Field Row Message Text Block …" at bounding box center [367, 203] width 117 height 152
click at [63, 188] on icon at bounding box center [65, 187] width 5 height 5
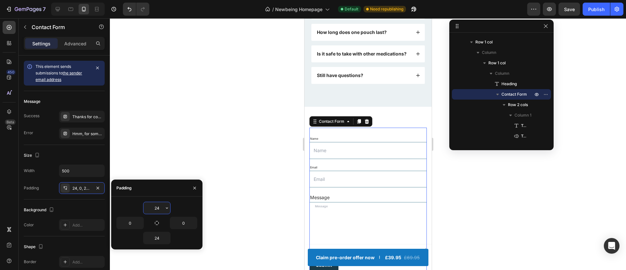
click at [160, 210] on input "24" at bounding box center [156, 208] width 27 height 12
type input "0"
click at [157, 236] on input "24" at bounding box center [156, 238] width 27 height 12
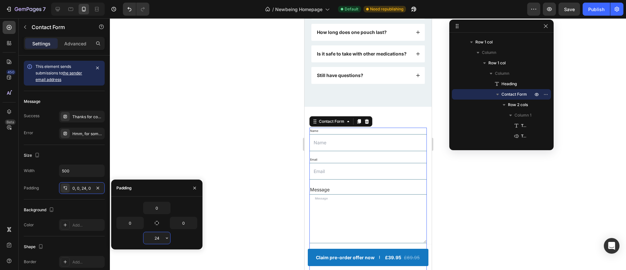
type input "0"
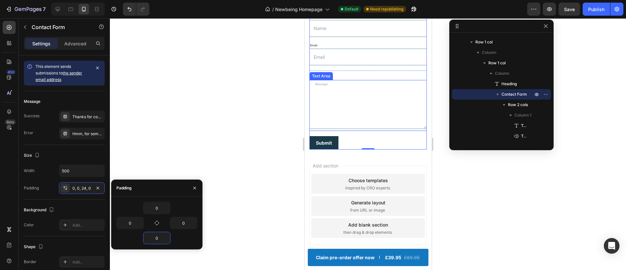
scroll to position [2310, 0]
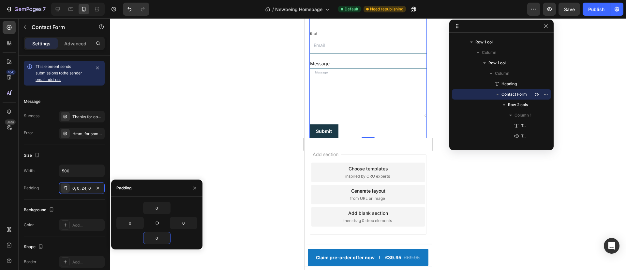
click at [476, 200] on div at bounding box center [368, 143] width 516 height 251
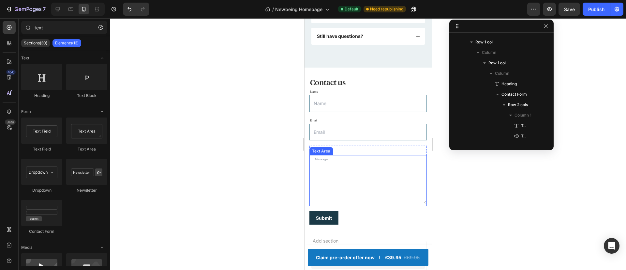
scroll to position [2209, 0]
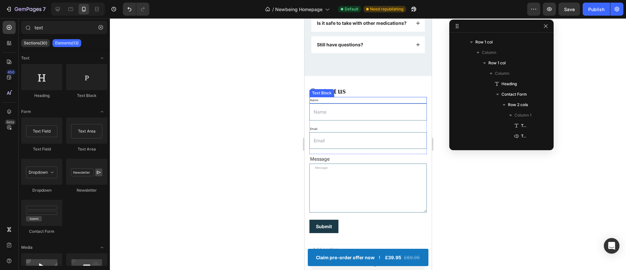
click at [319, 103] on div "Name" at bounding box center [367, 100] width 117 height 7
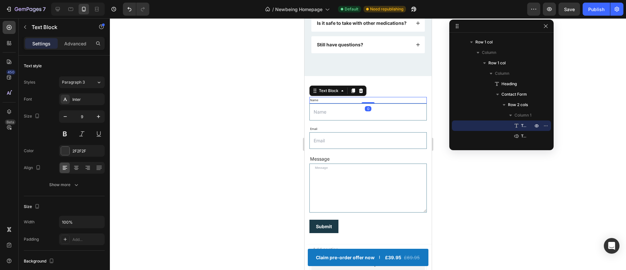
click at [316, 103] on div "Name" at bounding box center [367, 100] width 117 height 7
click at [313, 103] on p "Name" at bounding box center [368, 99] width 116 height 5
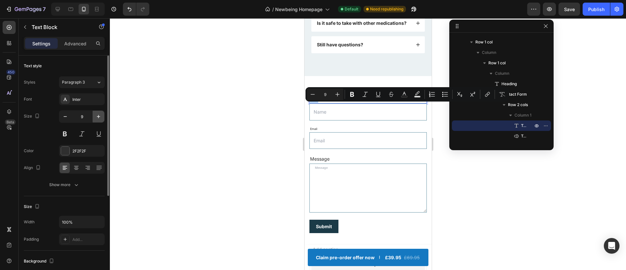
click at [100, 116] on icon "button" at bounding box center [98, 116] width 7 height 7
type input "10"
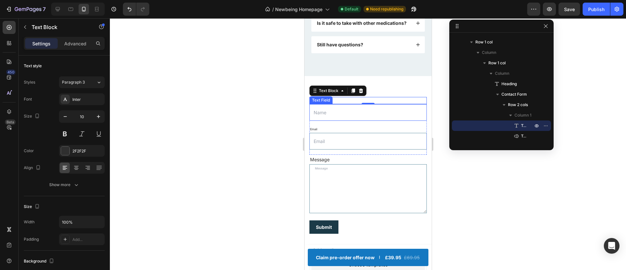
click at [326, 121] on input "text" at bounding box center [367, 112] width 117 height 17
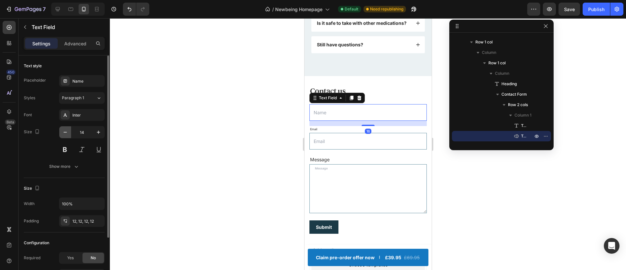
click at [62, 133] on icon "button" at bounding box center [65, 132] width 7 height 7
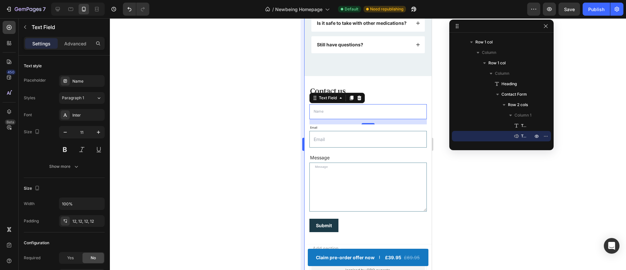
type input "10"
click at [254, 109] on div at bounding box center [368, 143] width 516 height 251
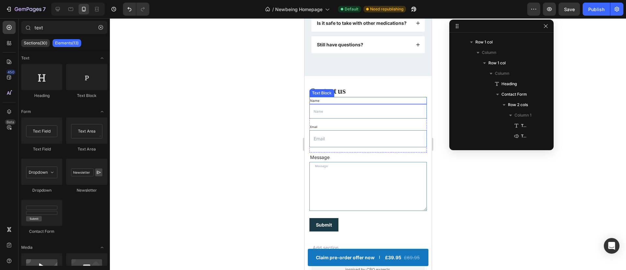
click at [331, 103] on p "Name" at bounding box center [368, 100] width 116 height 6
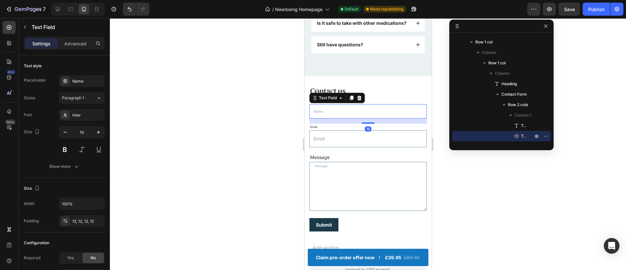
click at [329, 118] on input "text" at bounding box center [367, 111] width 117 height 14
click at [81, 94] on button "Paragraph 1" at bounding box center [82, 98] width 46 height 12
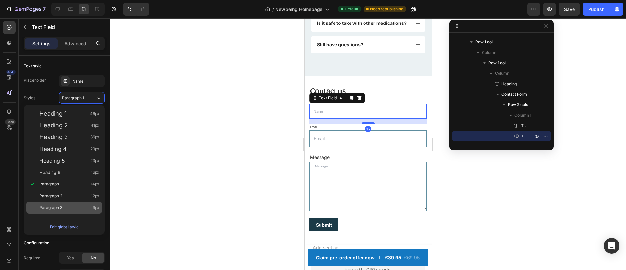
drag, startPoint x: 86, startPoint y: 138, endPoint x: 82, endPoint y: 212, distance: 73.5
click at [82, 212] on div "Heading 1 46px Heading 2 41px Heading 3 36px Heading 4 29px Heading 5 23px Head…" at bounding box center [64, 160] width 81 height 111
click at [82, 211] on div "Paragraph 3 9px" at bounding box center [64, 208] width 76 height 12
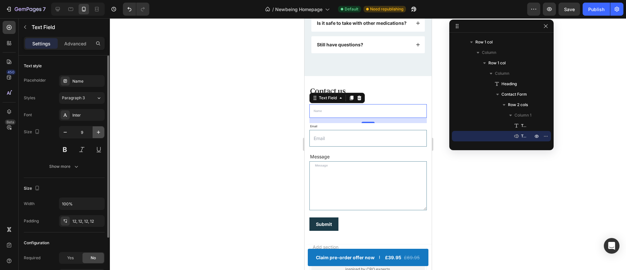
click at [101, 134] on icon "button" at bounding box center [98, 132] width 7 height 7
type input "10"
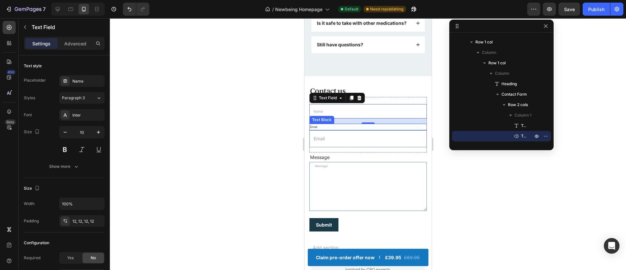
click at [332, 130] on div "Email" at bounding box center [367, 127] width 117 height 7
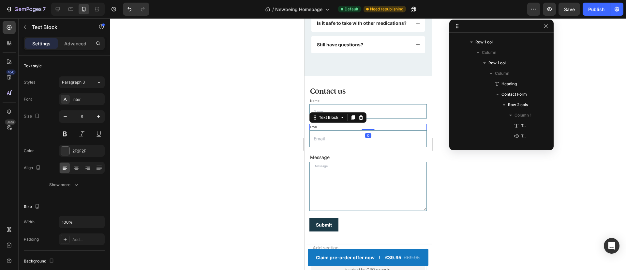
scroll to position [207, 0]
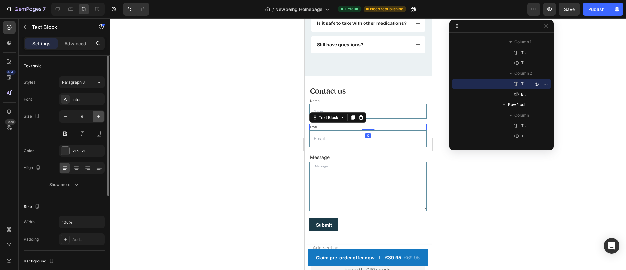
click at [98, 117] on icon "button" at bounding box center [98, 116] width 7 height 7
type input "10"
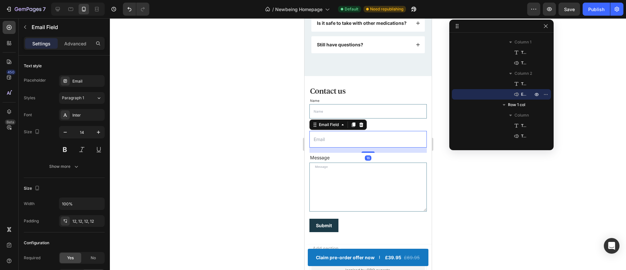
click at [347, 147] on input "email" at bounding box center [367, 139] width 117 height 17
click at [81, 99] on span "Paragraph 1" at bounding box center [73, 98] width 22 height 6
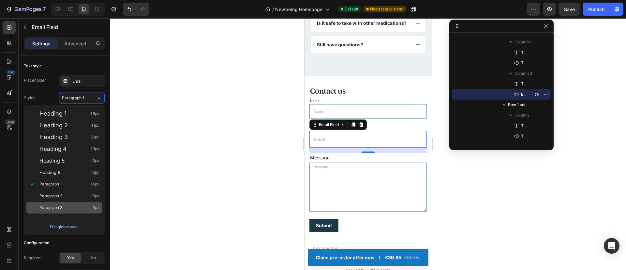
click at [70, 206] on div "Paragraph 3 9px" at bounding box center [69, 207] width 60 height 7
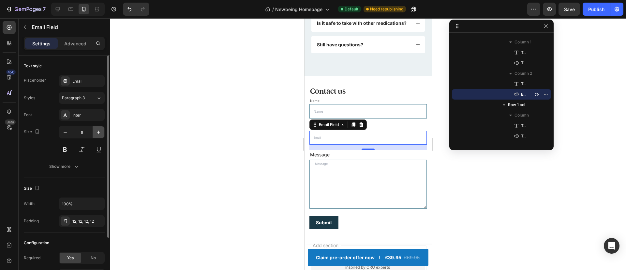
click at [96, 131] on icon "button" at bounding box center [98, 132] width 7 height 7
type input "10"
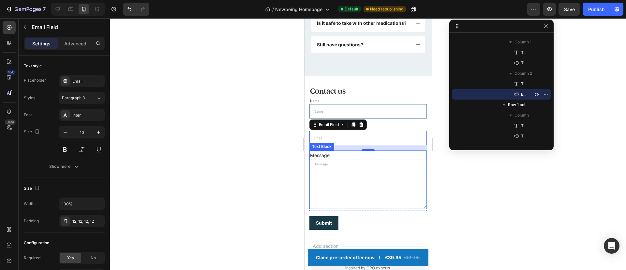
click at [327, 160] on div "Message" at bounding box center [367, 154] width 117 height 9
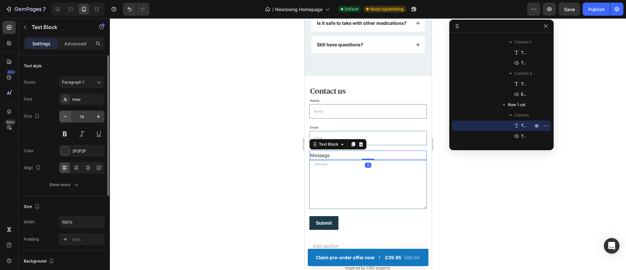
click at [69, 117] on button "button" at bounding box center [65, 117] width 12 height 12
click at [83, 78] on button "Paragraph 1" at bounding box center [82, 82] width 46 height 12
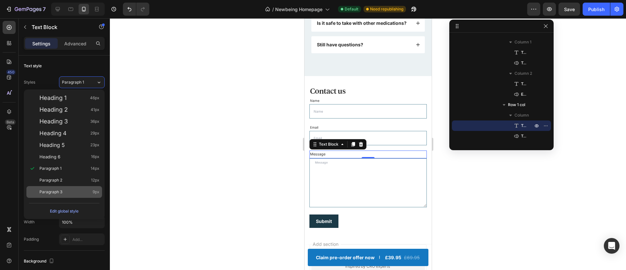
click at [61, 188] on span "Paragraph 3" at bounding box center [50, 191] width 23 height 7
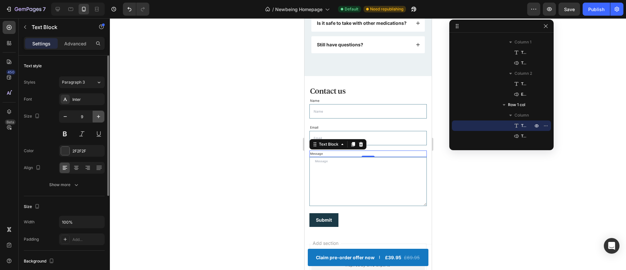
click at [98, 118] on icon "button" at bounding box center [98, 116] width 7 height 7
type input "10"
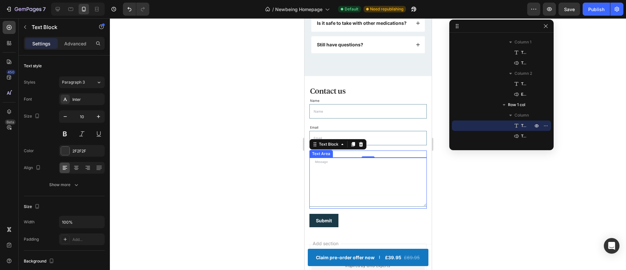
click at [361, 181] on textarea at bounding box center [367, 181] width 117 height 49
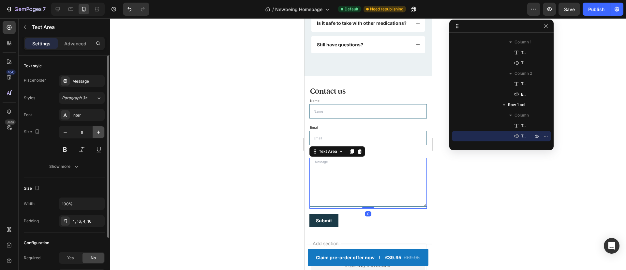
click at [96, 130] on icon "button" at bounding box center [98, 132] width 7 height 7
type input "10"
click at [234, 162] on div at bounding box center [368, 143] width 516 height 251
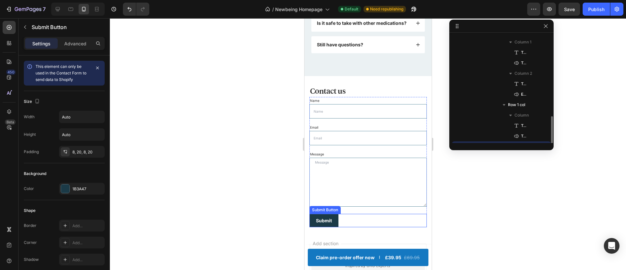
click at [339, 227] on div "Submit Submit Button" at bounding box center [367, 220] width 117 height 13
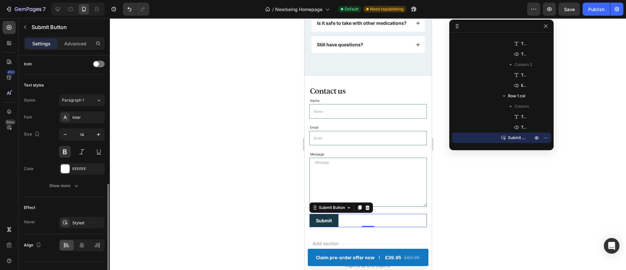
scroll to position [230, 0]
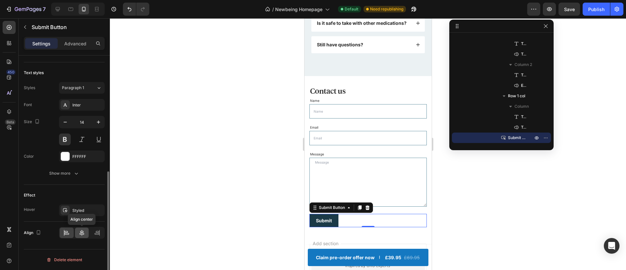
click at [85, 236] on div at bounding box center [82, 232] width 14 height 10
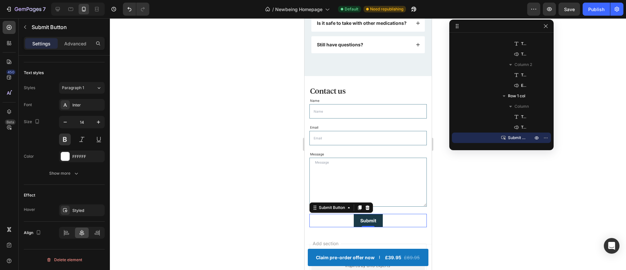
click at [275, 184] on div at bounding box center [368, 143] width 516 height 251
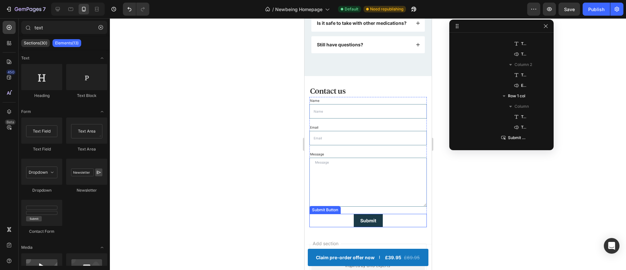
click at [397, 227] on div "Submit Submit Button" at bounding box center [367, 220] width 117 height 13
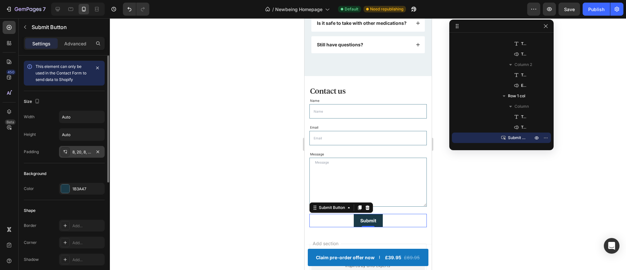
click at [62, 154] on div at bounding box center [65, 151] width 9 height 9
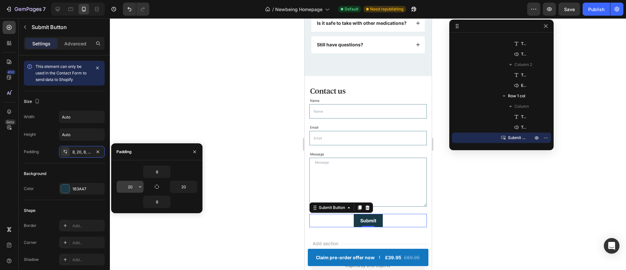
click at [129, 186] on input "20" at bounding box center [130, 187] width 27 height 12
type input "50"
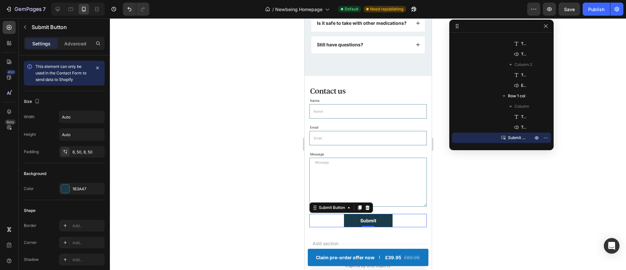
click at [244, 90] on div at bounding box center [368, 143] width 516 height 251
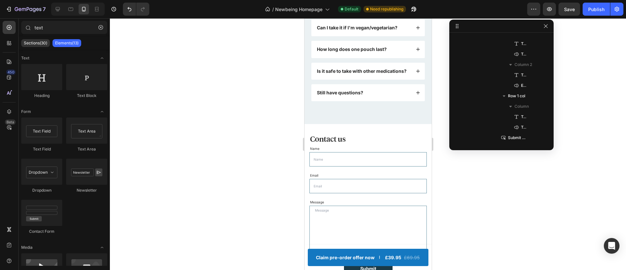
scroll to position [2269, 0]
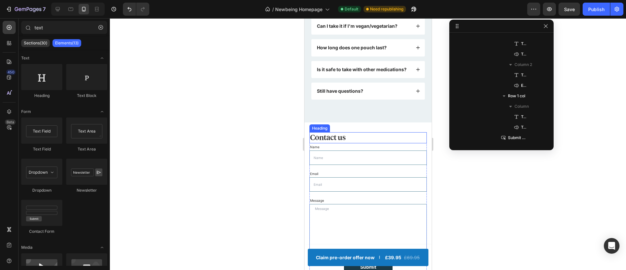
click at [331, 141] on h2 "Contact us" at bounding box center [367, 137] width 117 height 11
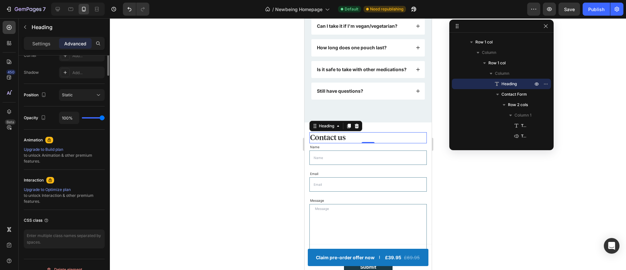
scroll to position [0, 0]
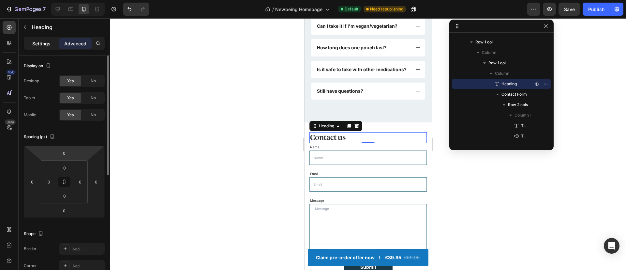
click at [32, 48] on div "Settings" at bounding box center [41, 43] width 33 height 10
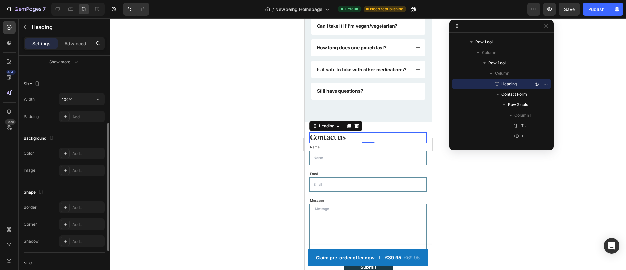
scroll to position [190, 0]
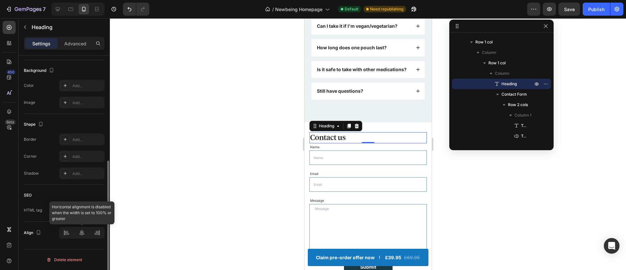
click at [76, 230] on div at bounding box center [82, 233] width 46 height 12
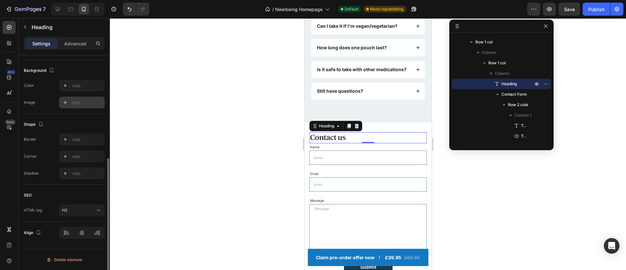
scroll to position [53, 0]
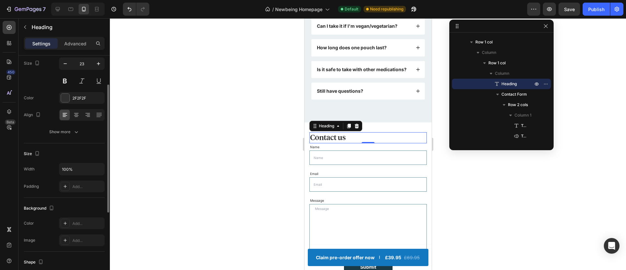
click at [75, 120] on div at bounding box center [82, 115] width 46 height 12
click at [75, 119] on div at bounding box center [76, 115] width 10 height 10
click at [233, 196] on div at bounding box center [368, 143] width 516 height 251
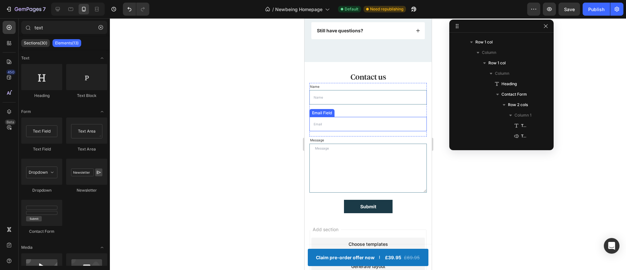
scroll to position [2330, 0]
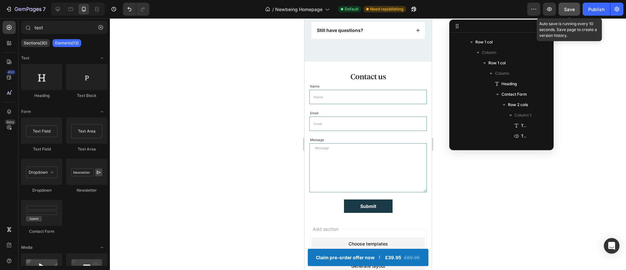
click at [569, 8] on span "Save" at bounding box center [569, 10] width 11 height 6
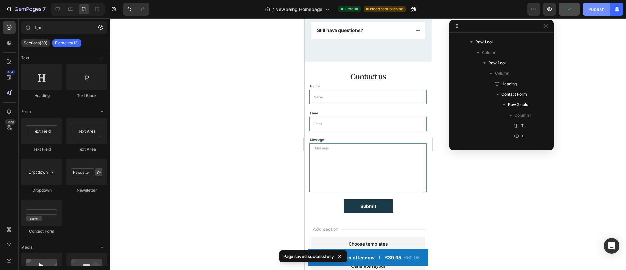
click at [590, 10] on div "Publish" at bounding box center [596, 9] width 16 height 7
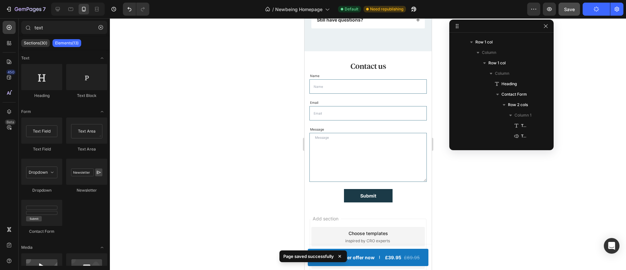
scroll to position [2341, 0]
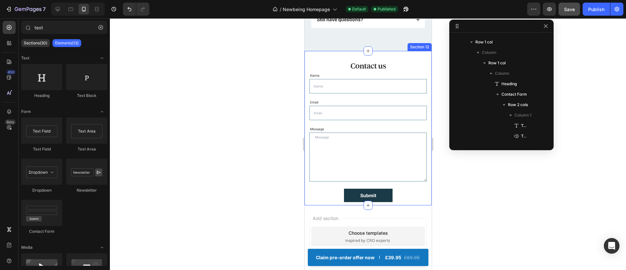
click at [424, 205] on div "Contact us Heading Name Text Block Text Field Email Text Block Email Field Row …" at bounding box center [367, 128] width 127 height 154
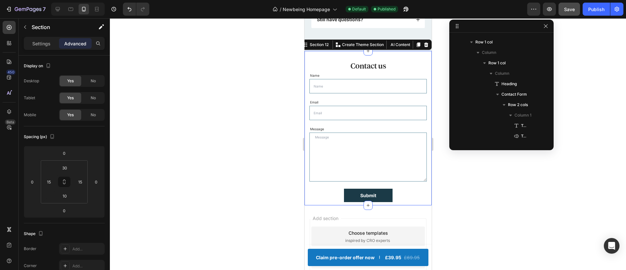
scroll to position [71, 0]
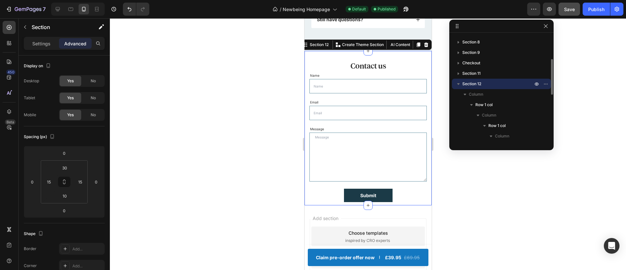
click at [412, 214] on div "Add section Choose templates inspired by CRO experts Generate layout from URL o…" at bounding box center [367, 267] width 127 height 125
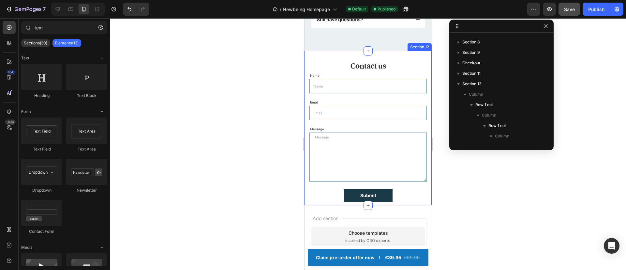
click at [342, 65] on div "Contact us Heading Name Text Block Text Field Email Text Block Email Field Row …" at bounding box center [367, 128] width 127 height 154
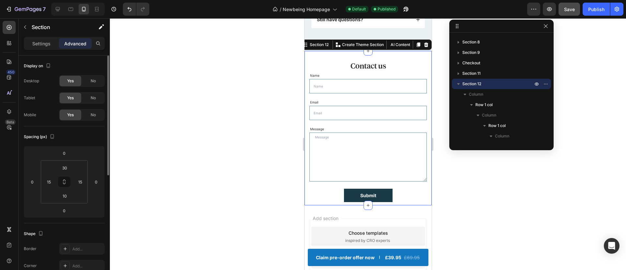
scroll to position [70, 0]
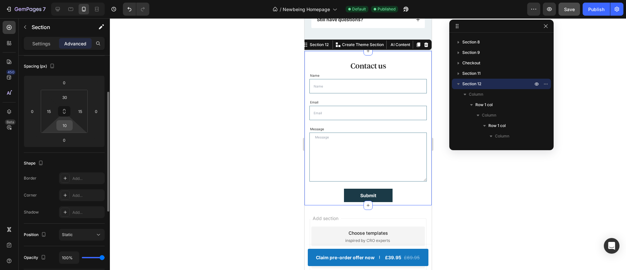
click at [68, 128] on input "10" at bounding box center [64, 125] width 13 height 10
type input "30"
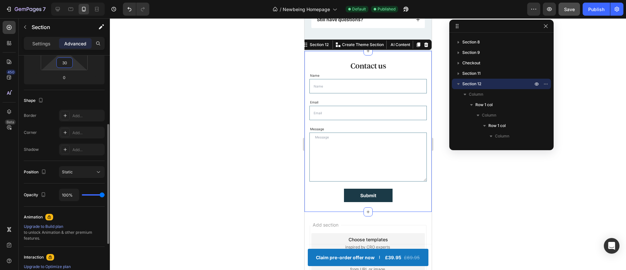
scroll to position [220, 0]
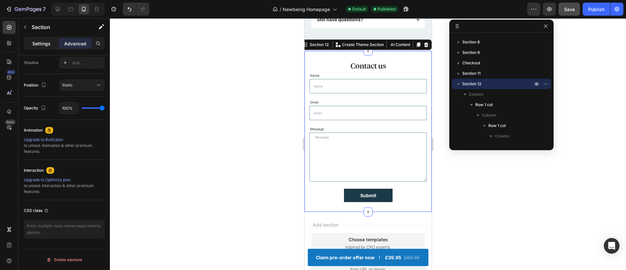
click at [26, 40] on div "Settings" at bounding box center [41, 43] width 33 height 10
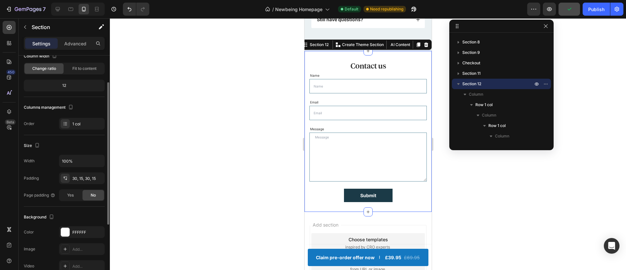
scroll to position [0, 0]
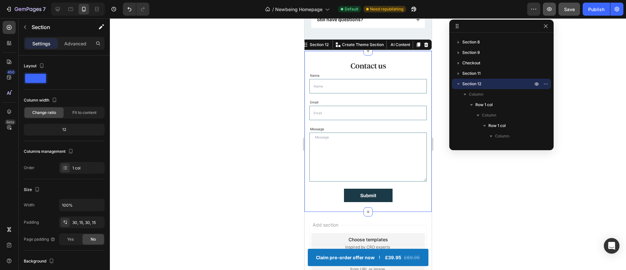
click at [555, 7] on button "button" at bounding box center [549, 9] width 13 height 13
click at [562, 4] on button "Save" at bounding box center [570, 9] width 22 height 13
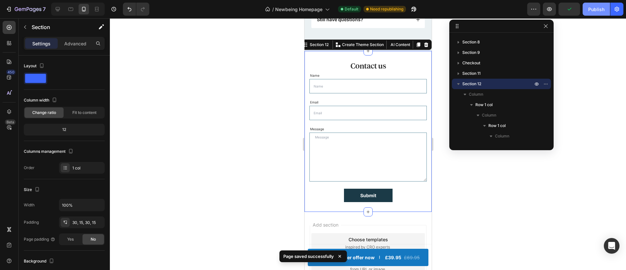
click at [591, 4] on button "Publish" at bounding box center [596, 9] width 27 height 13
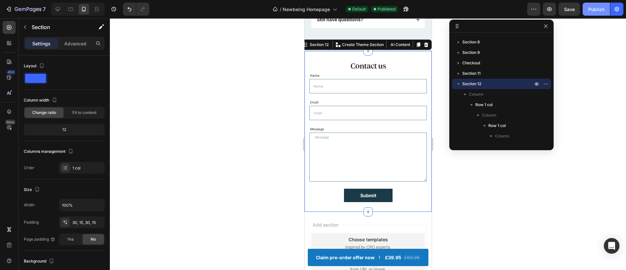
click at [596, 11] on div "Publish" at bounding box center [596, 9] width 16 height 7
